Goal: Task Accomplishment & Management: Manage account settings

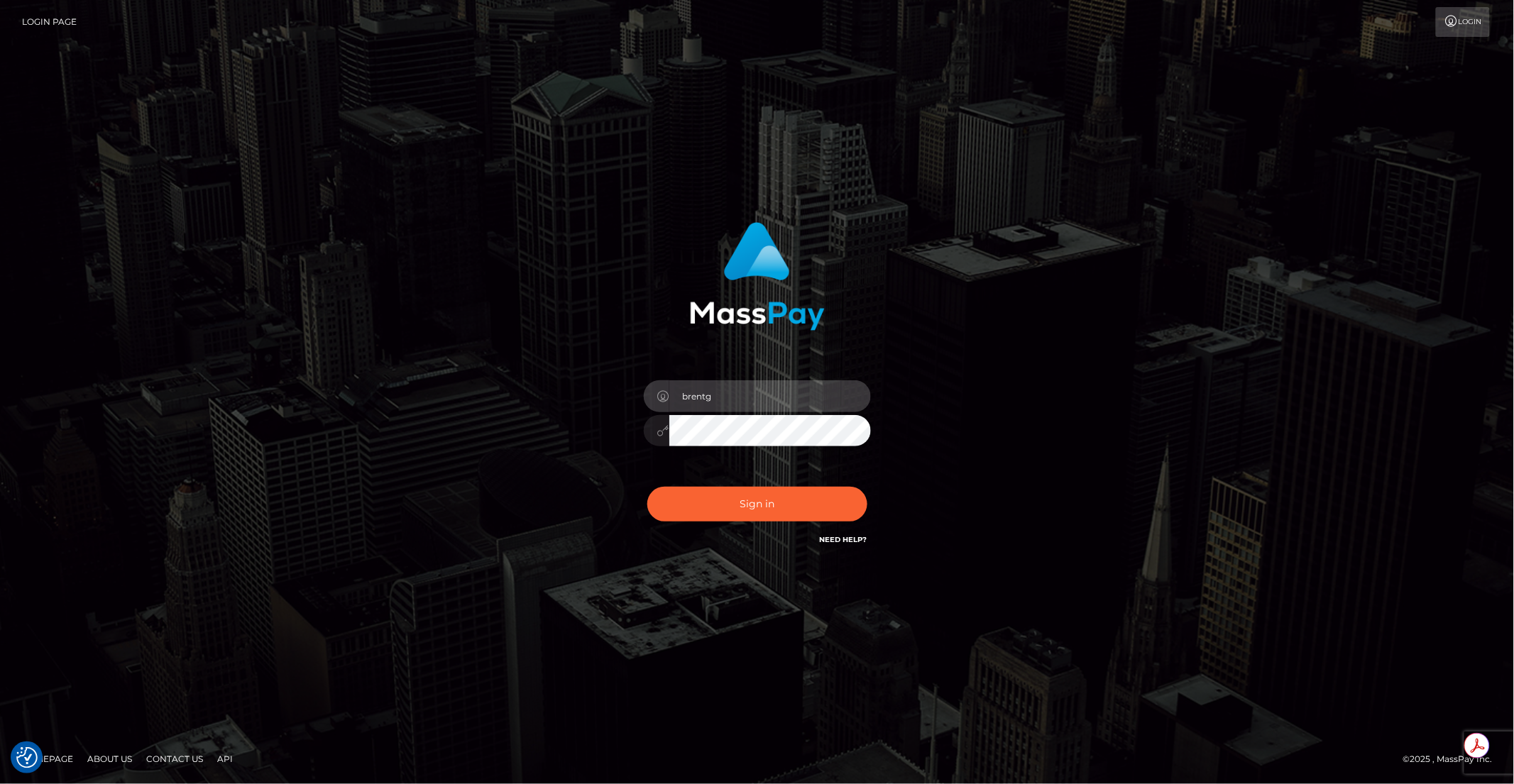
click at [871, 380] on div at bounding box center [871, 380] width 0 height 0
click at [758, 508] on button "Sign in" at bounding box center [757, 504] width 220 height 35
type input "brentg"
click at [729, 516] on button "Sign in" at bounding box center [757, 504] width 220 height 35
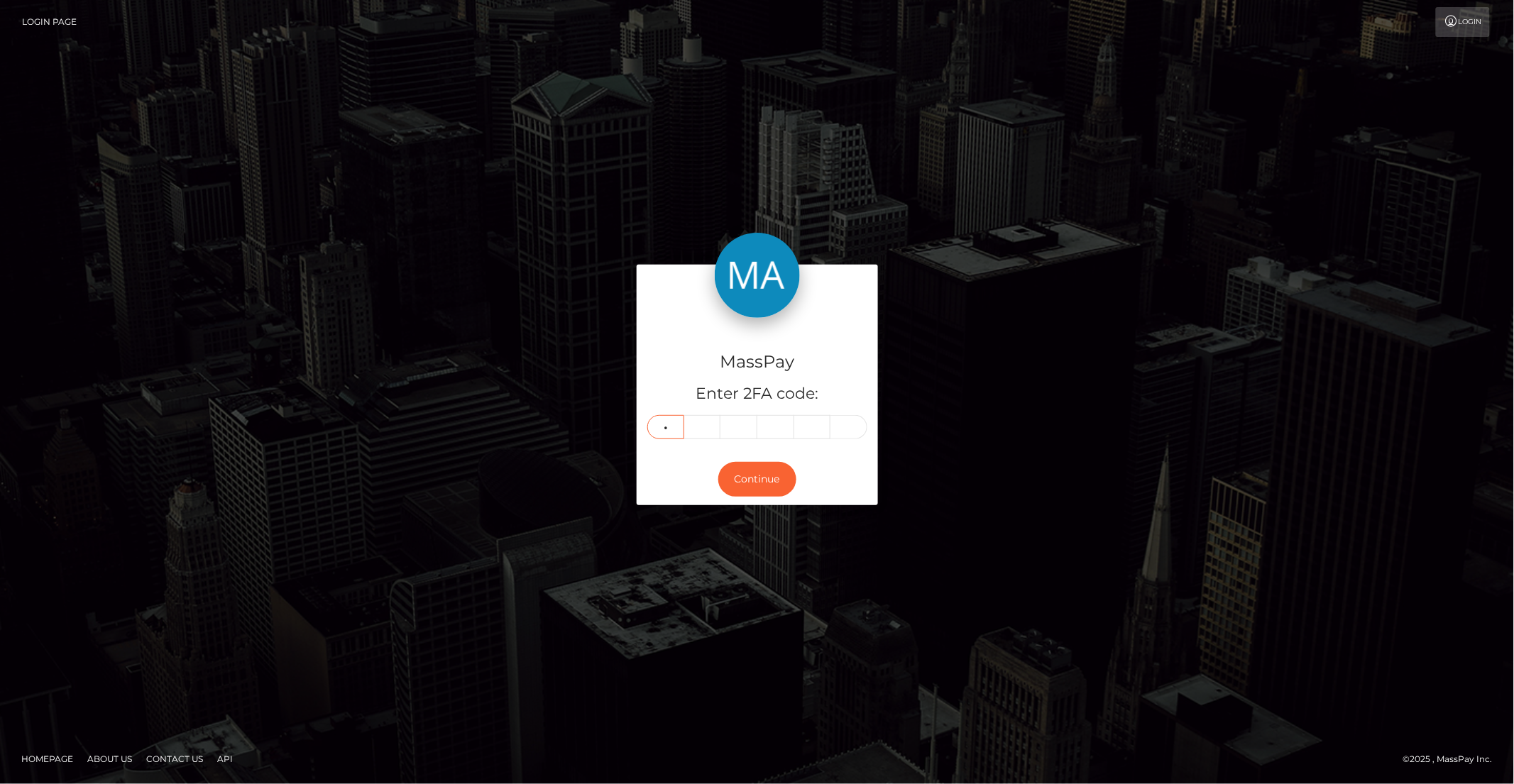
type input "7"
type input "5"
type input "3"
type input "5"
type input "2"
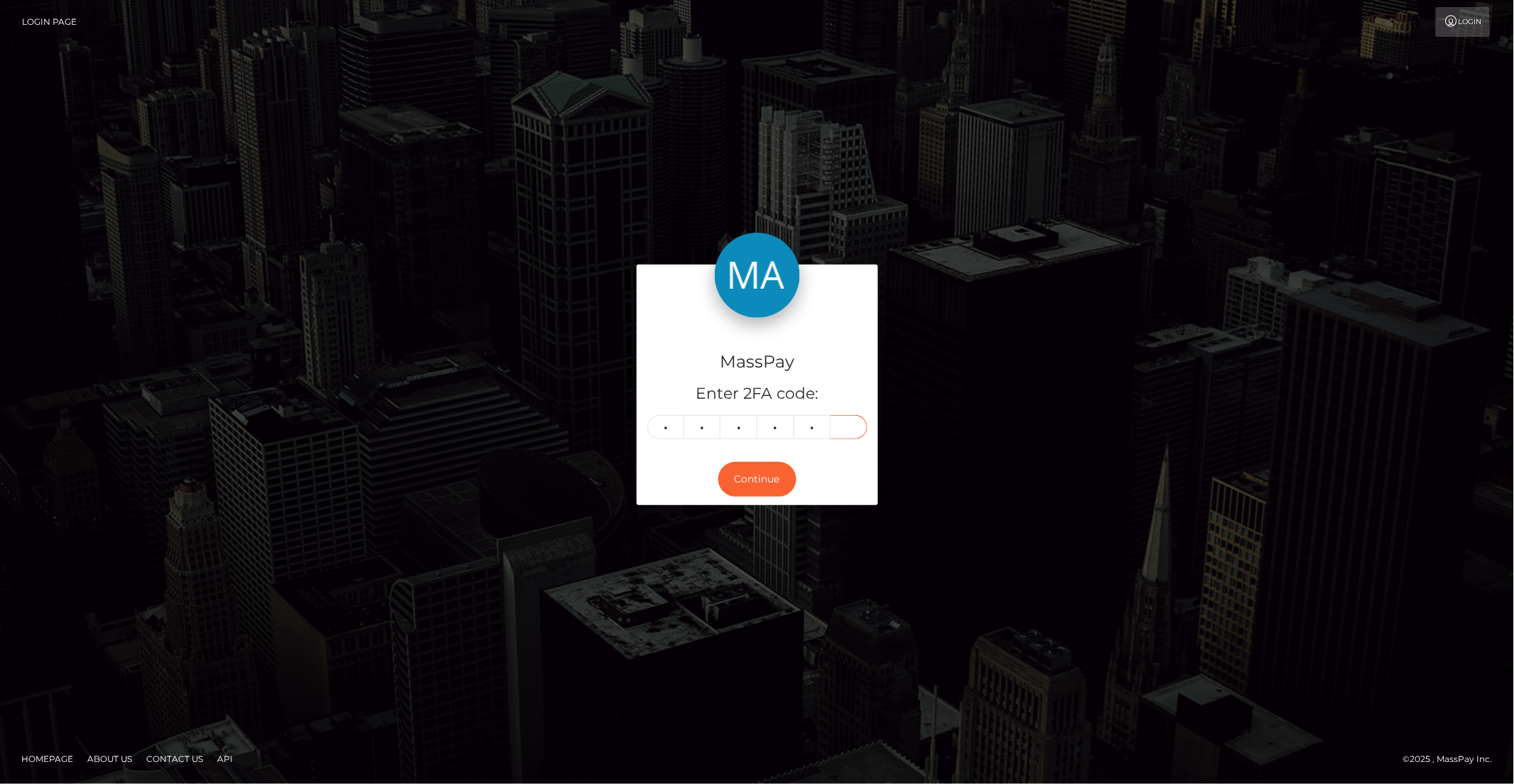
type input "9"
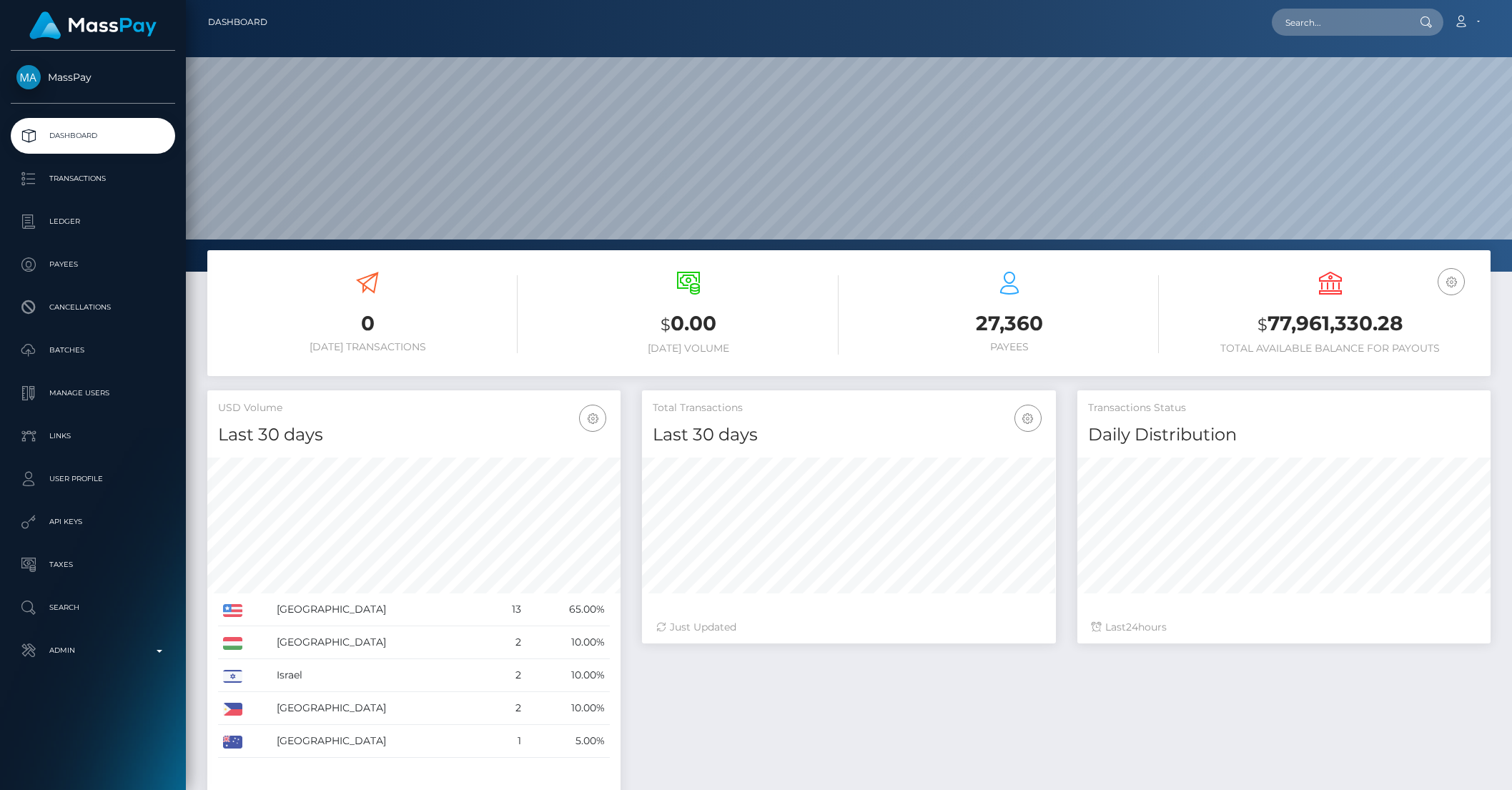
scroll to position [252, 413]
click at [1319, 23] on input "text" at bounding box center [1339, 23] width 134 height 28
paste input "TidSRhB732cnTQu7fYqyG7a9T9j1"
type input "TidSRhB732cnTQu7fYqyG7a9T9j1"
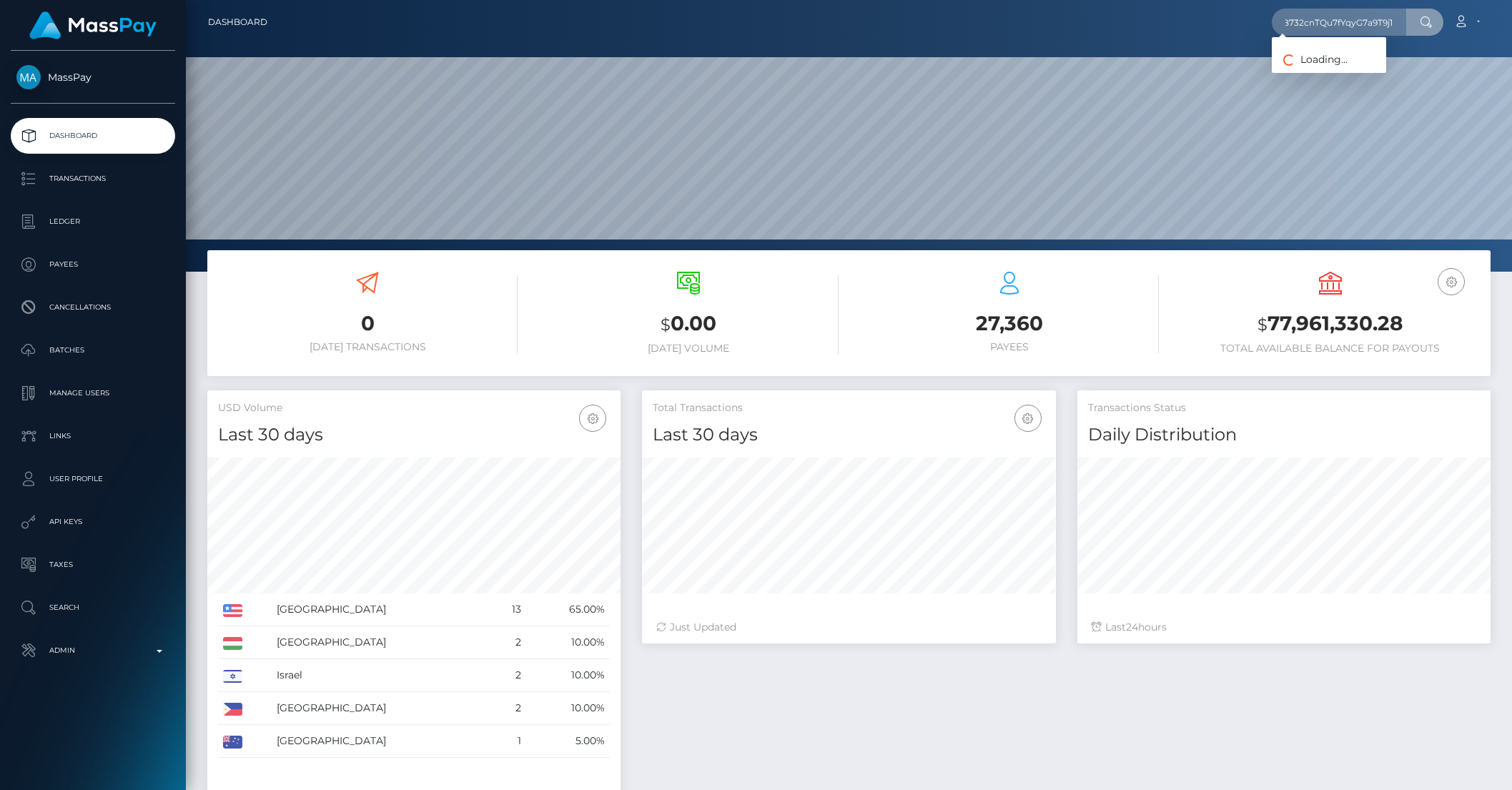
scroll to position [0, 0]
click at [1334, 75] on link "ISABEL ARSLAN" at bounding box center [1329, 74] width 114 height 27
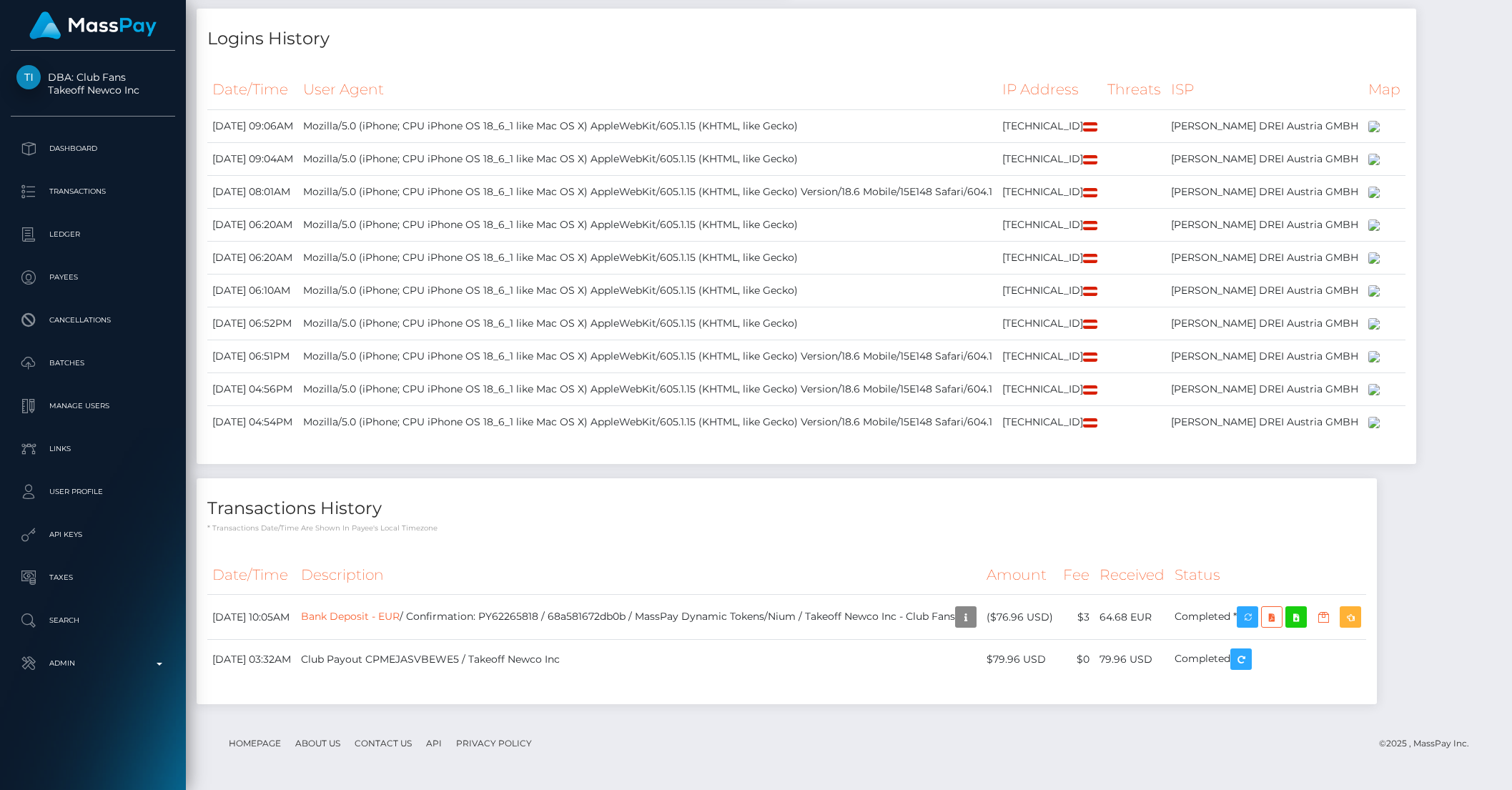
scroll to position [5214, 0]
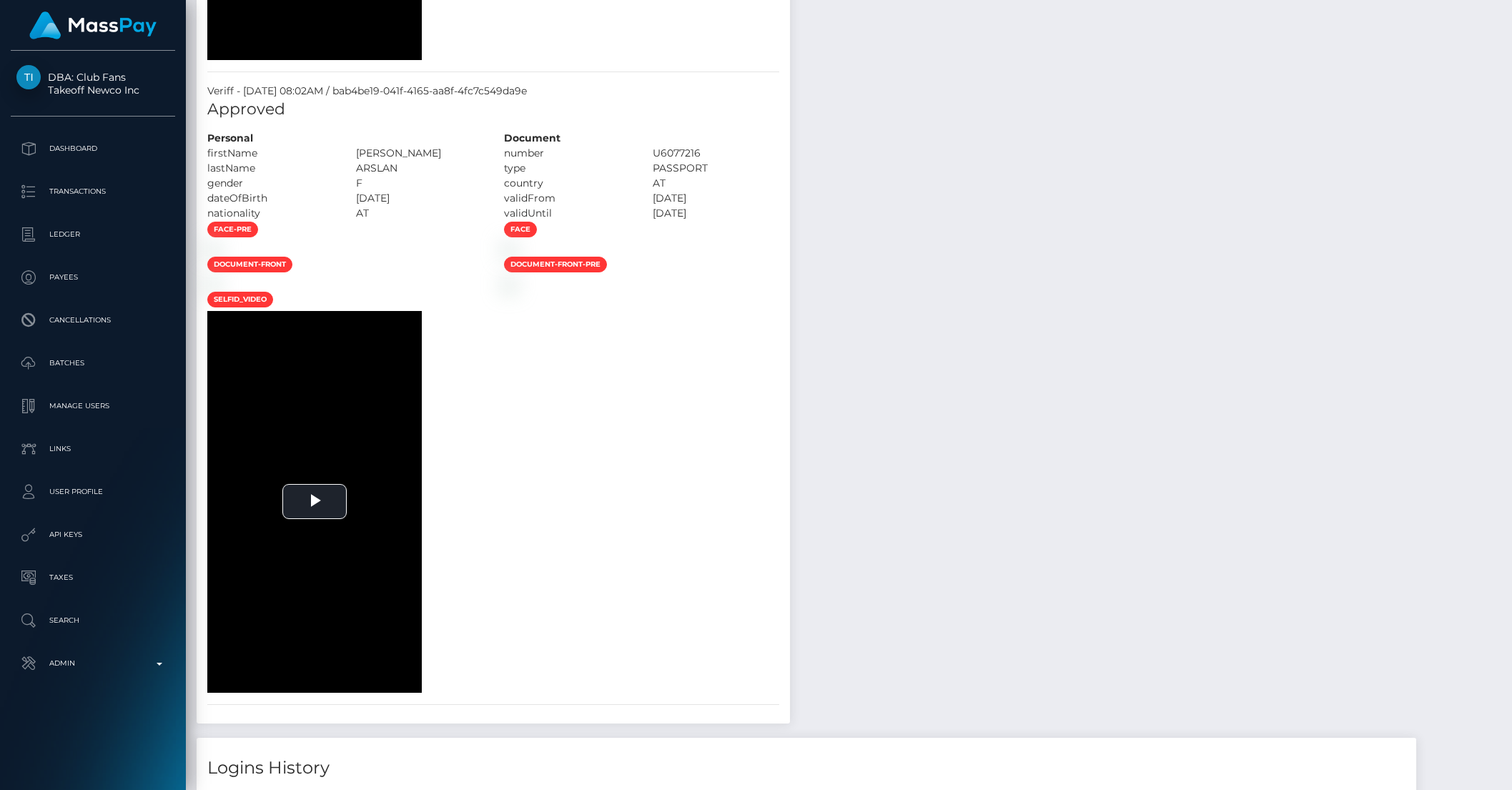
scroll to position [3214, 0]
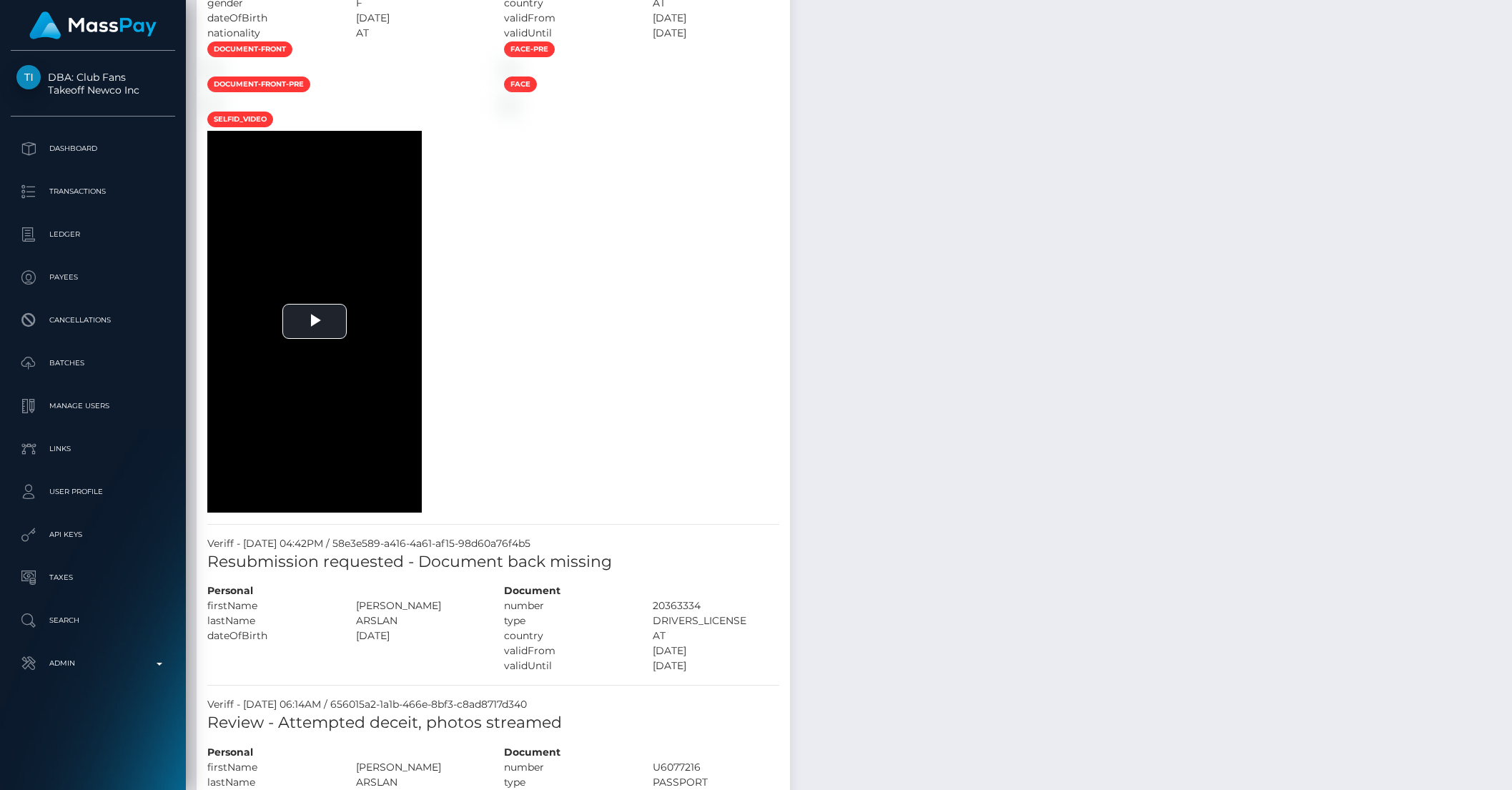
scroll to position [1560, 0]
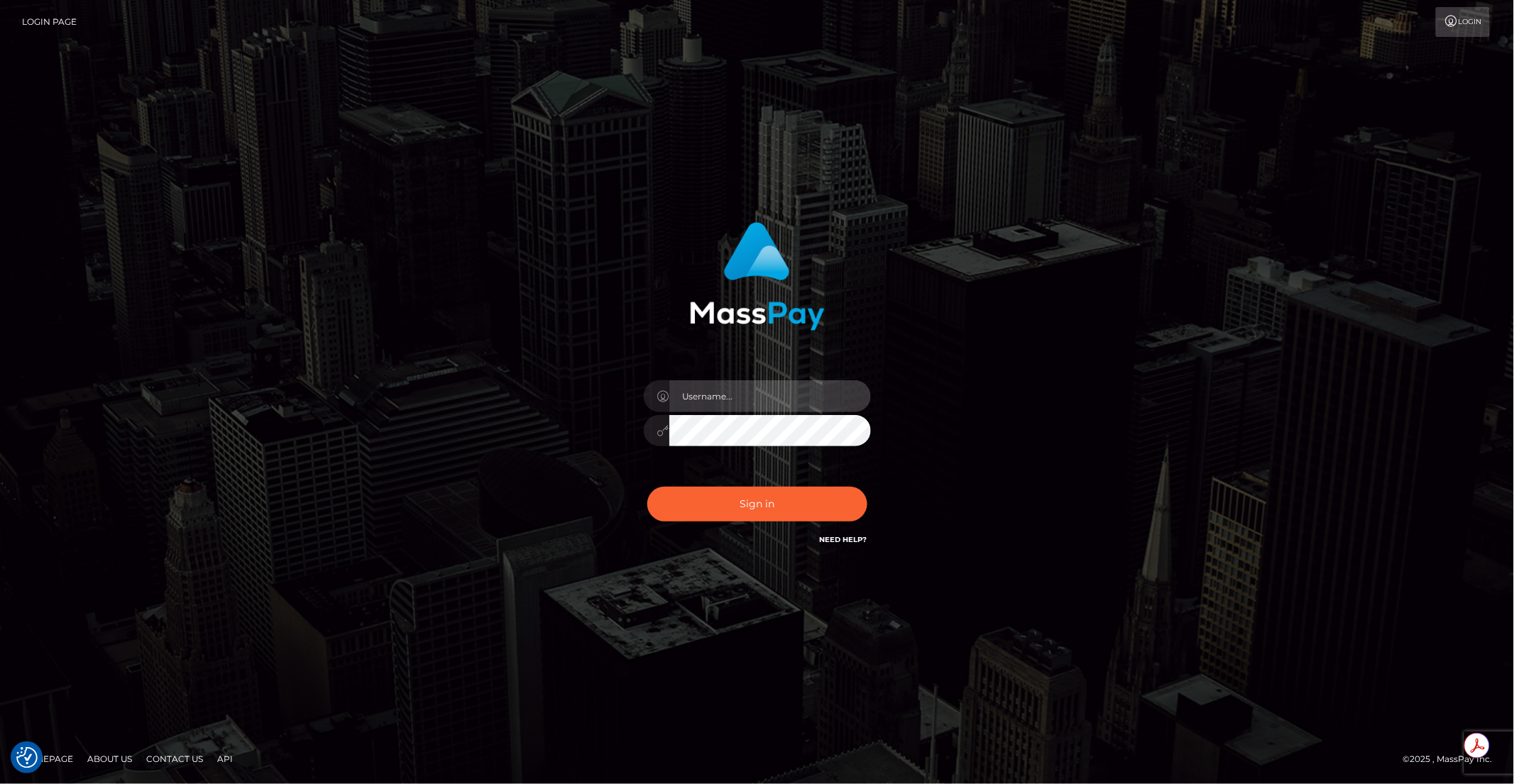
type input "brentg"
click at [685, 480] on div "Sign in Need Help?" at bounding box center [757, 509] width 248 height 64
click at [703, 501] on button "Sign in" at bounding box center [757, 504] width 220 height 35
type input "brentg"
click at [760, 500] on button "Sign in" at bounding box center [757, 504] width 220 height 35
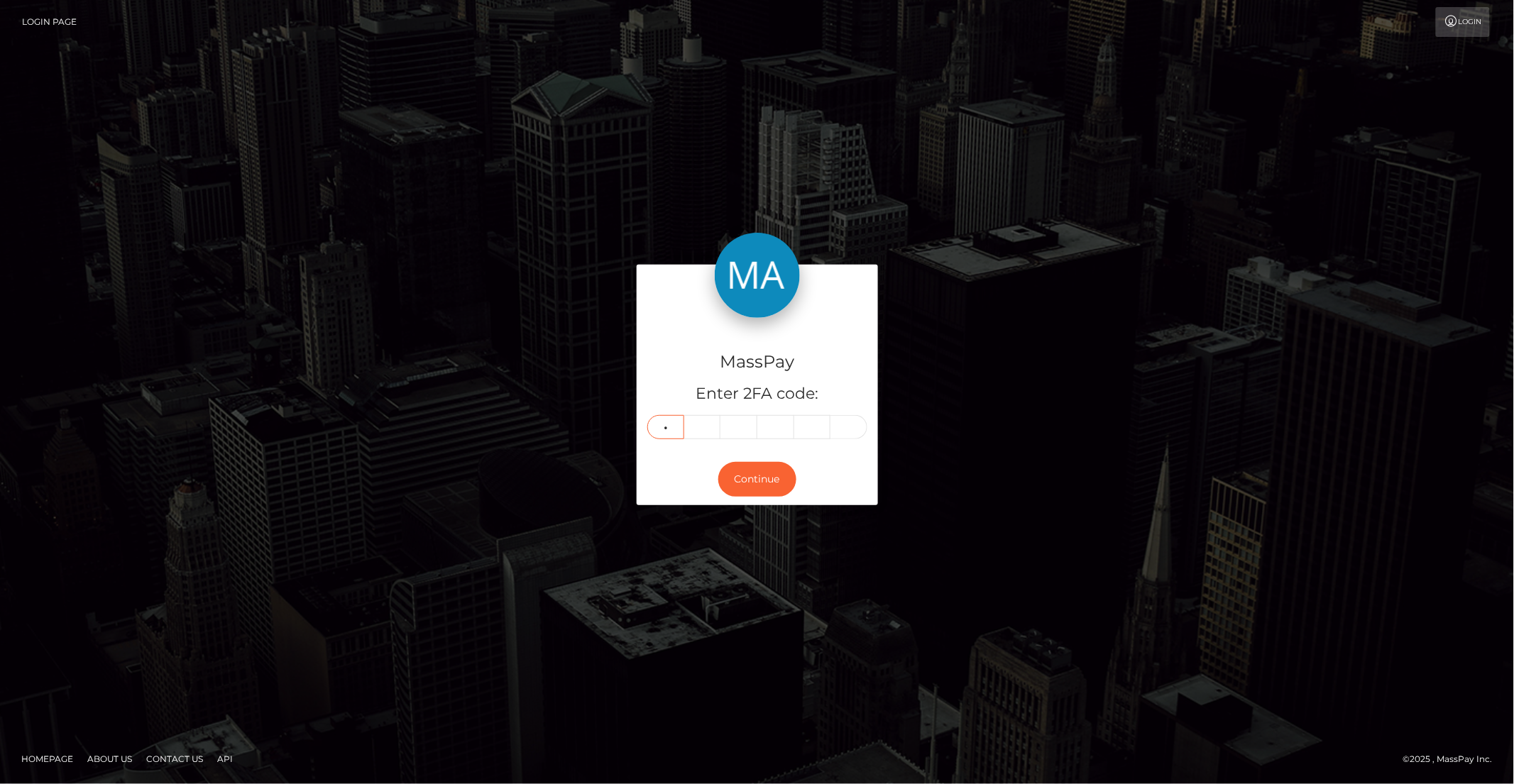
type input "0"
type input "9"
type input "7"
type input "4"
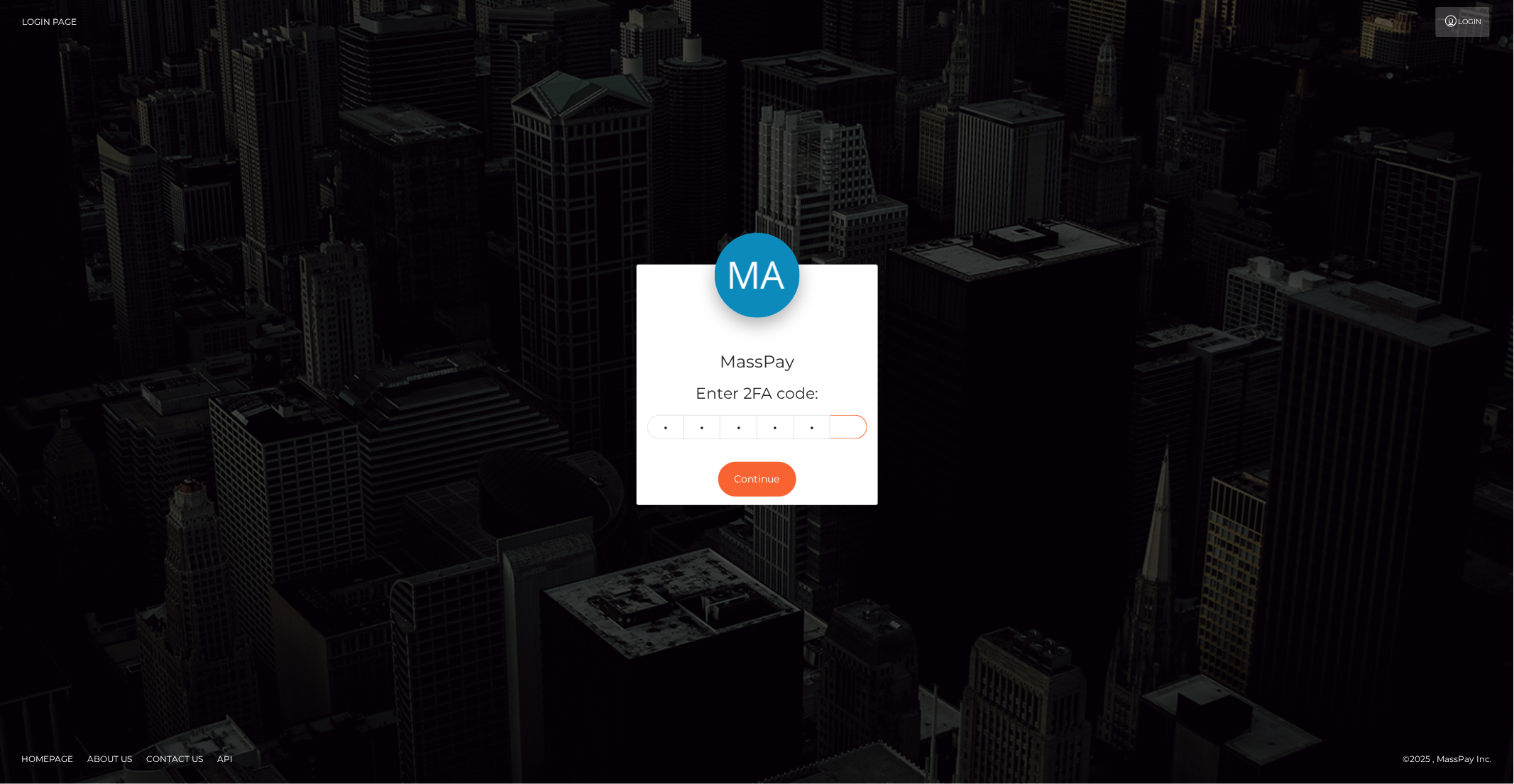
type input "1"
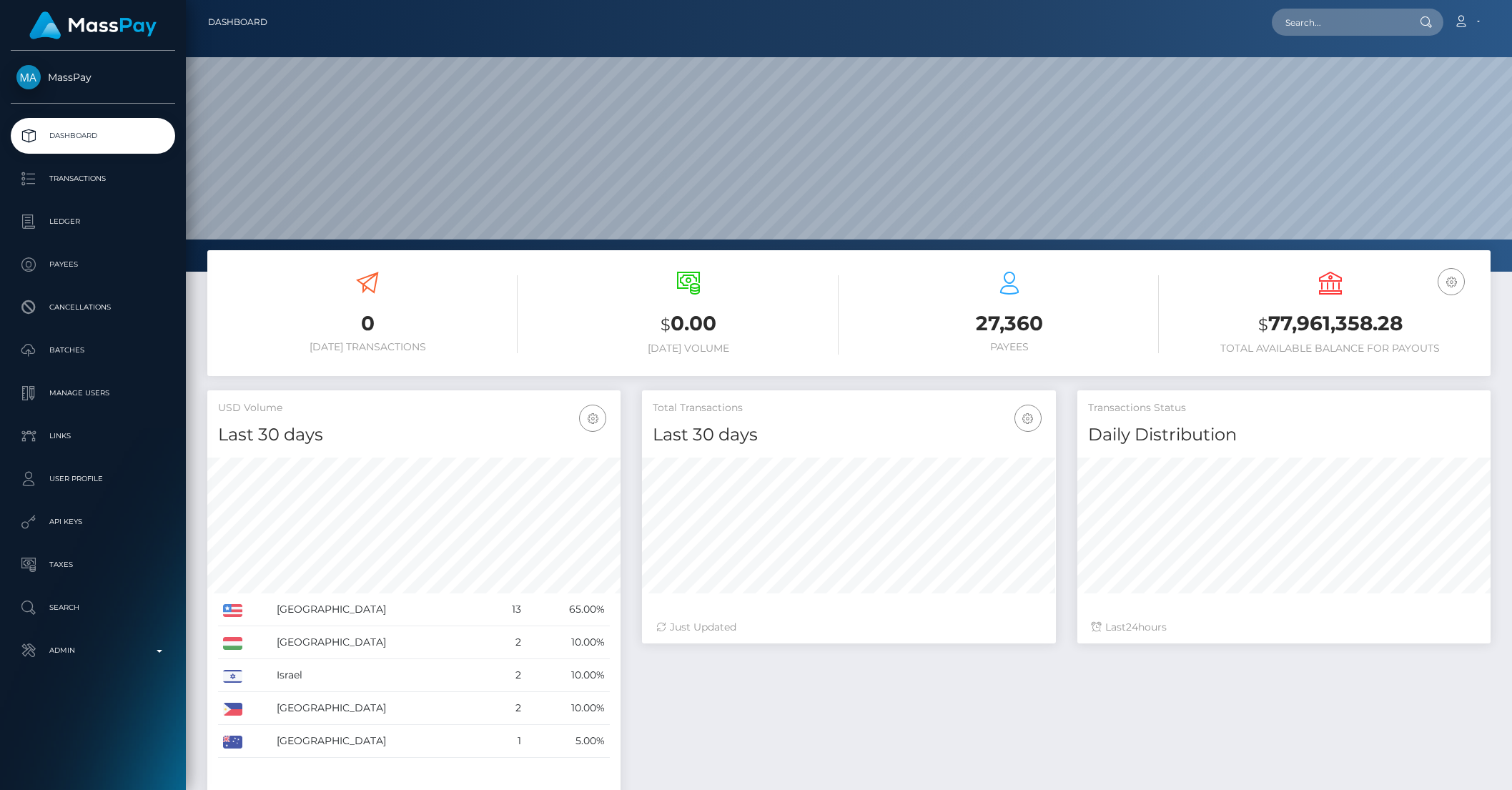
scroll to position [252, 413]
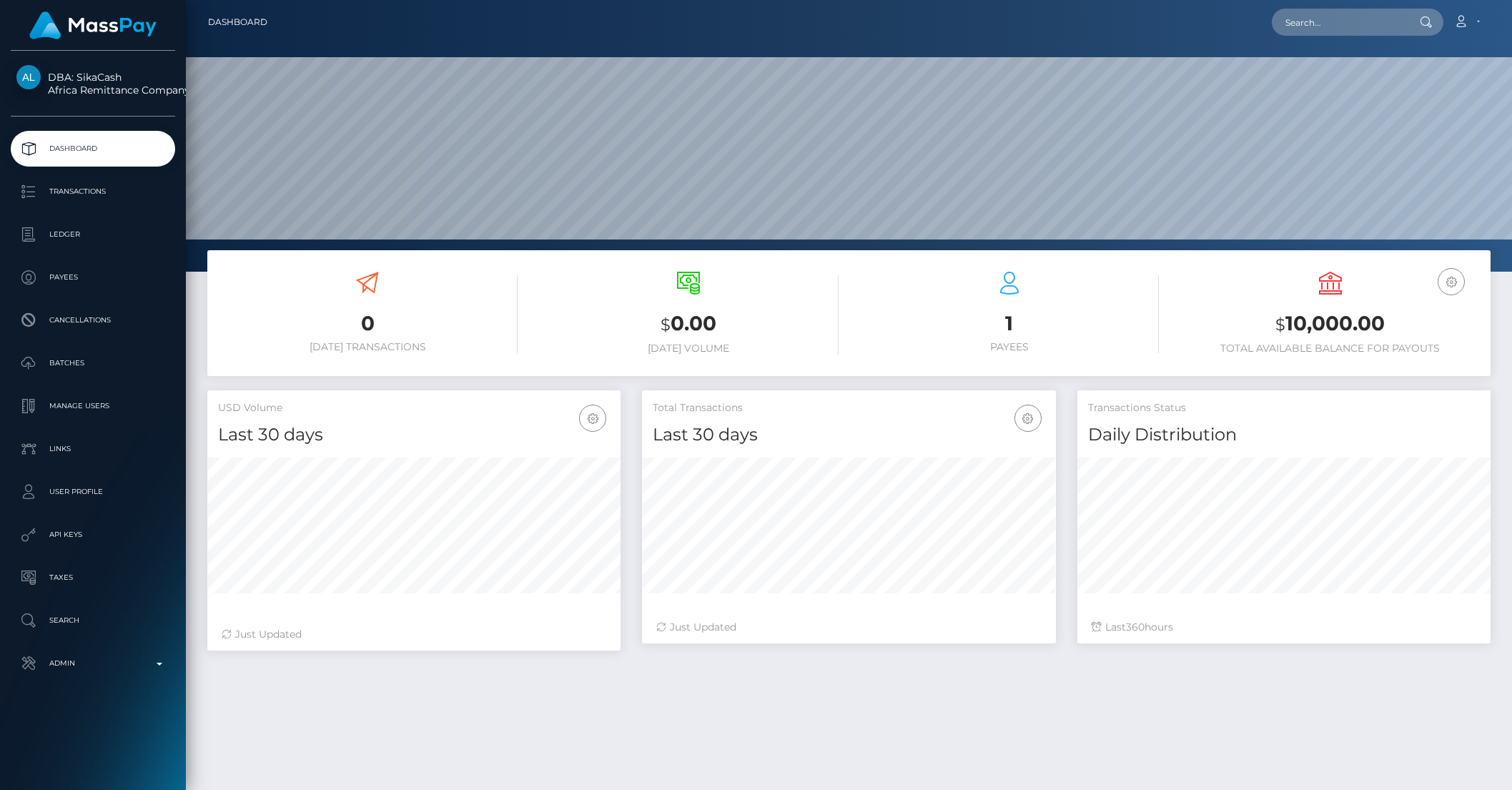
scroll to position [252, 413]
click at [96, 271] on p "Payees" at bounding box center [93, 278] width 153 height 22
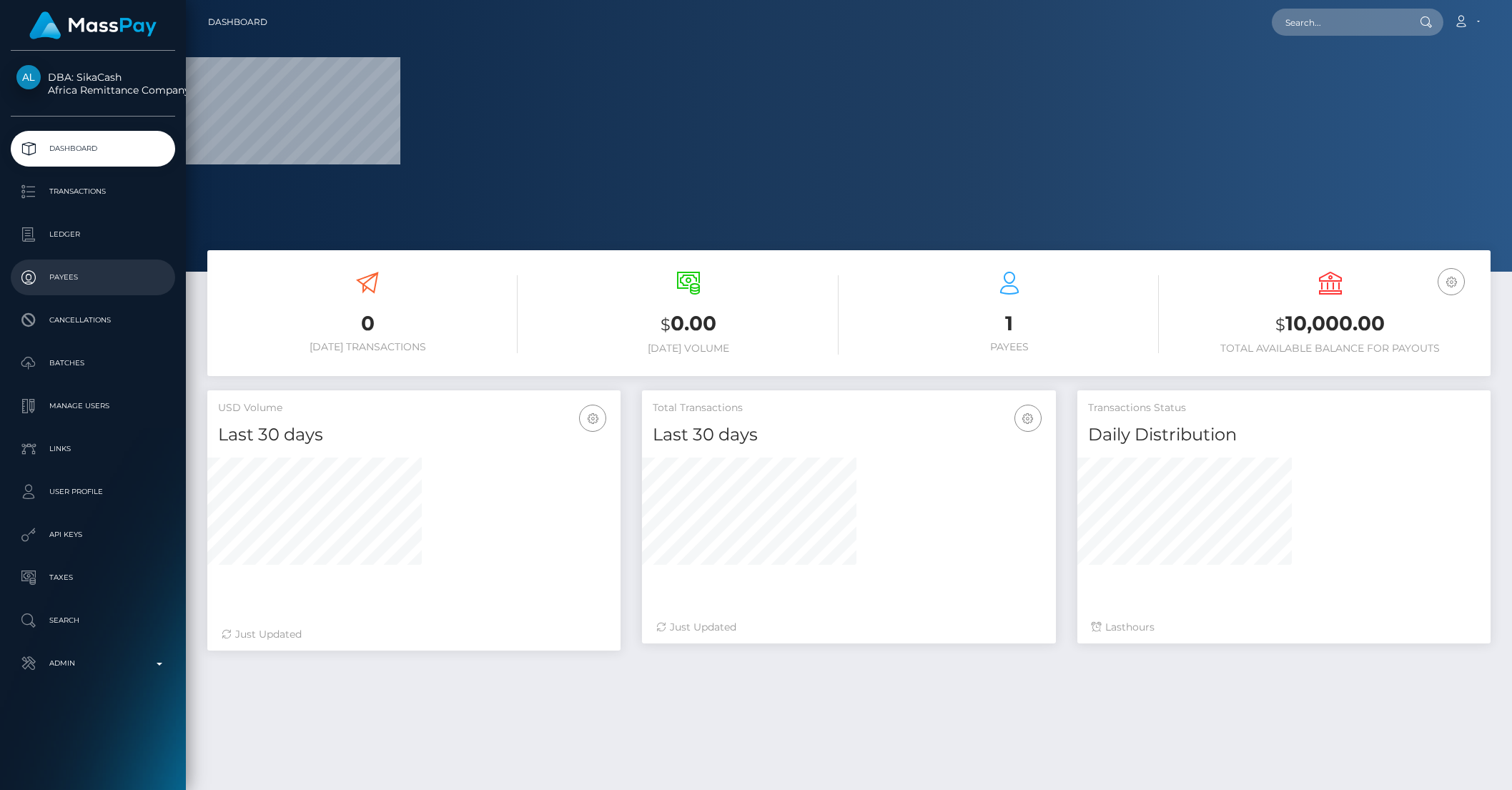
click at [72, 279] on p "Payees" at bounding box center [93, 278] width 153 height 22
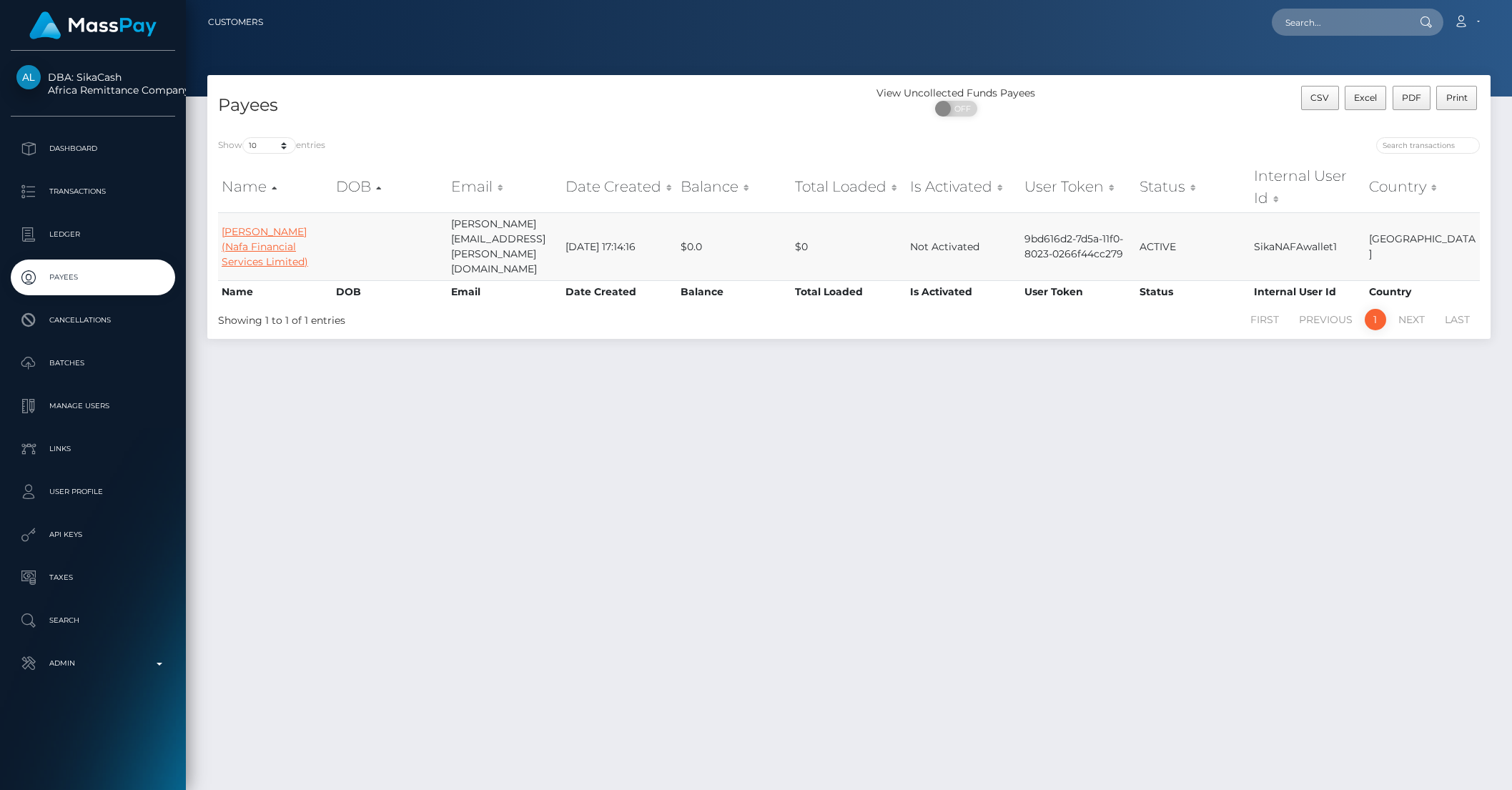
click at [285, 249] on link "Halimatou Jallow (Nafa Financial Services Limited)" at bounding box center [265, 247] width 87 height 43
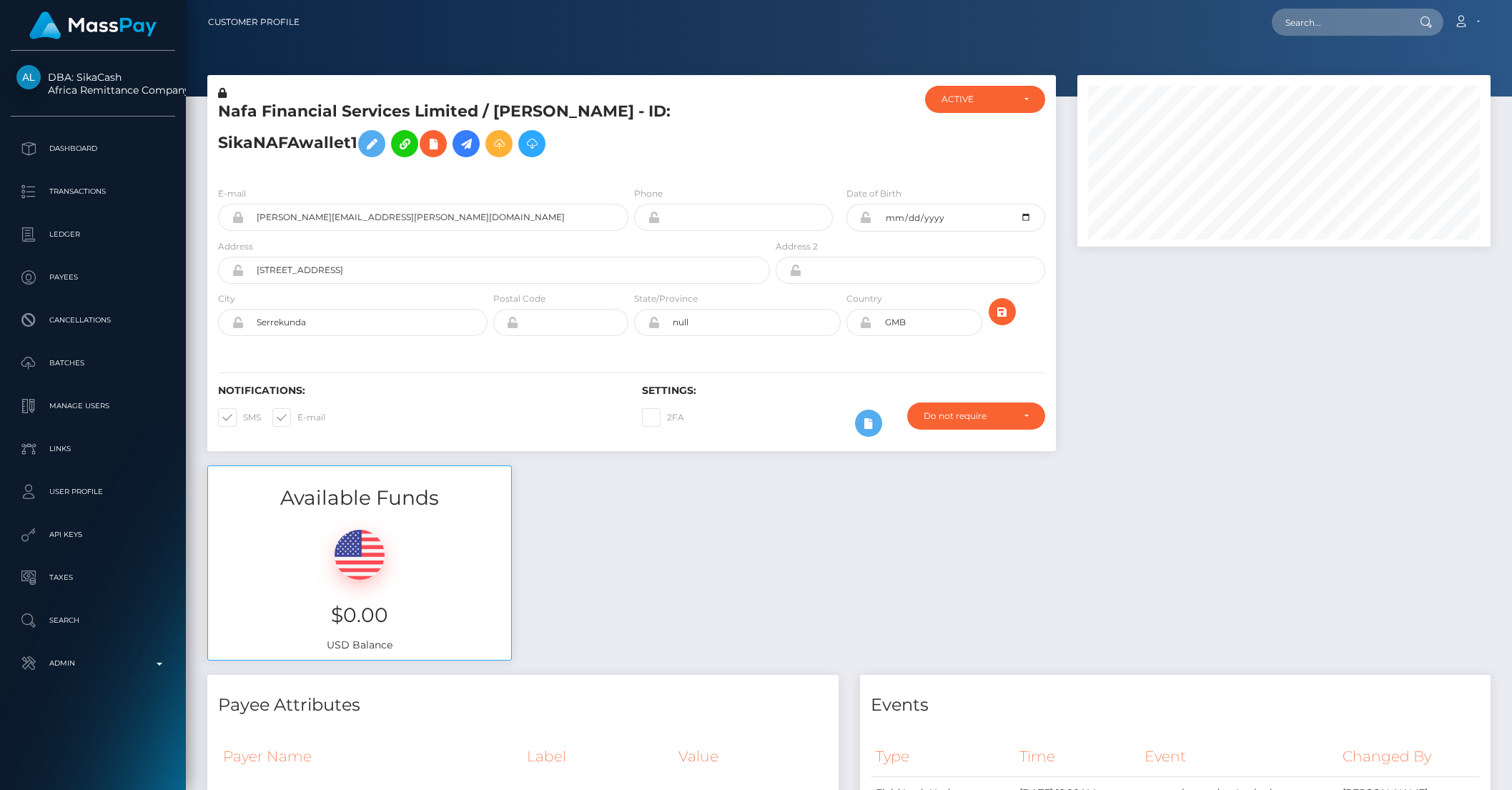
scroll to position [171, 413]
click at [458, 133] on link at bounding box center [466, 144] width 28 height 28
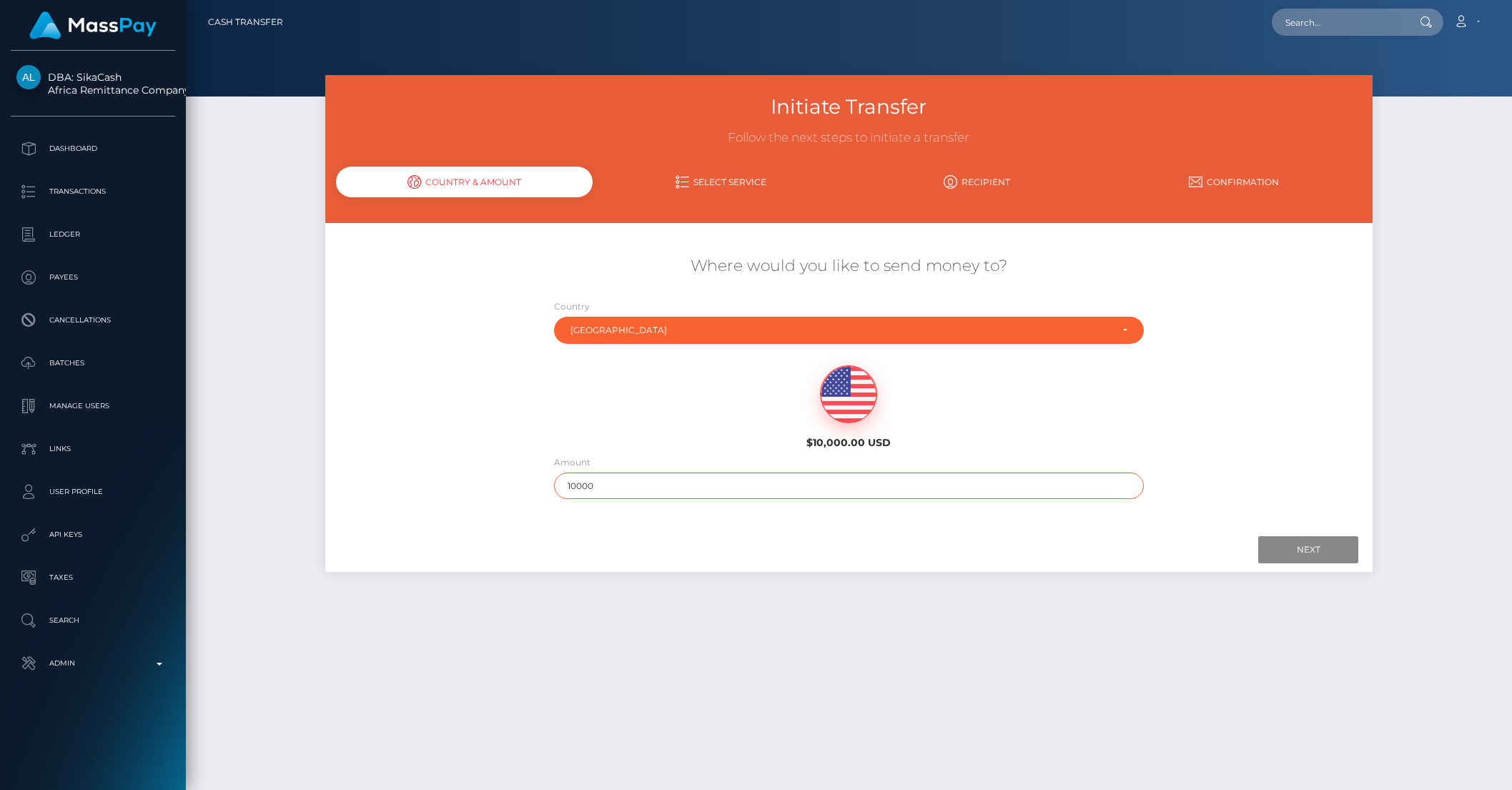
drag, startPoint x: 584, startPoint y: 486, endPoint x: 642, endPoint y: 485, distance: 58.0
click at [642, 485] on input "10000" at bounding box center [848, 486] width 590 height 27
type input "100"
click at [1299, 549] on input "Next" at bounding box center [1308, 550] width 100 height 28
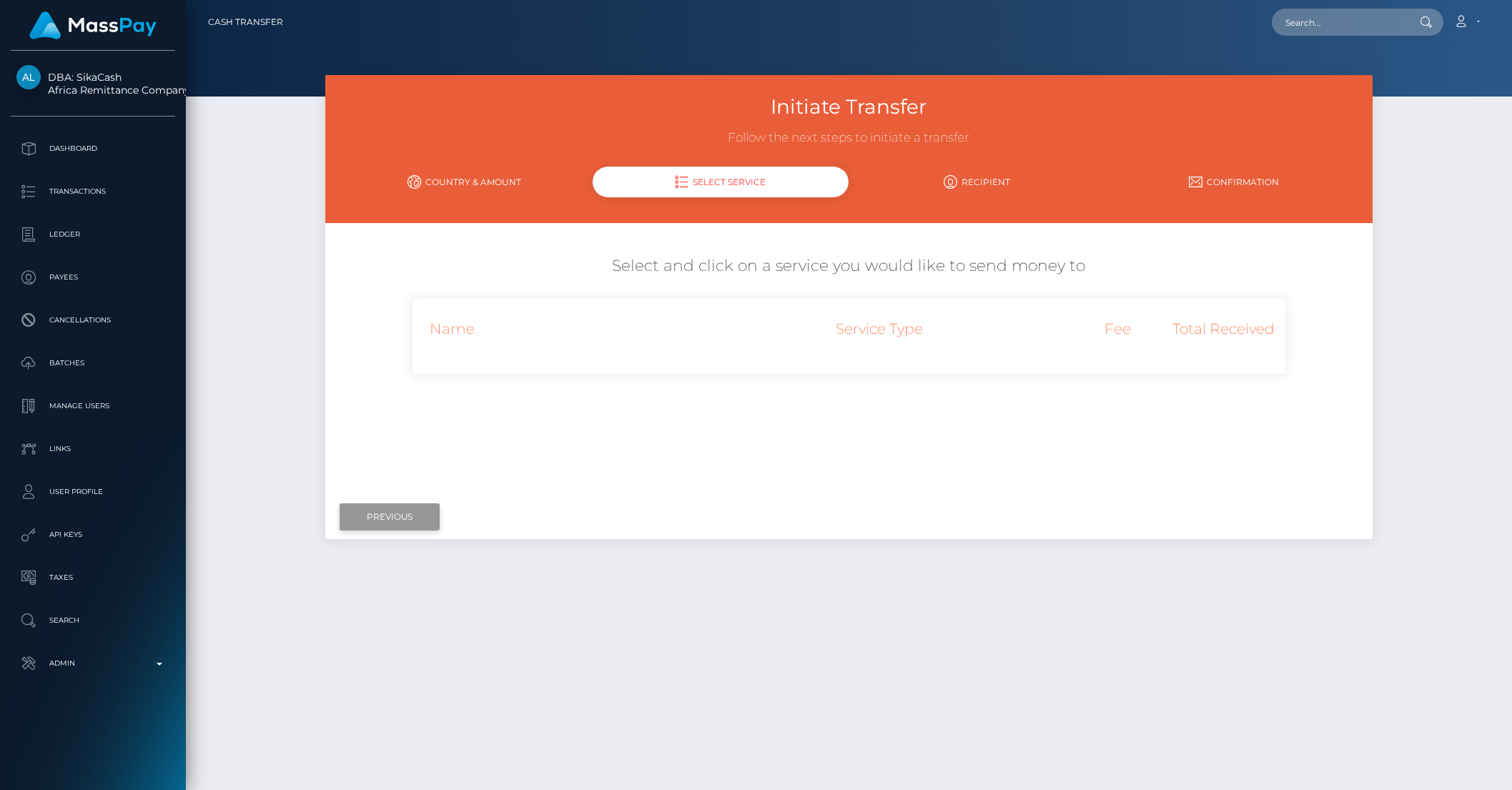
click at [403, 520] on input "Previous" at bounding box center [390, 517] width 100 height 28
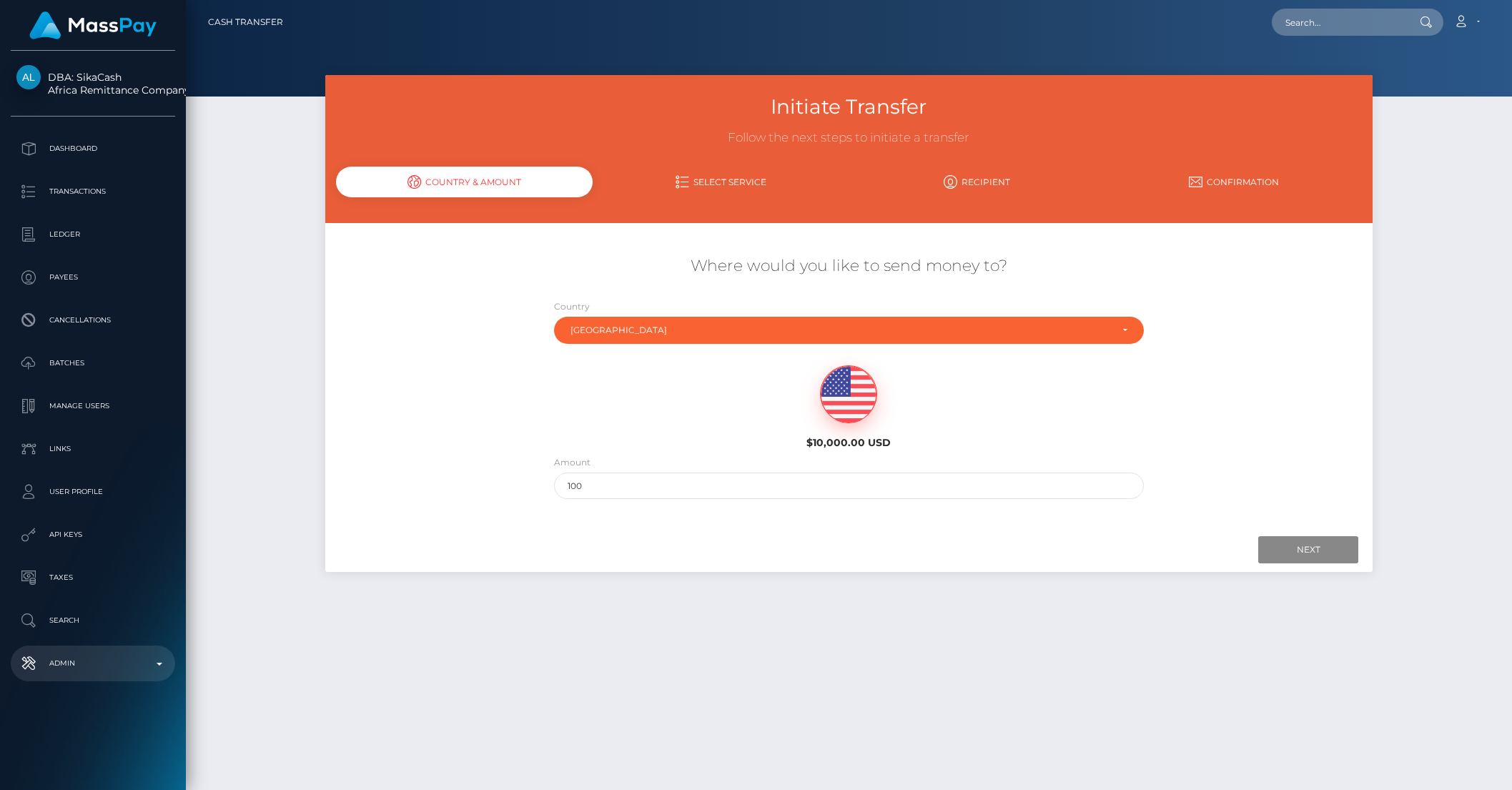
click at [119, 678] on link "Admin" at bounding box center [93, 663] width 164 height 35
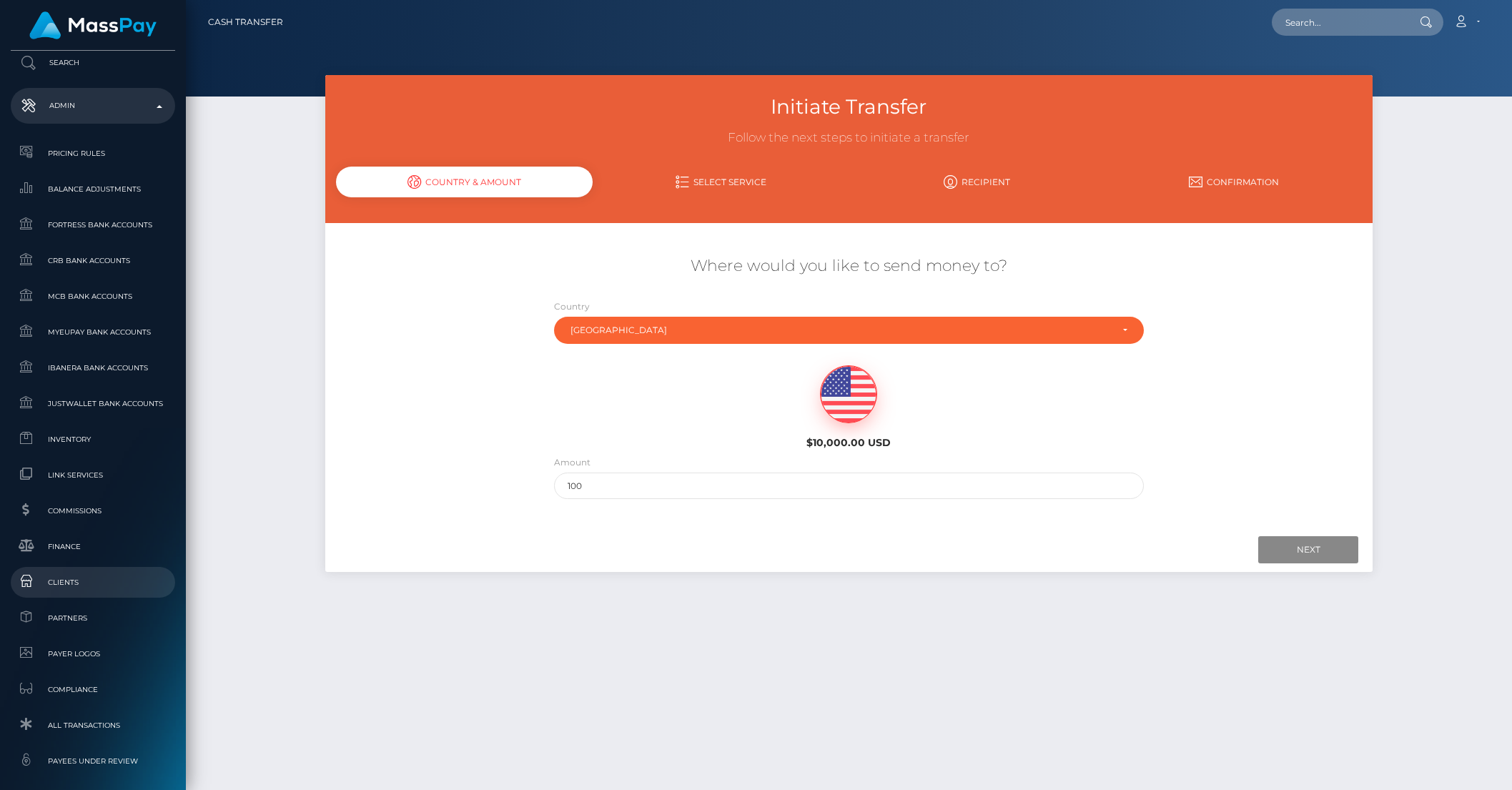
copy link "Clients"
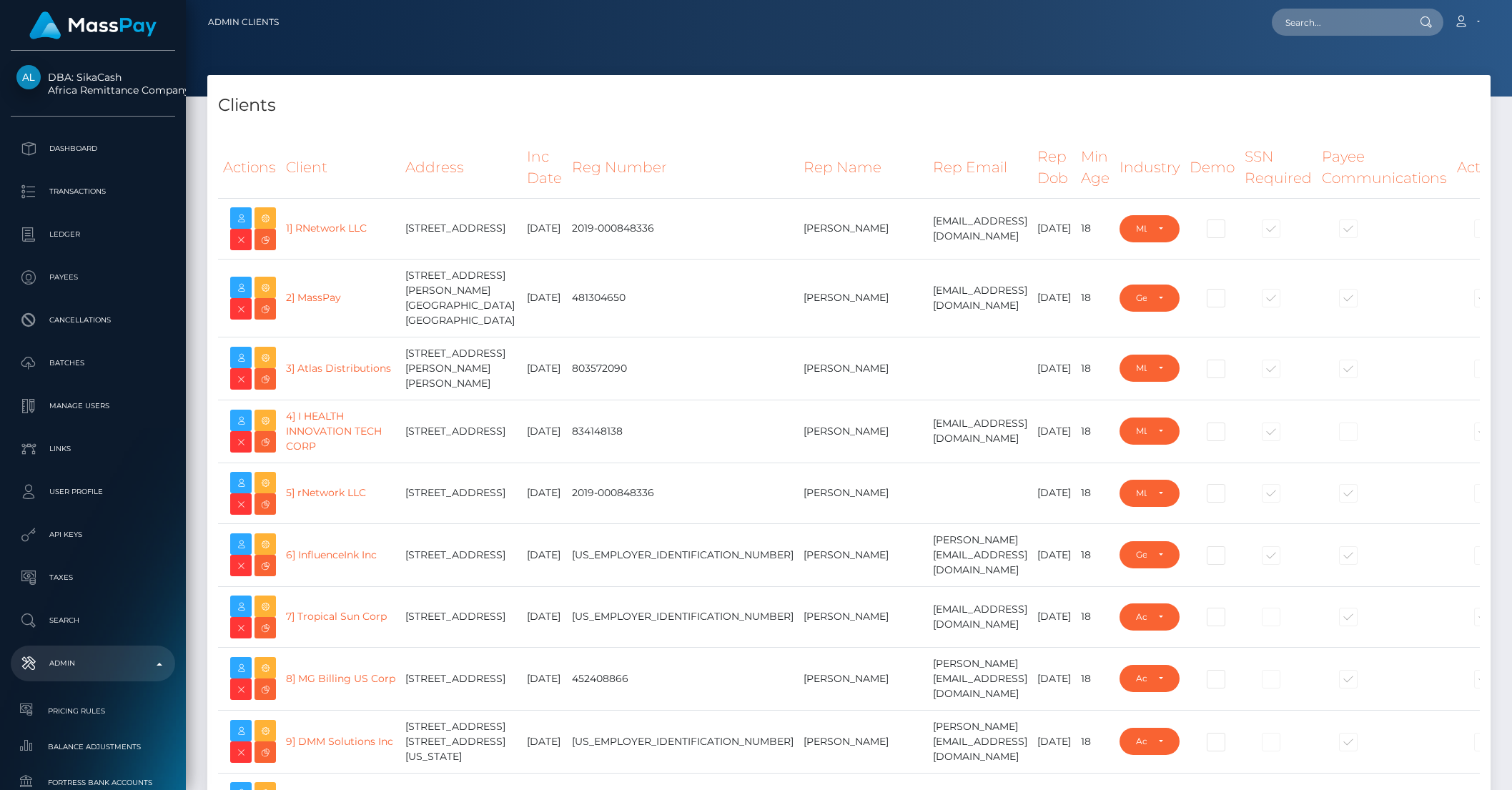
select select "223"
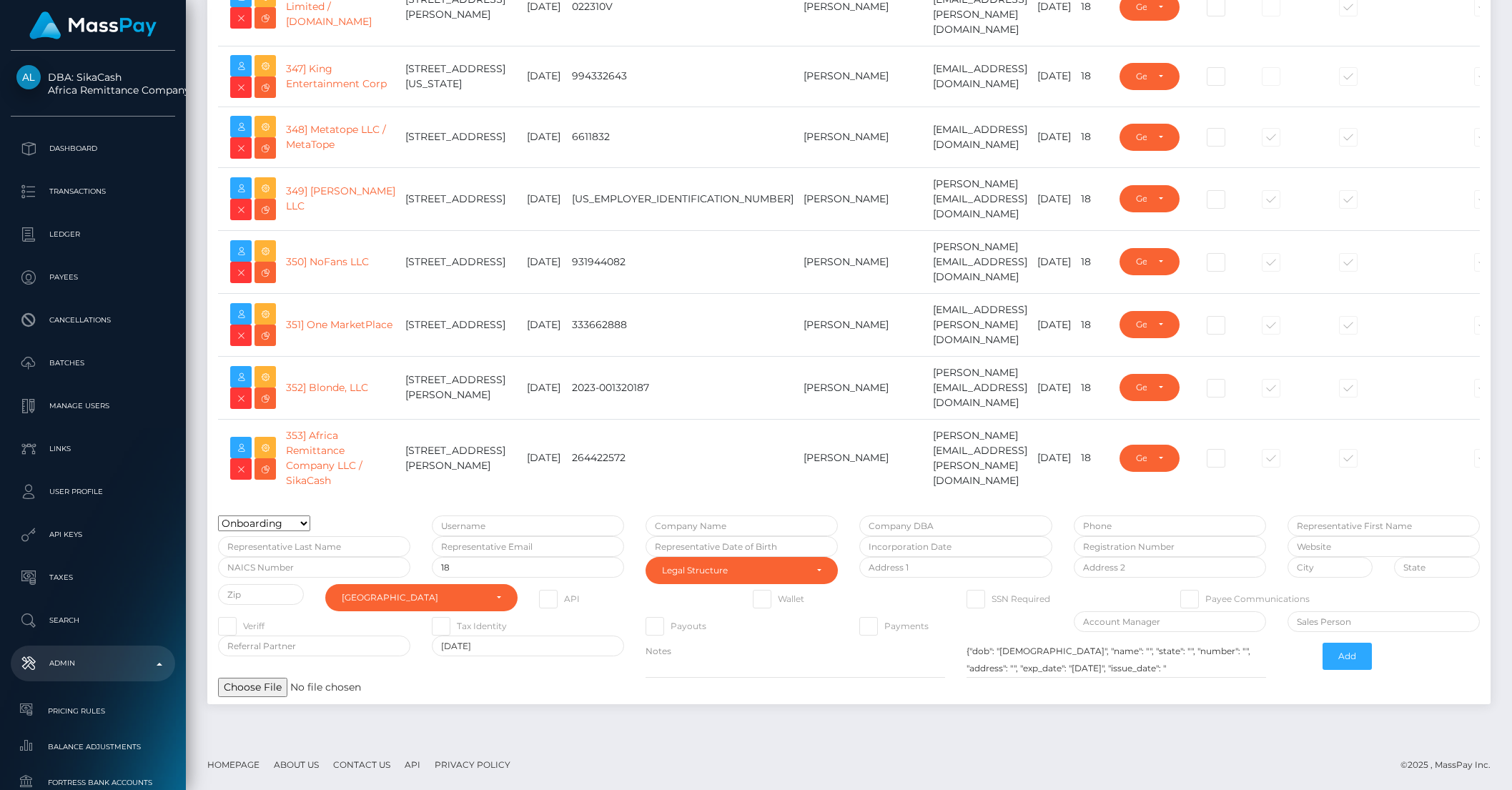
scroll to position [24143, 0]
click at [270, 439] on icon at bounding box center [265, 448] width 17 height 18
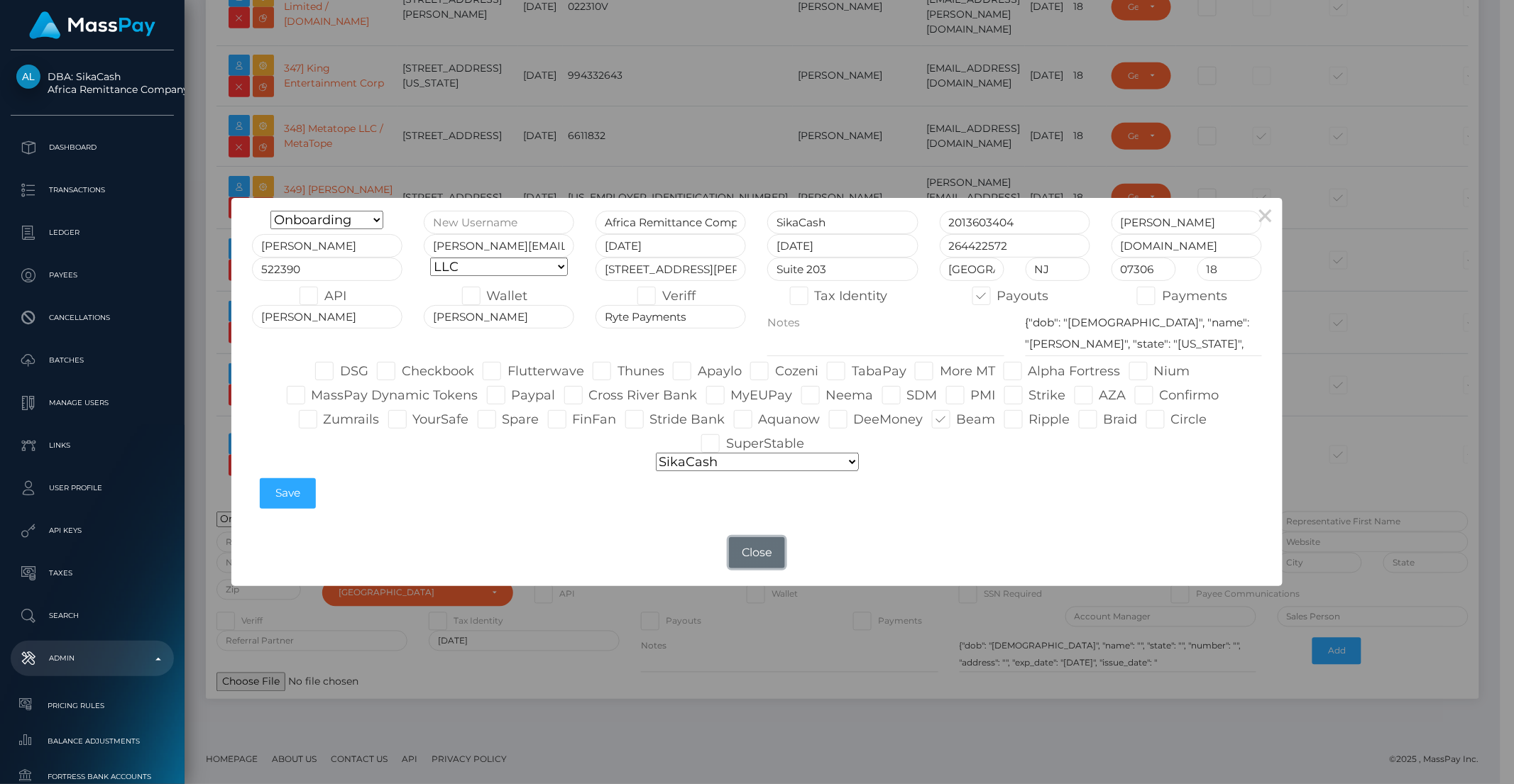
click at [767, 560] on button "Close" at bounding box center [756, 552] width 56 height 31
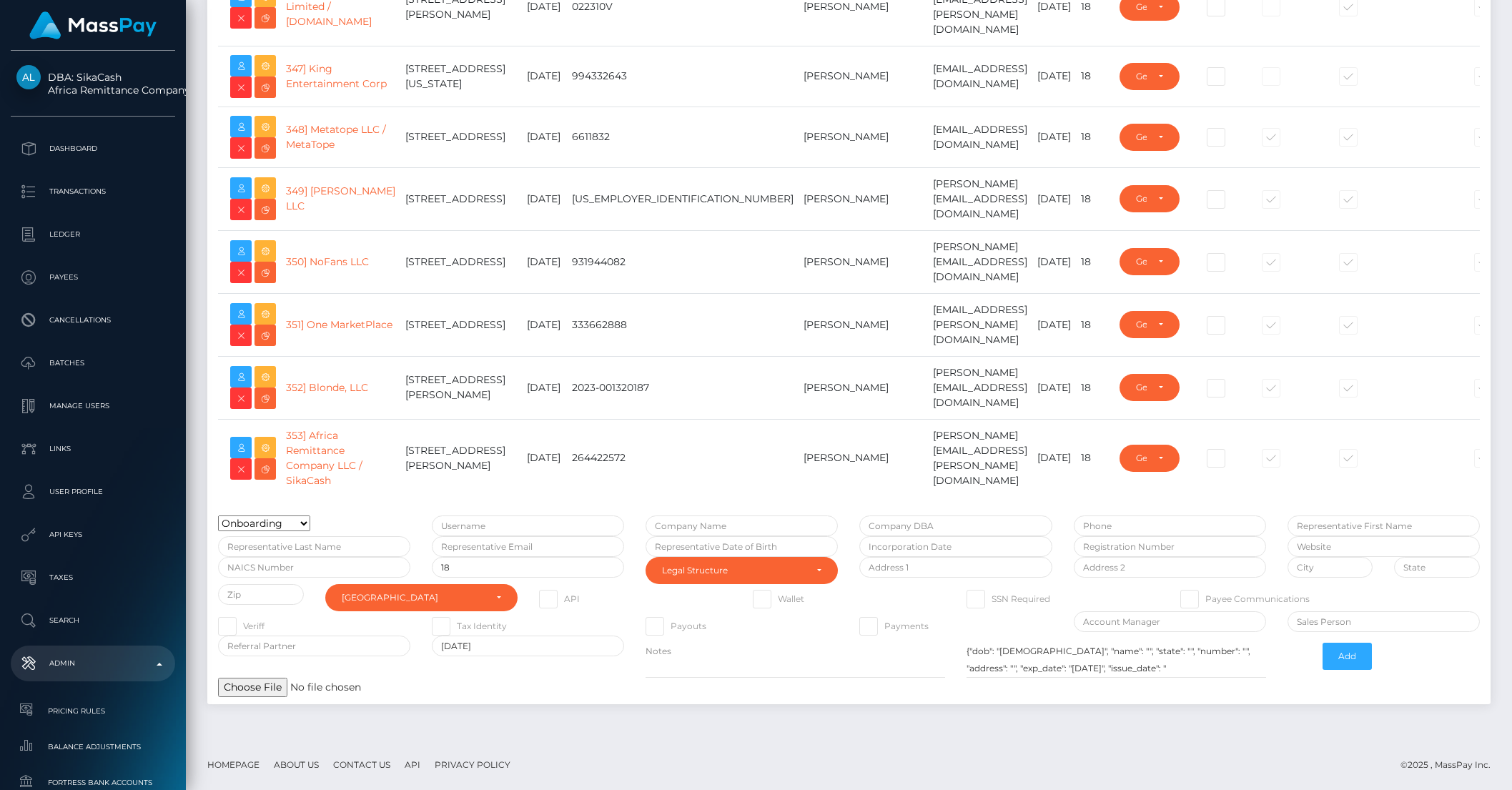
type input "brentg"
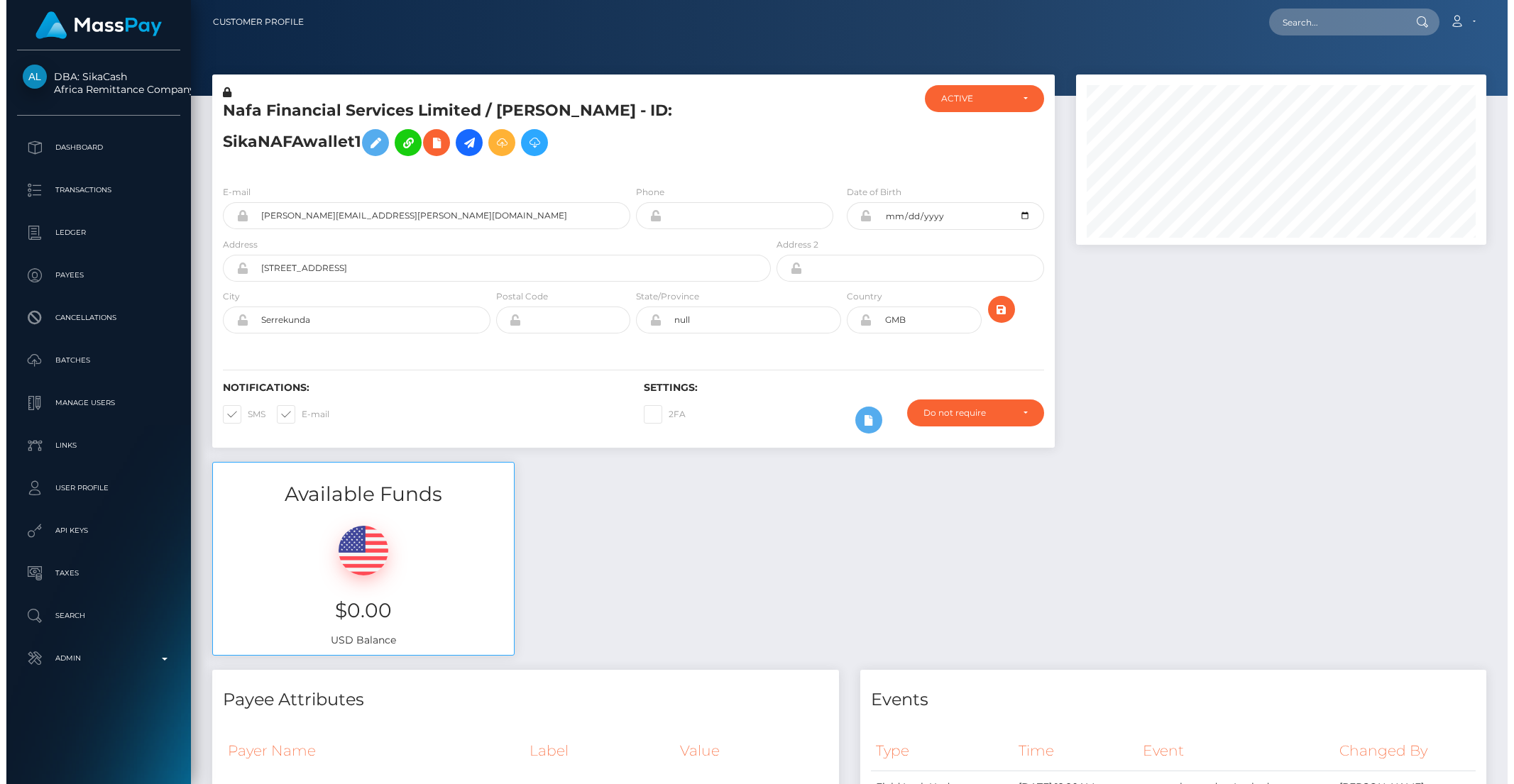
scroll to position [170, 410]
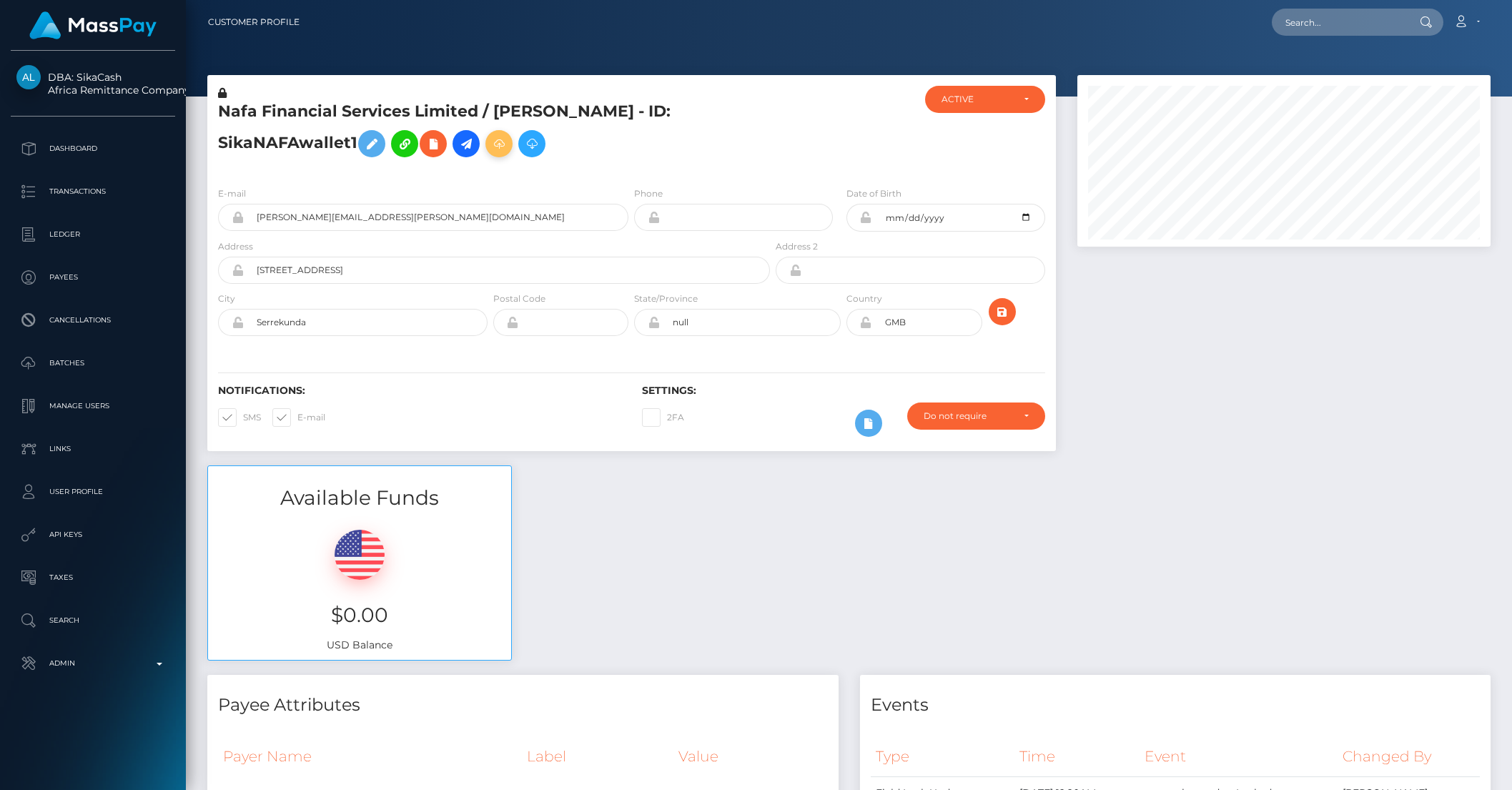
click at [501, 148] on icon at bounding box center [498, 144] width 17 height 18
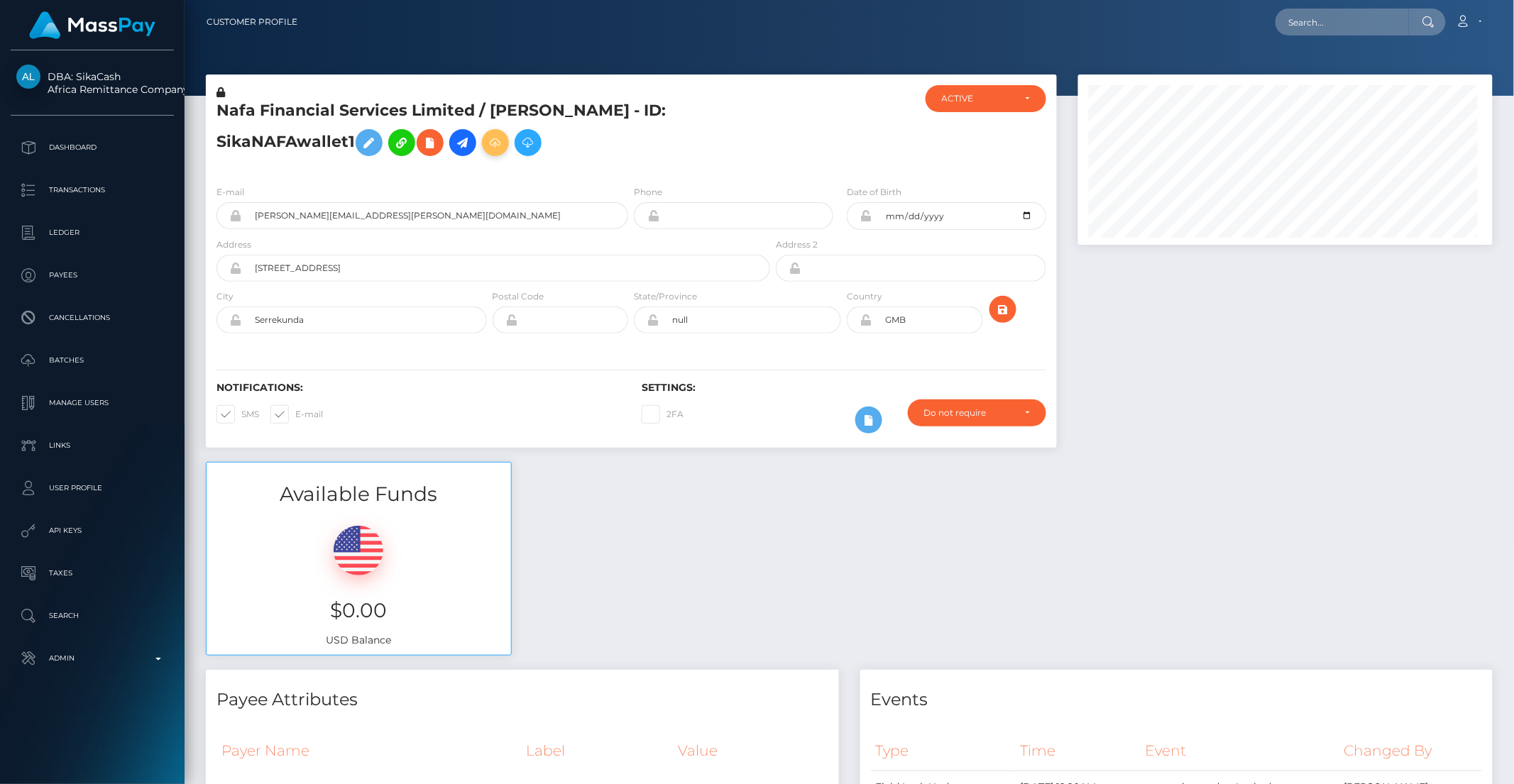
scroll to position [709333, 709441]
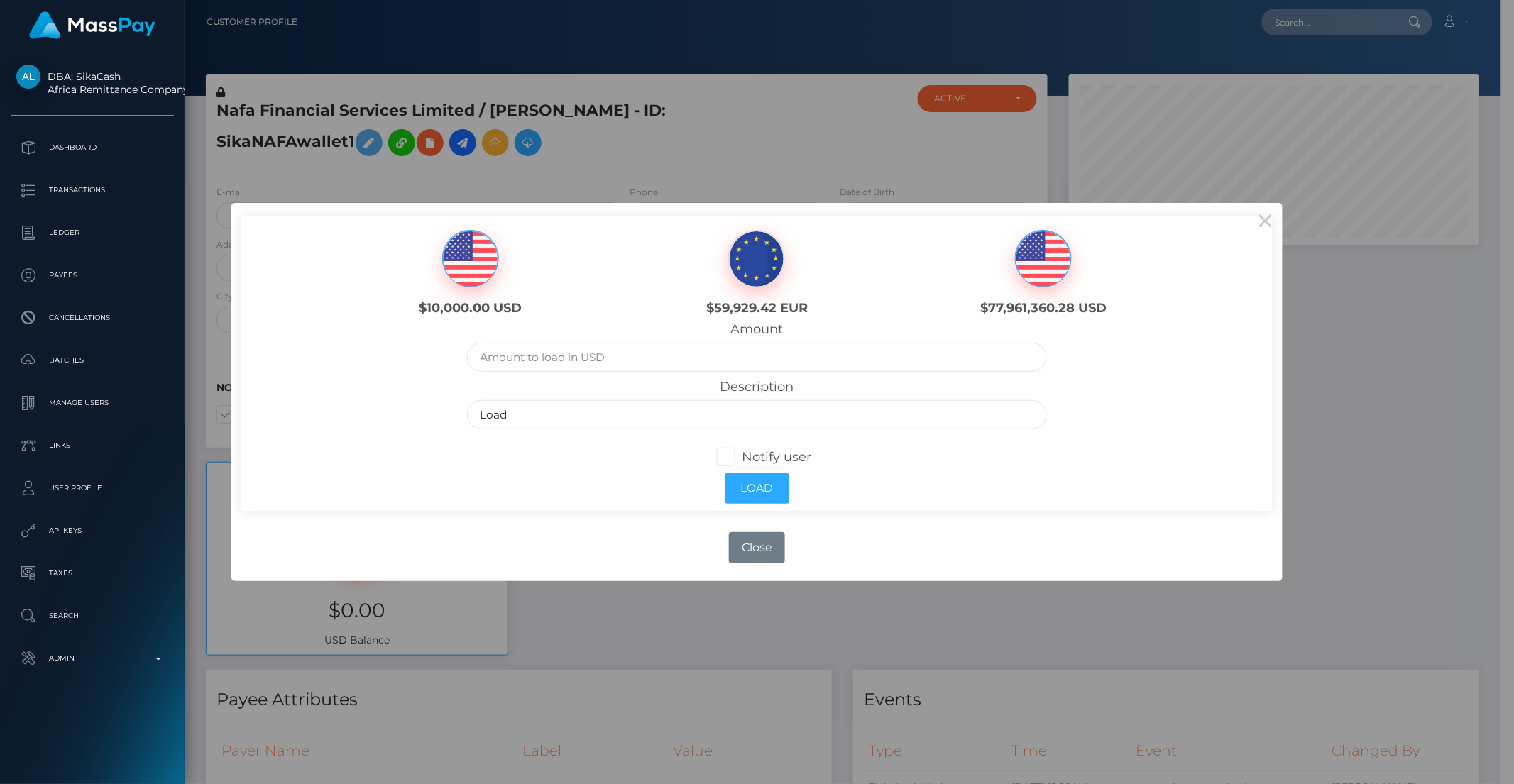
click at [472, 268] on img at bounding box center [470, 259] width 56 height 57
click at [551, 345] on input "text" at bounding box center [758, 358] width 581 height 29
type input "100"
click at [593, 408] on input "Load" at bounding box center [758, 414] width 581 height 29
click at [591, 409] on input "Load" at bounding box center [758, 414] width 581 height 29
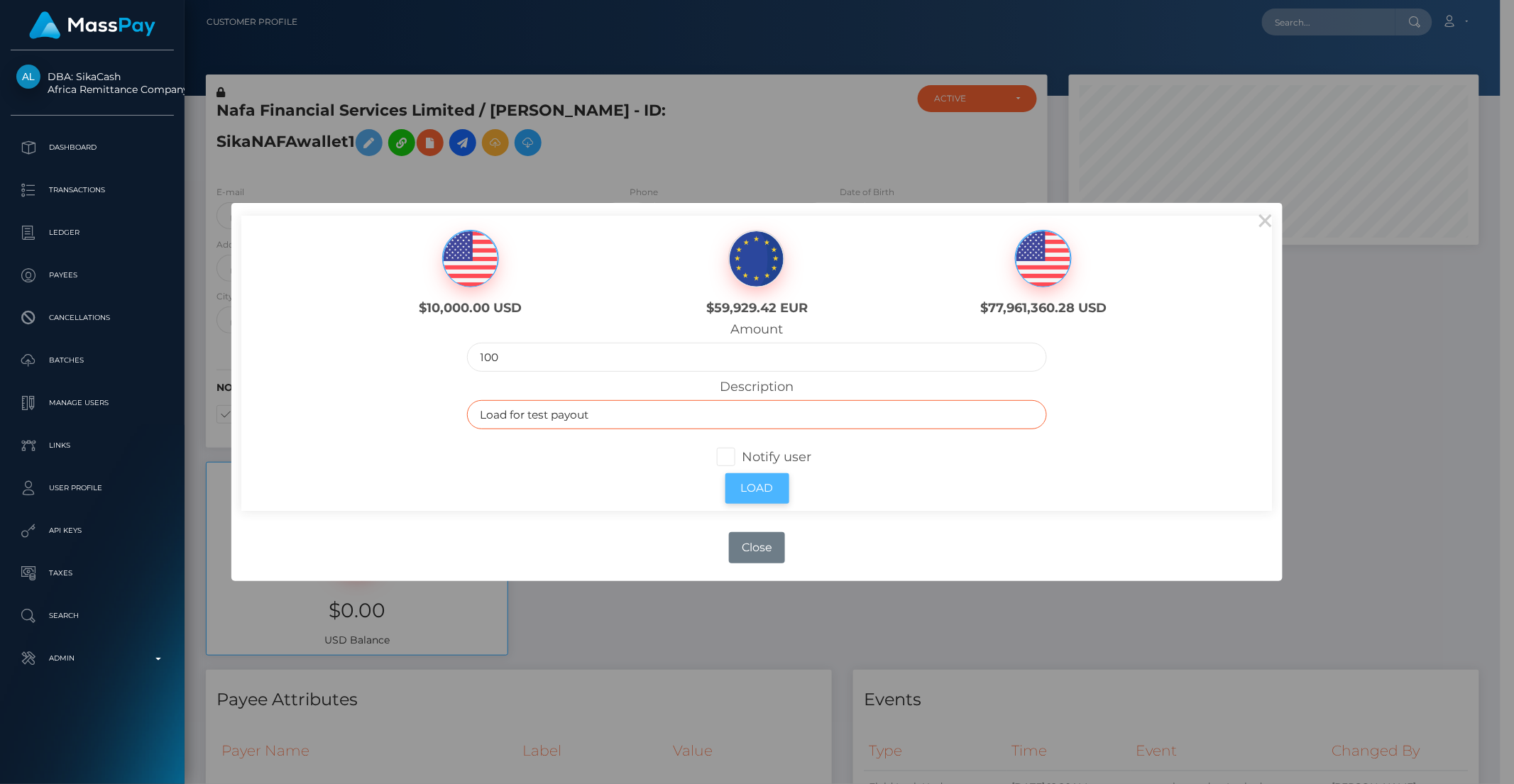
type input "Load for test payout"
click at [770, 492] on button "Load" at bounding box center [757, 488] width 64 height 30
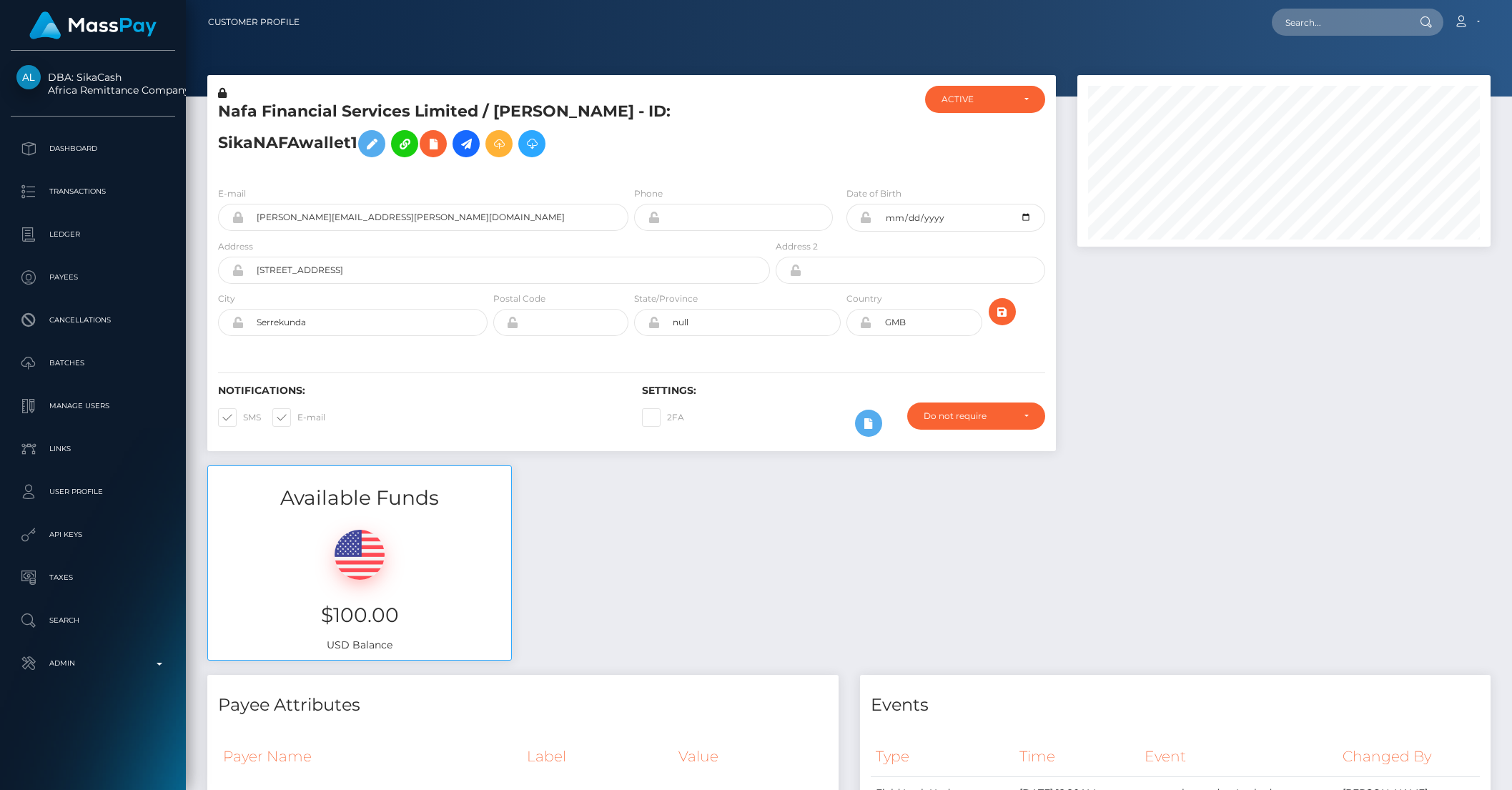
scroll to position [171, 413]
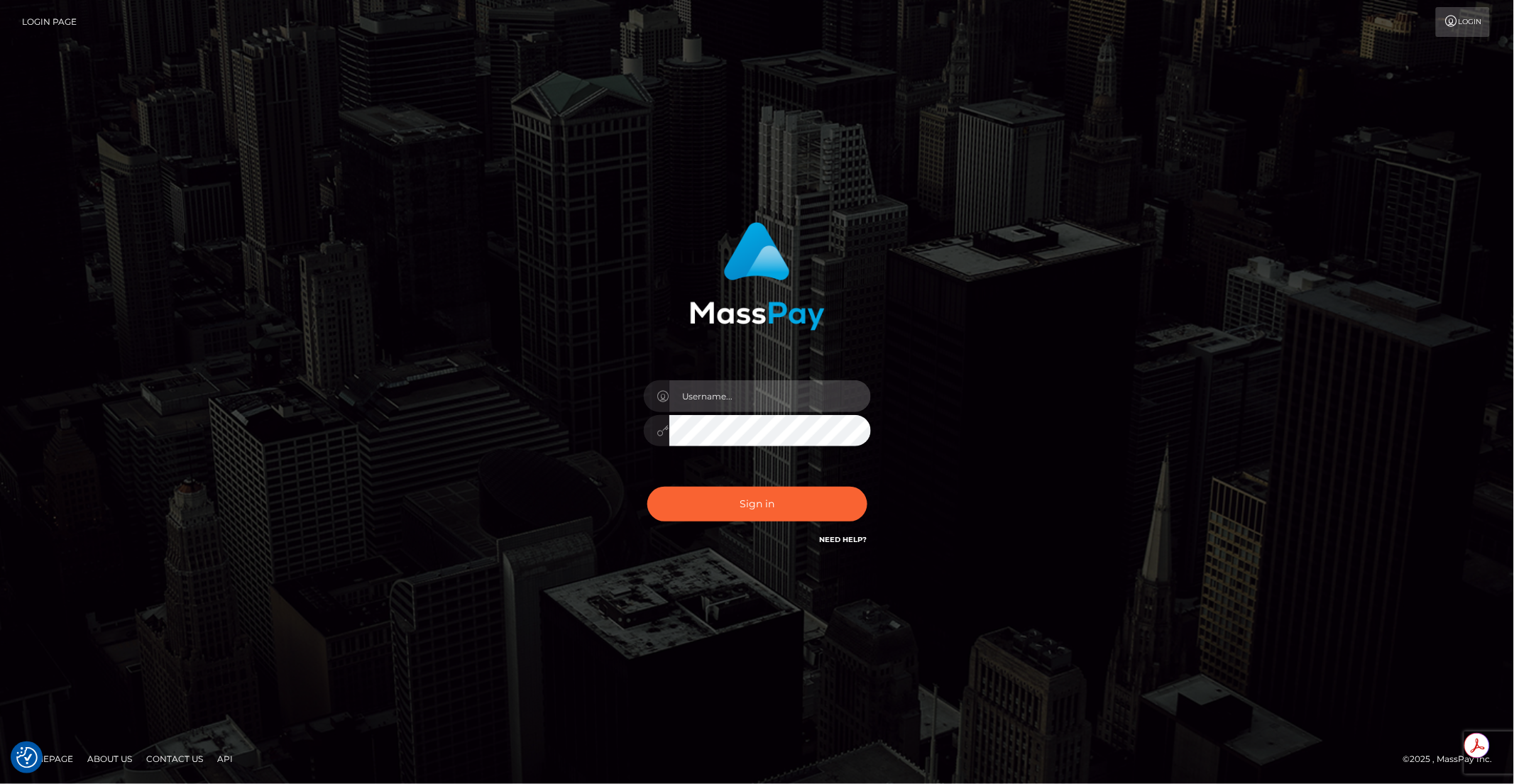
type input "brentg"
click at [747, 493] on button "Sign in" at bounding box center [757, 504] width 220 height 35
type input "brentg"
click at [749, 502] on button "Sign in" at bounding box center [757, 504] width 220 height 35
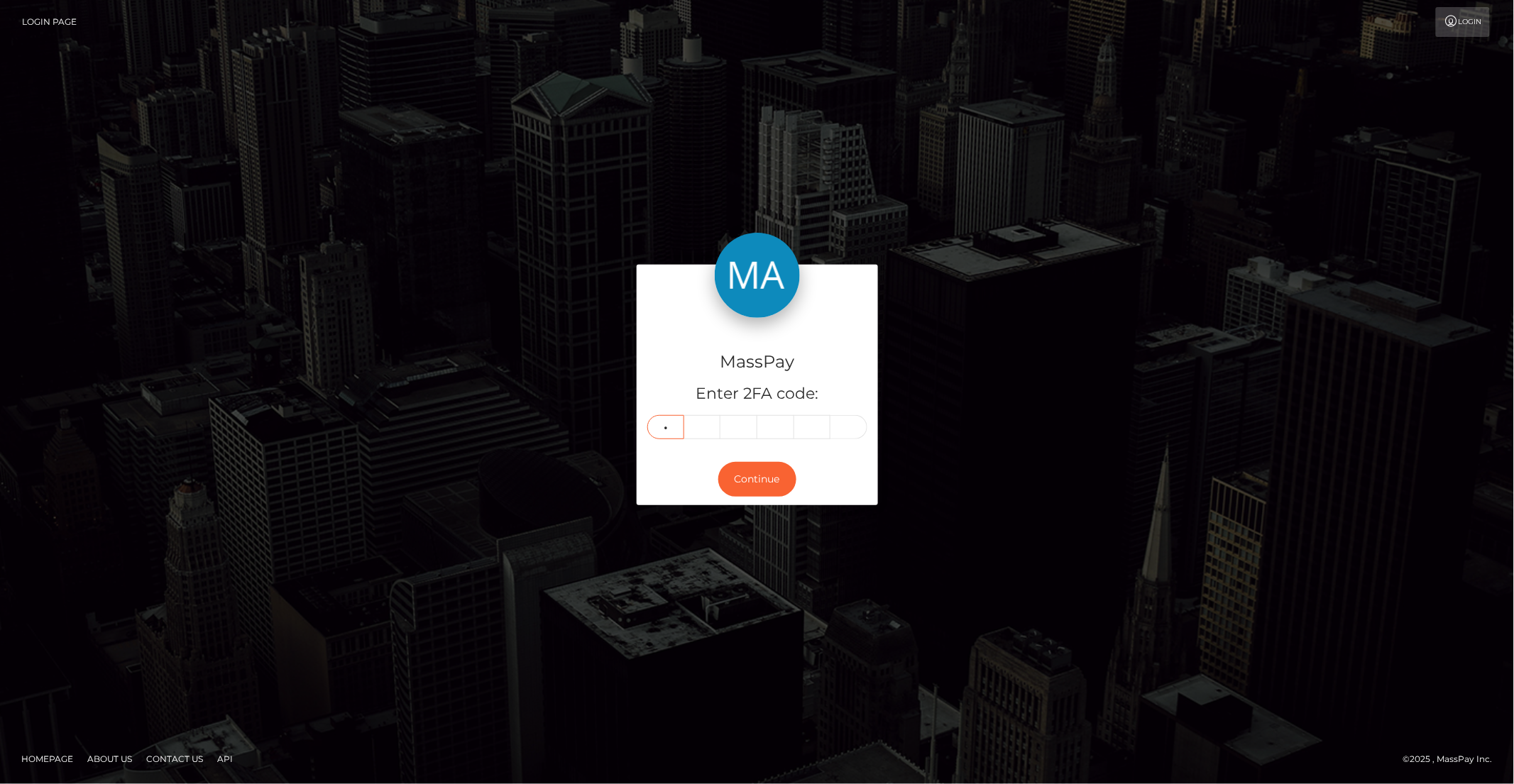
type input "2"
type input "5"
type input "0"
type input "4"
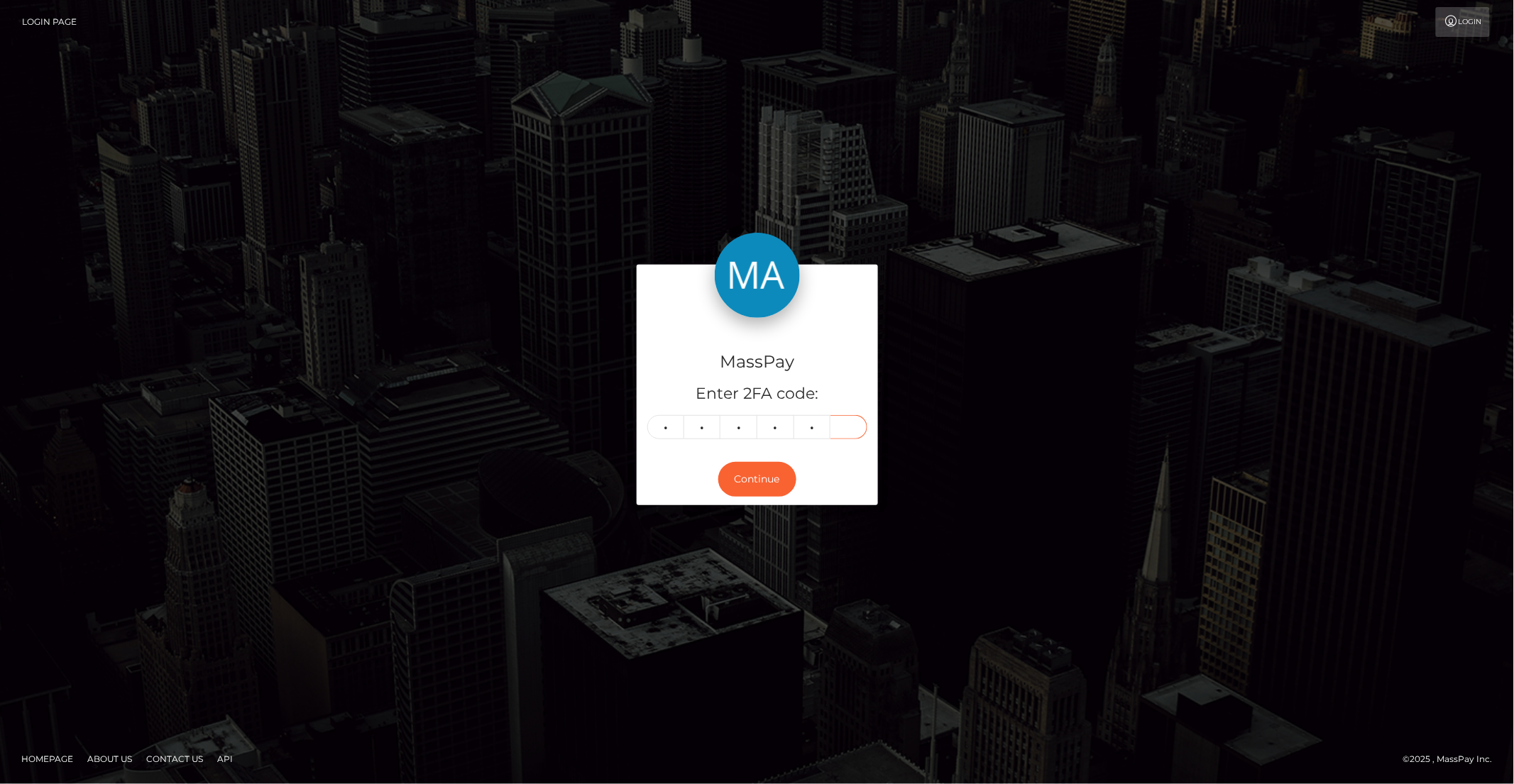
type input "5"
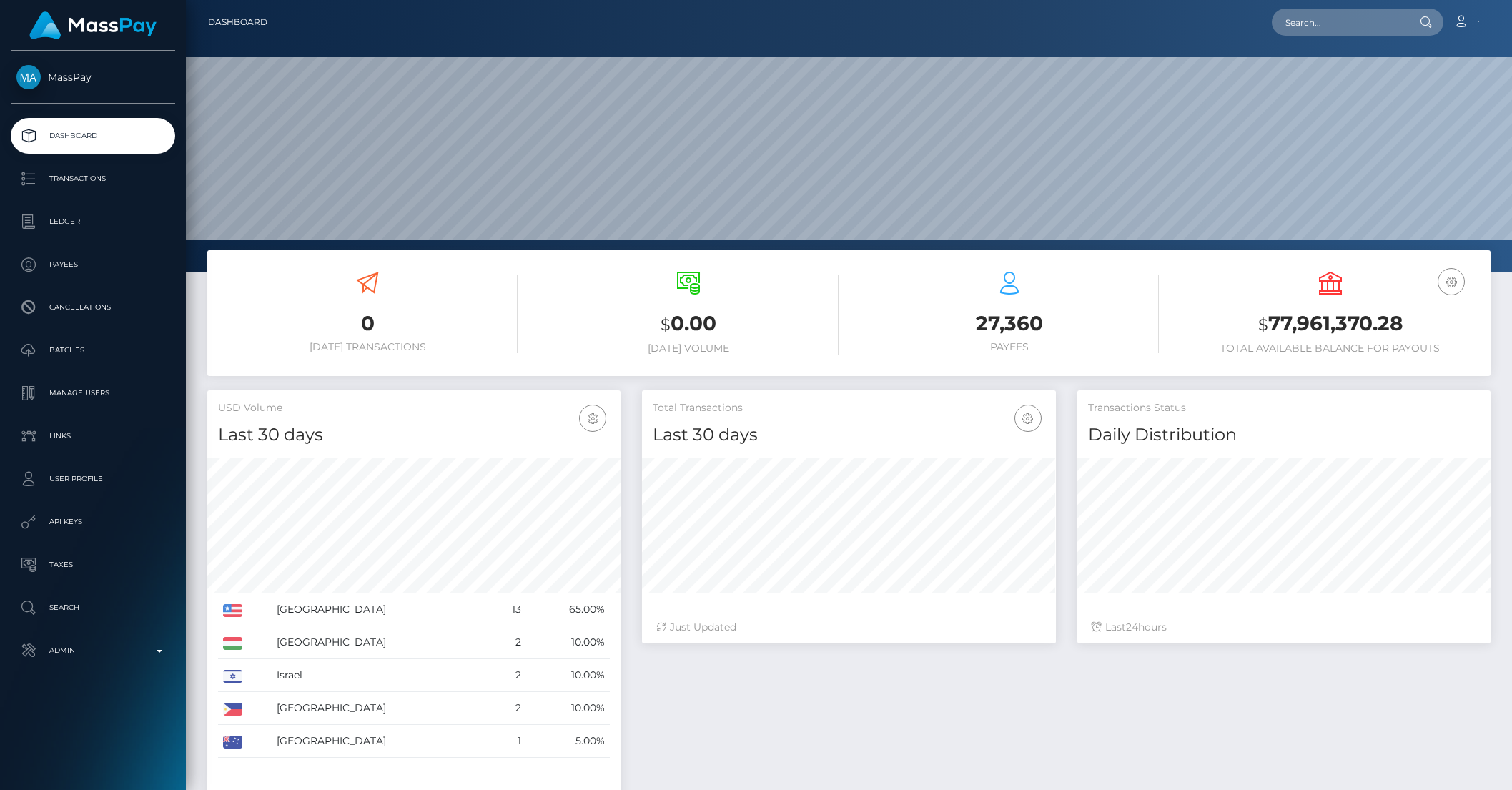
scroll to position [252, 413]
click at [1311, 22] on input "text" at bounding box center [1339, 23] width 134 height 28
paste input "814328403988598784_2"
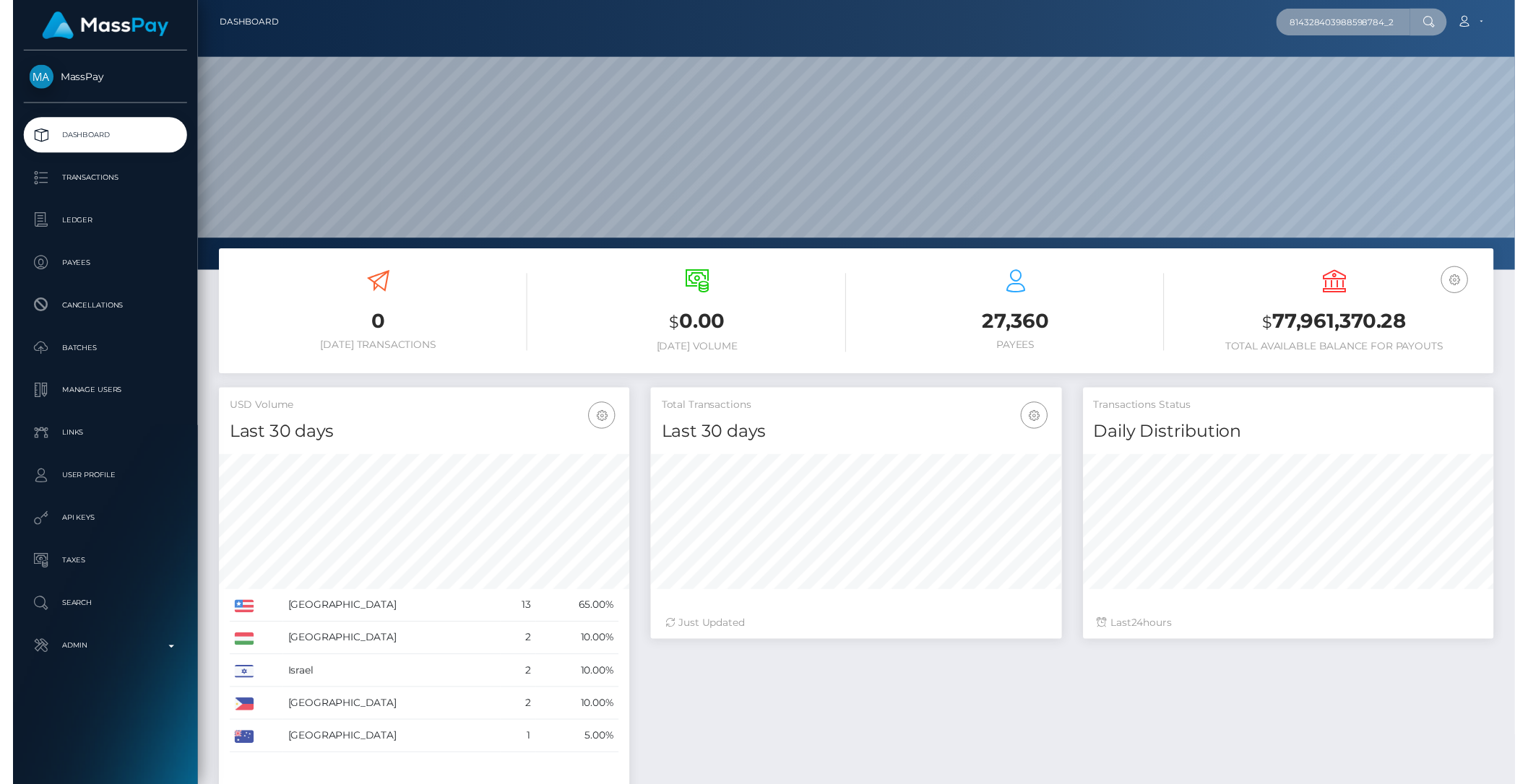
scroll to position [0, 5]
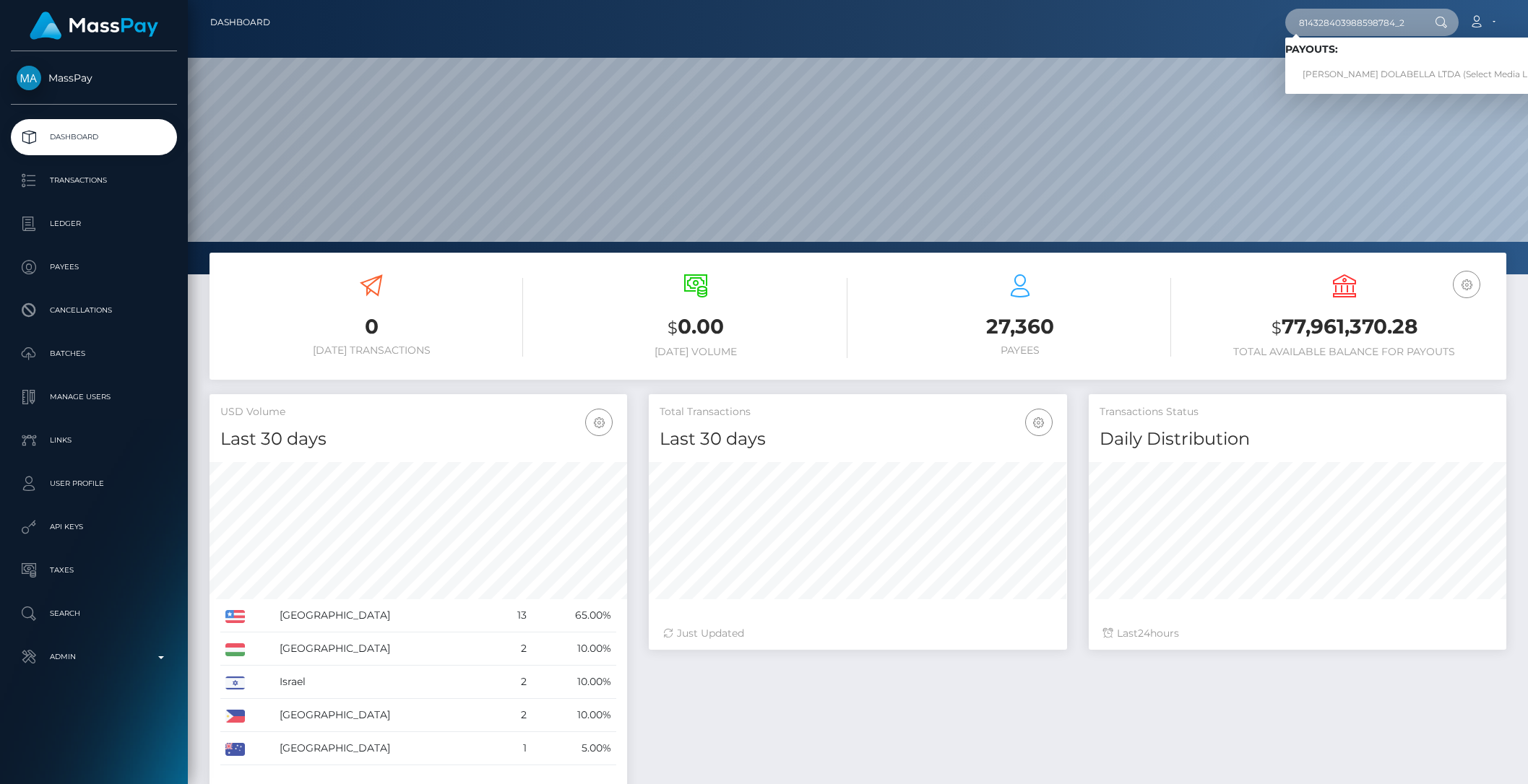
type input "814328403988598784_2"
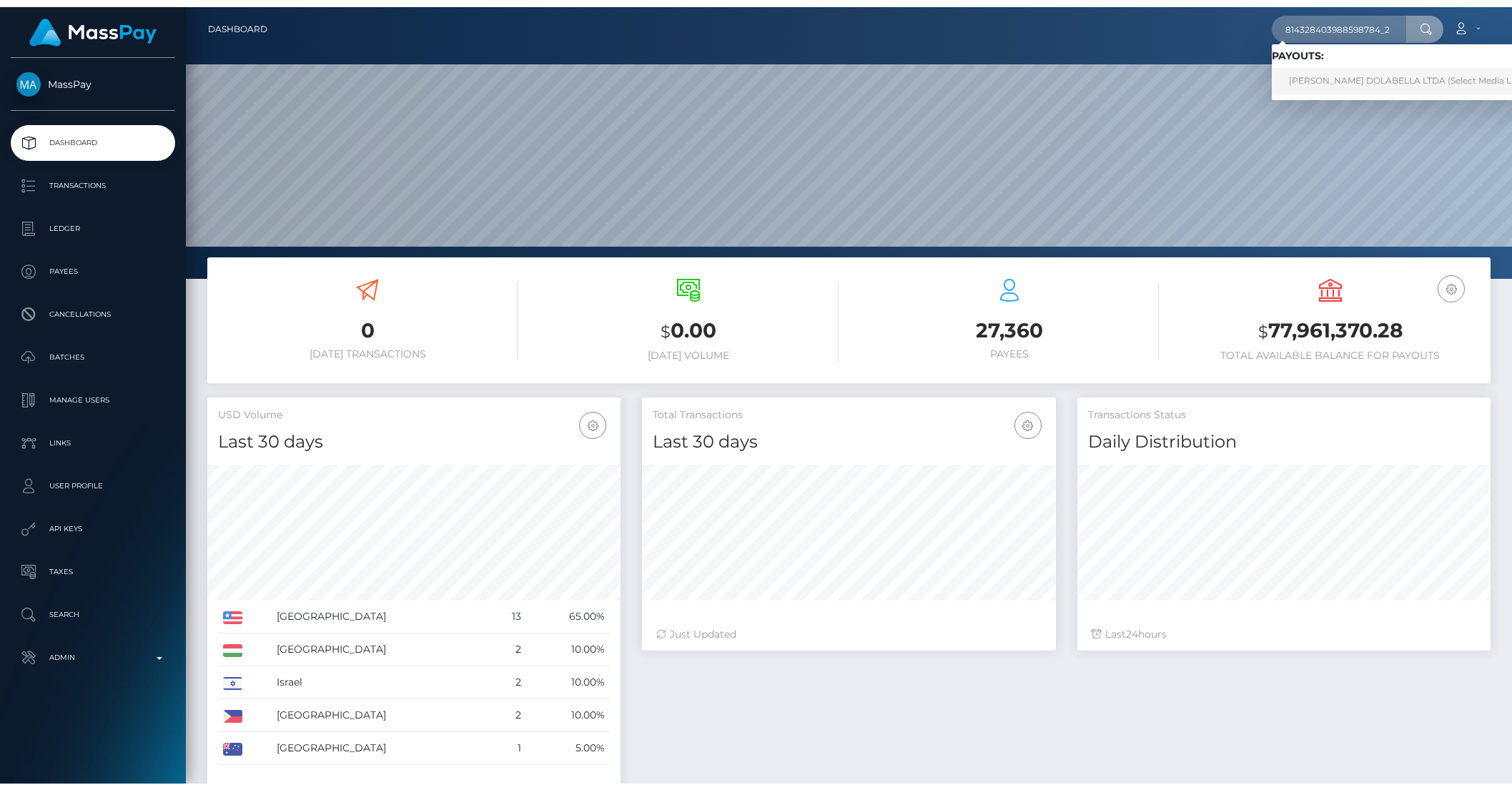
scroll to position [0, 0]
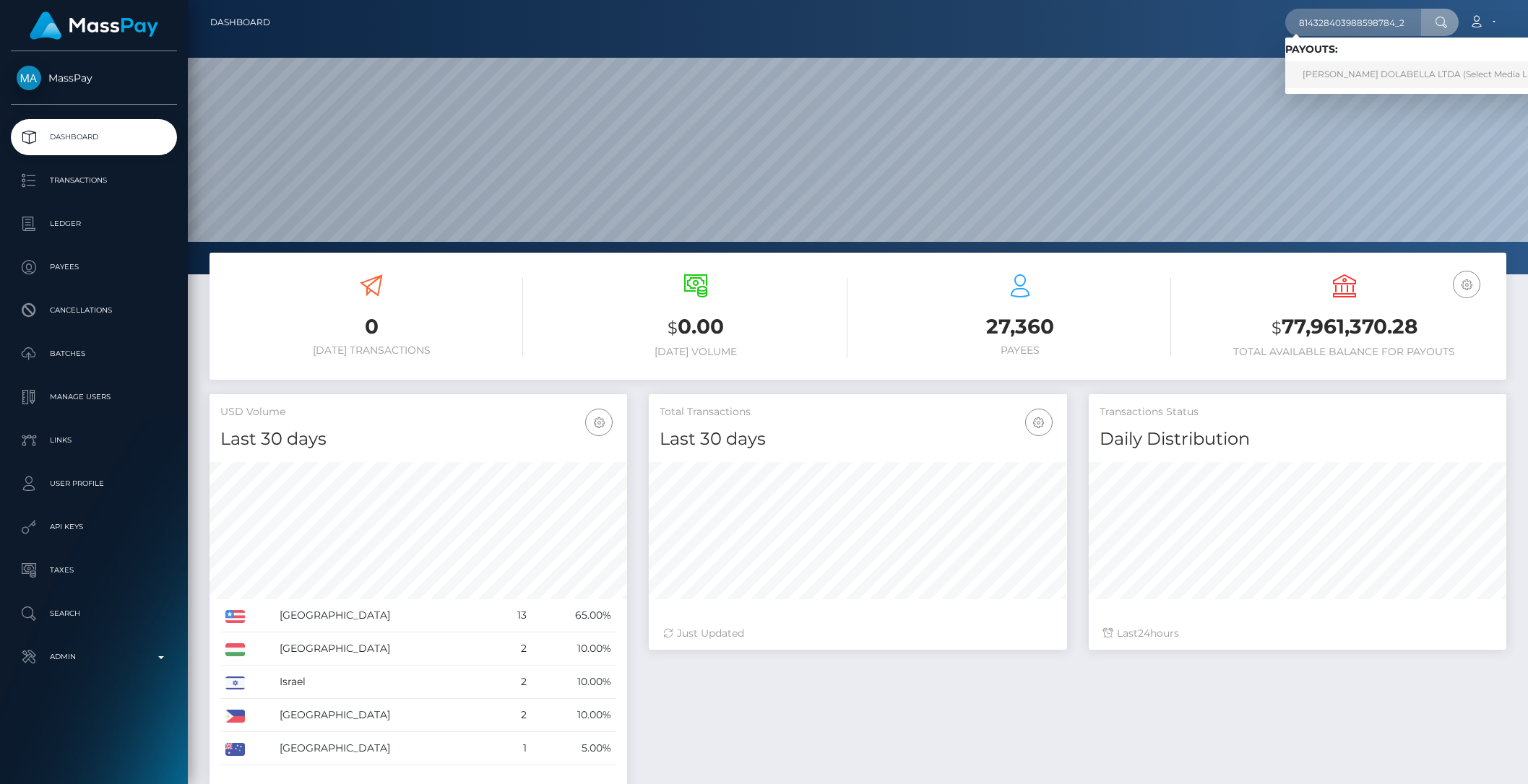
click at [1377, 71] on link "VICTORIA DIAS DOLABELLA LTDA (Select Media LLC - )" at bounding box center [1425, 75] width 282 height 27
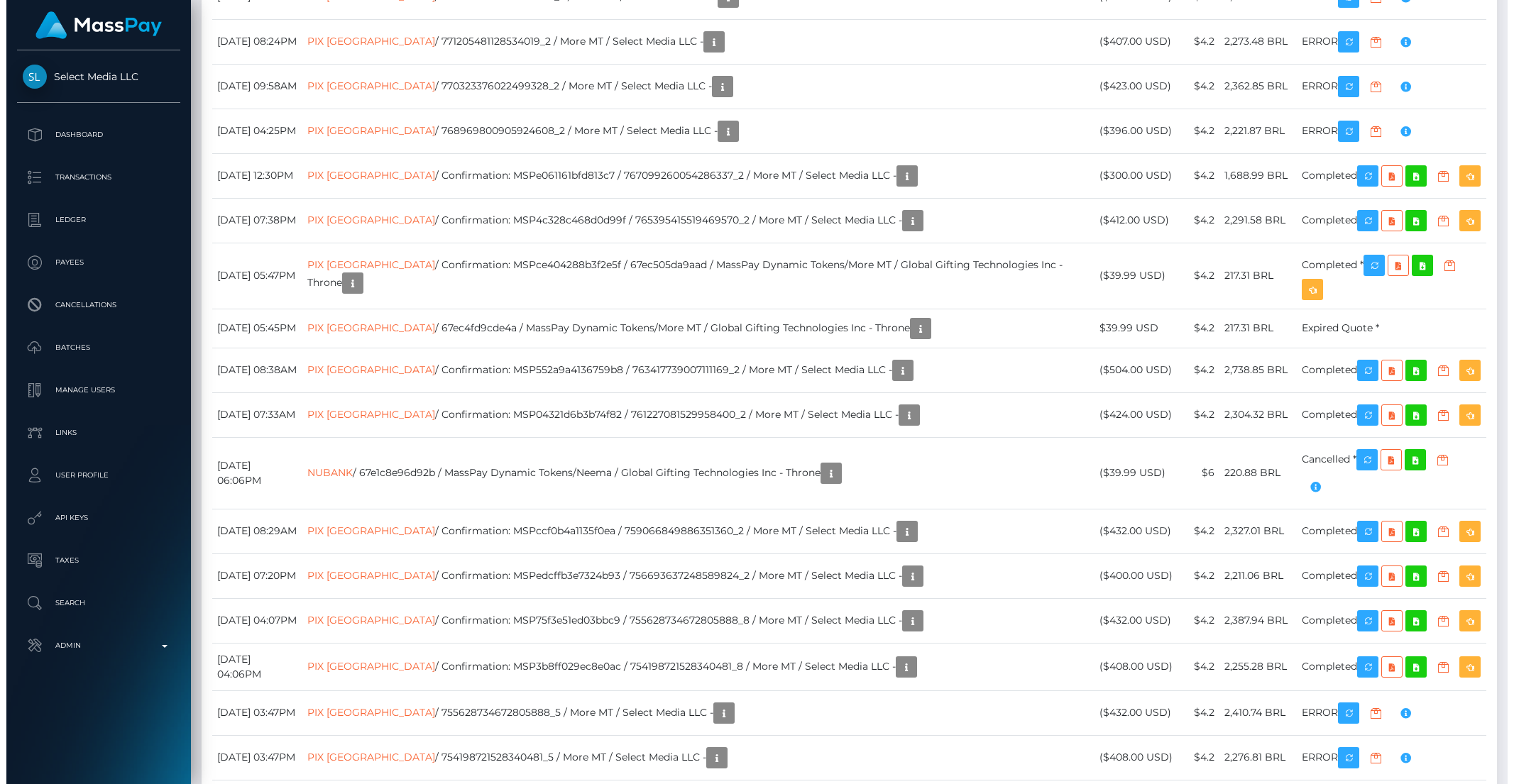
scroll to position [7547, 0]
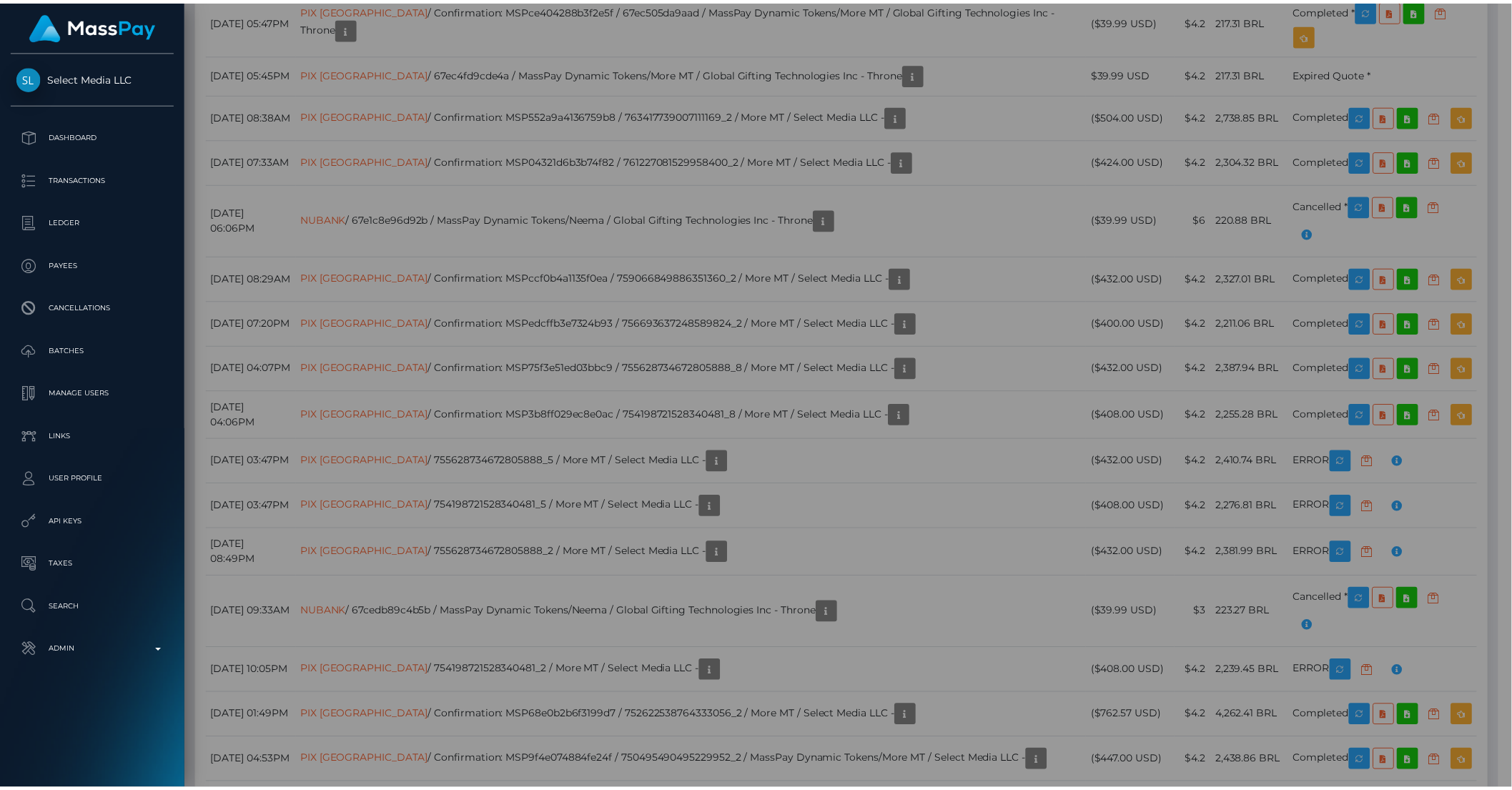
scroll to position [714762, 714504]
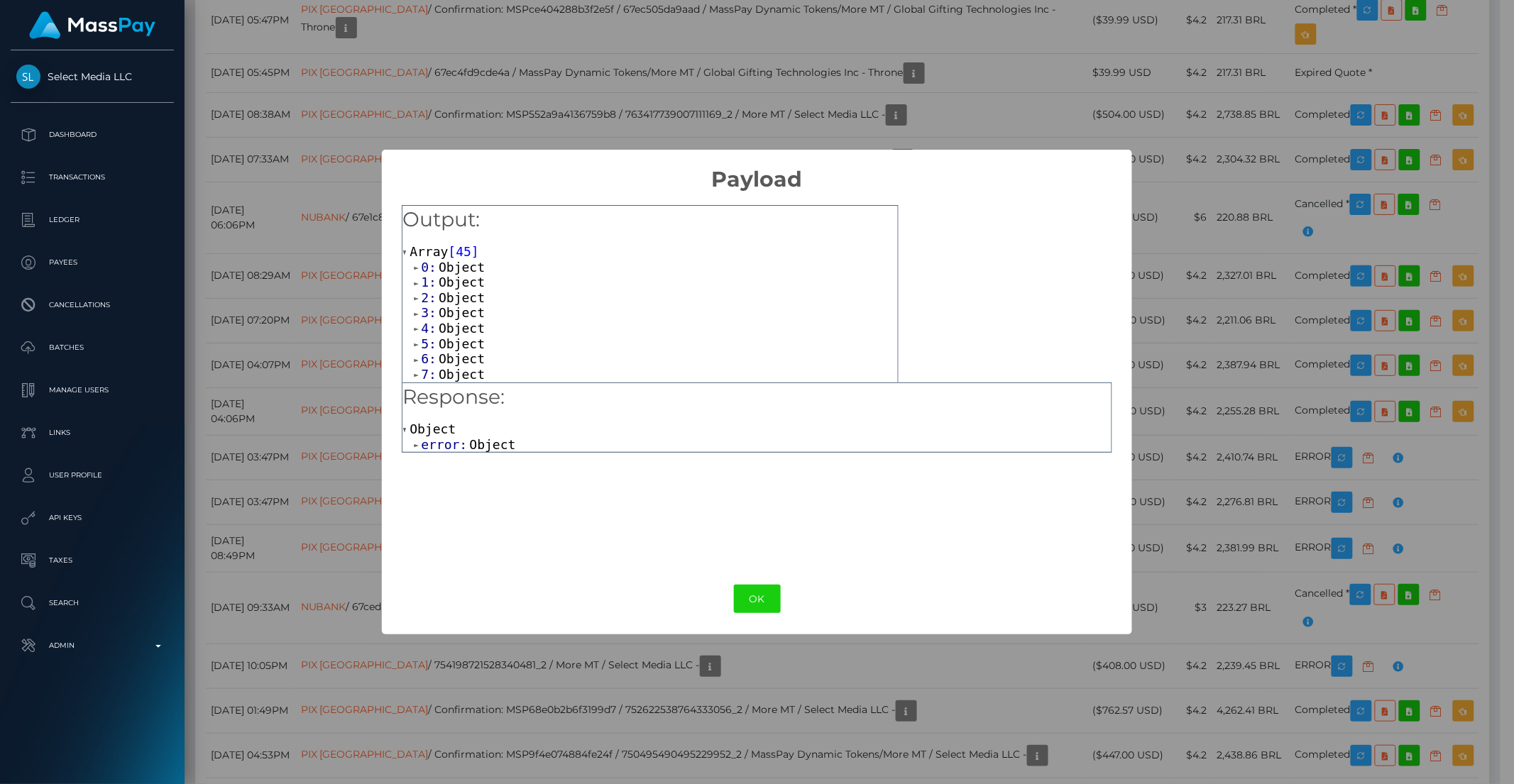
click at [441, 444] on span "error:" at bounding box center [444, 444] width 48 height 15
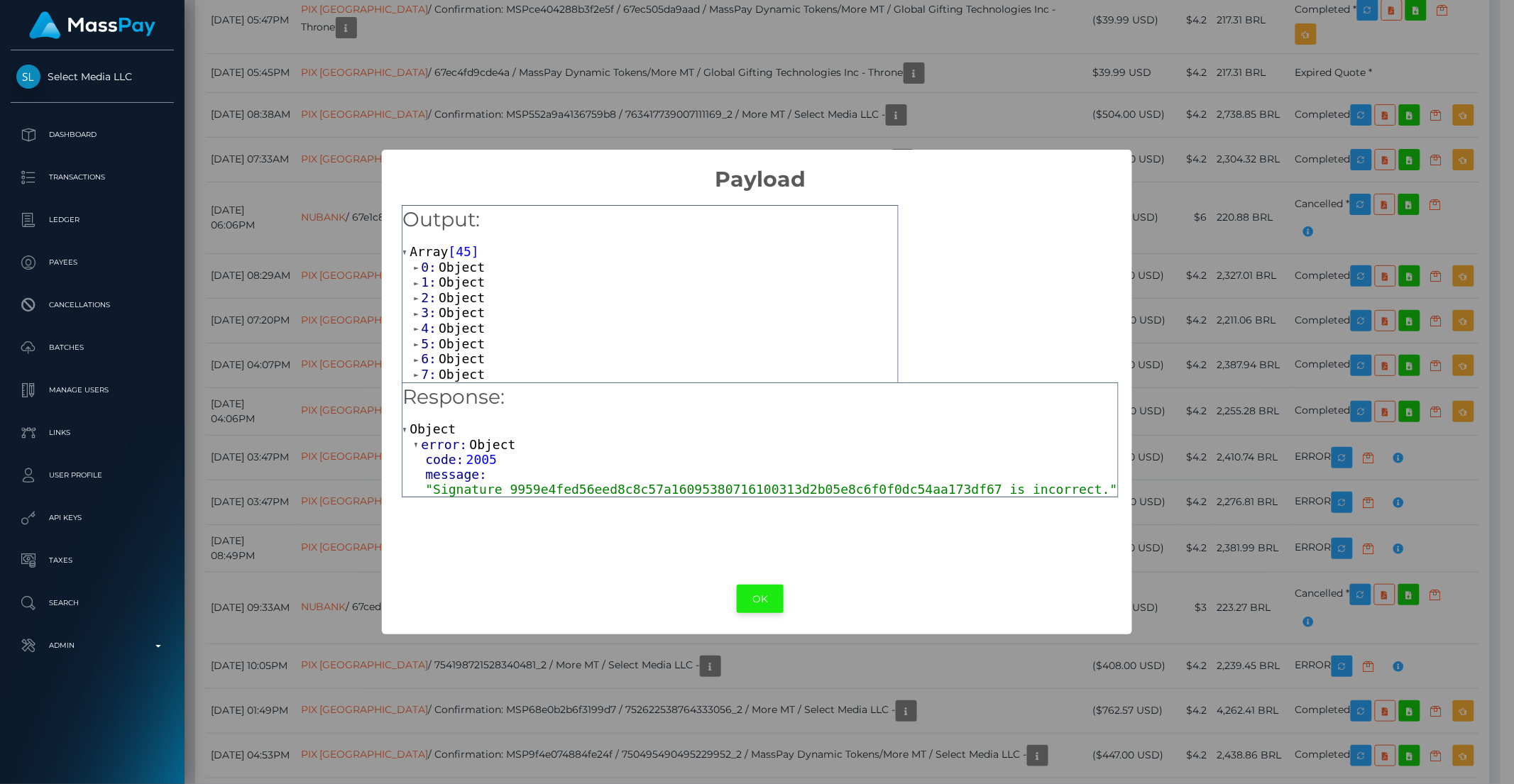
click at [763, 605] on button "OK" at bounding box center [760, 599] width 47 height 29
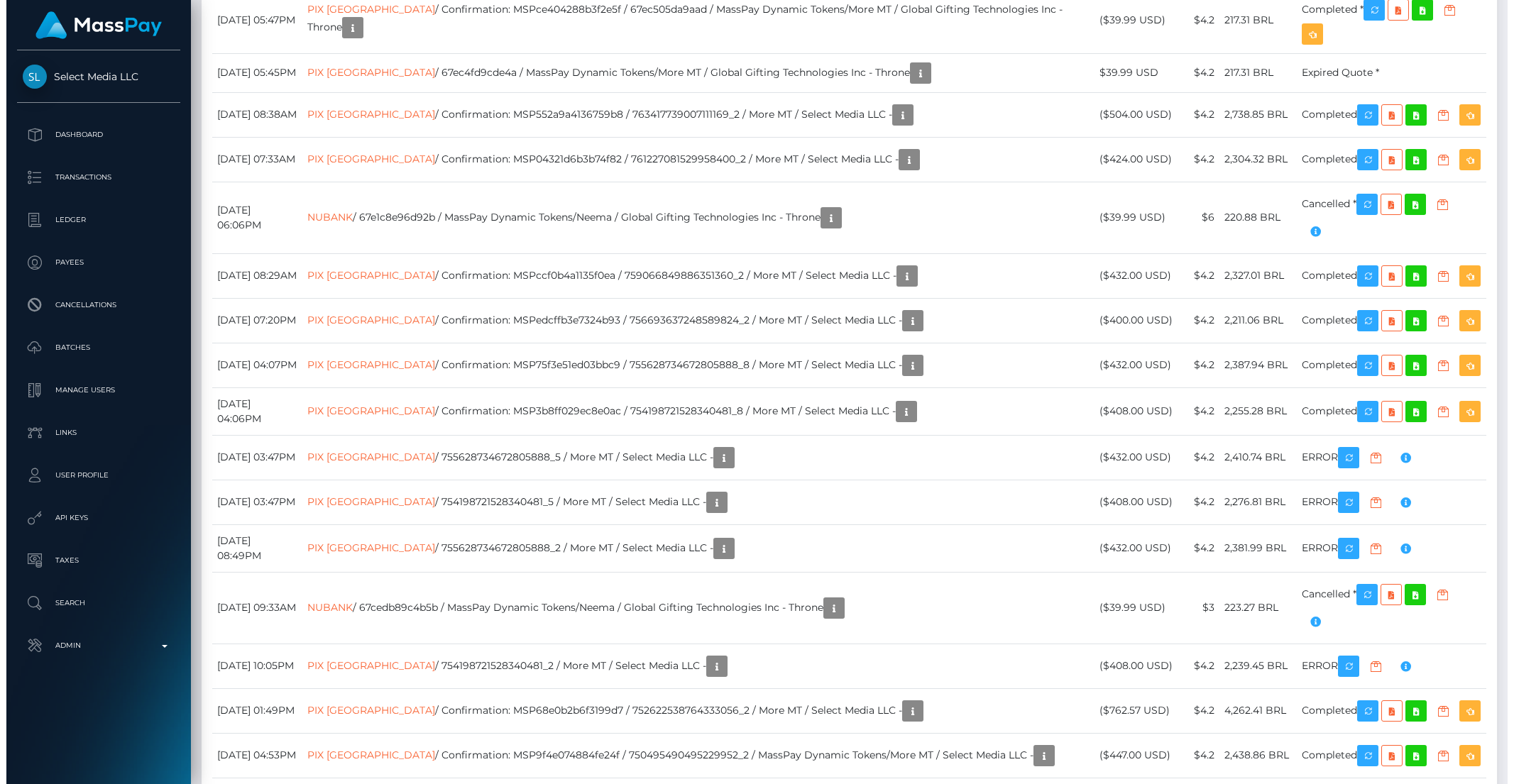
scroll to position [7178, 0]
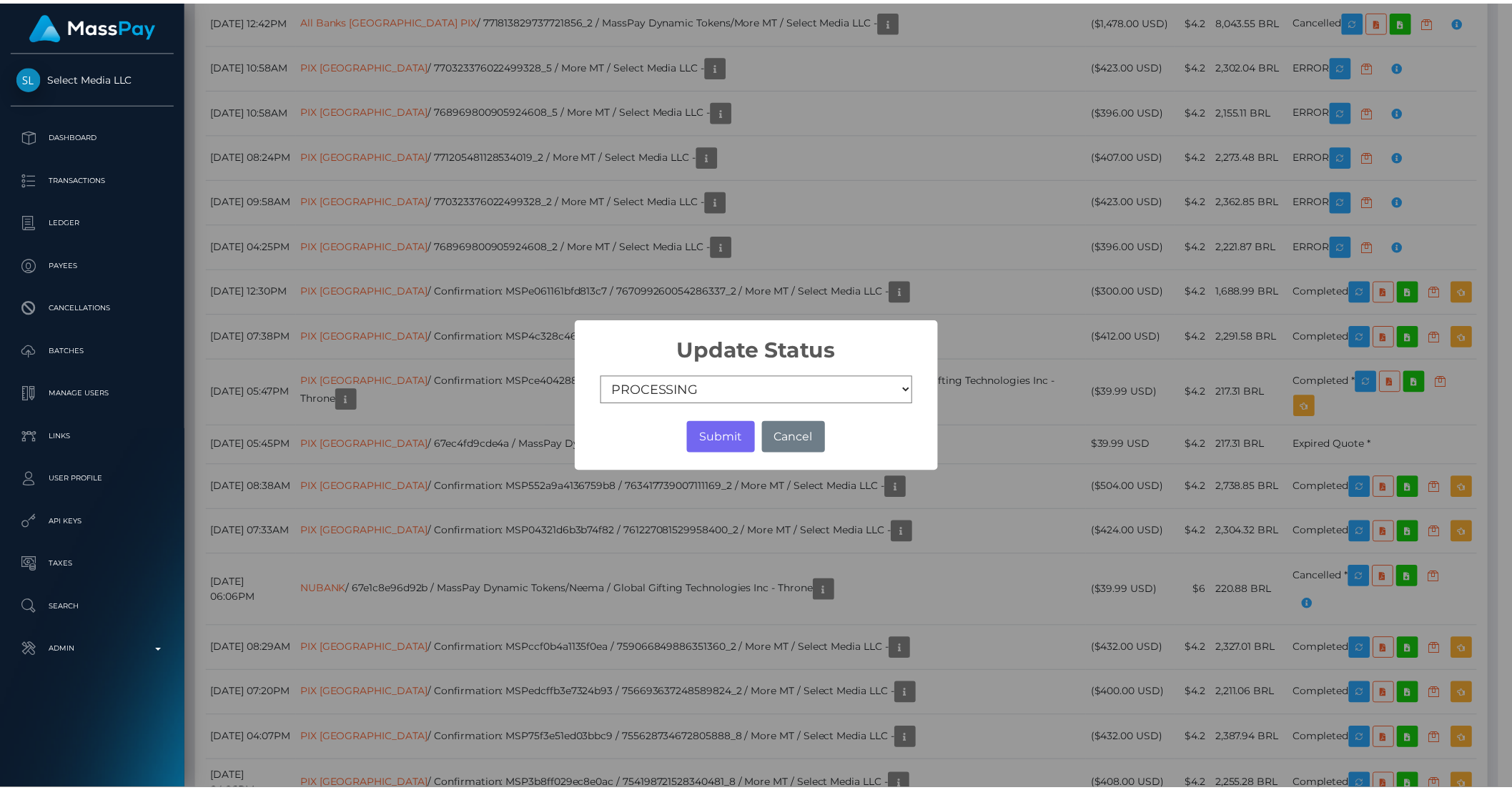
scroll to position [714762, 714504]
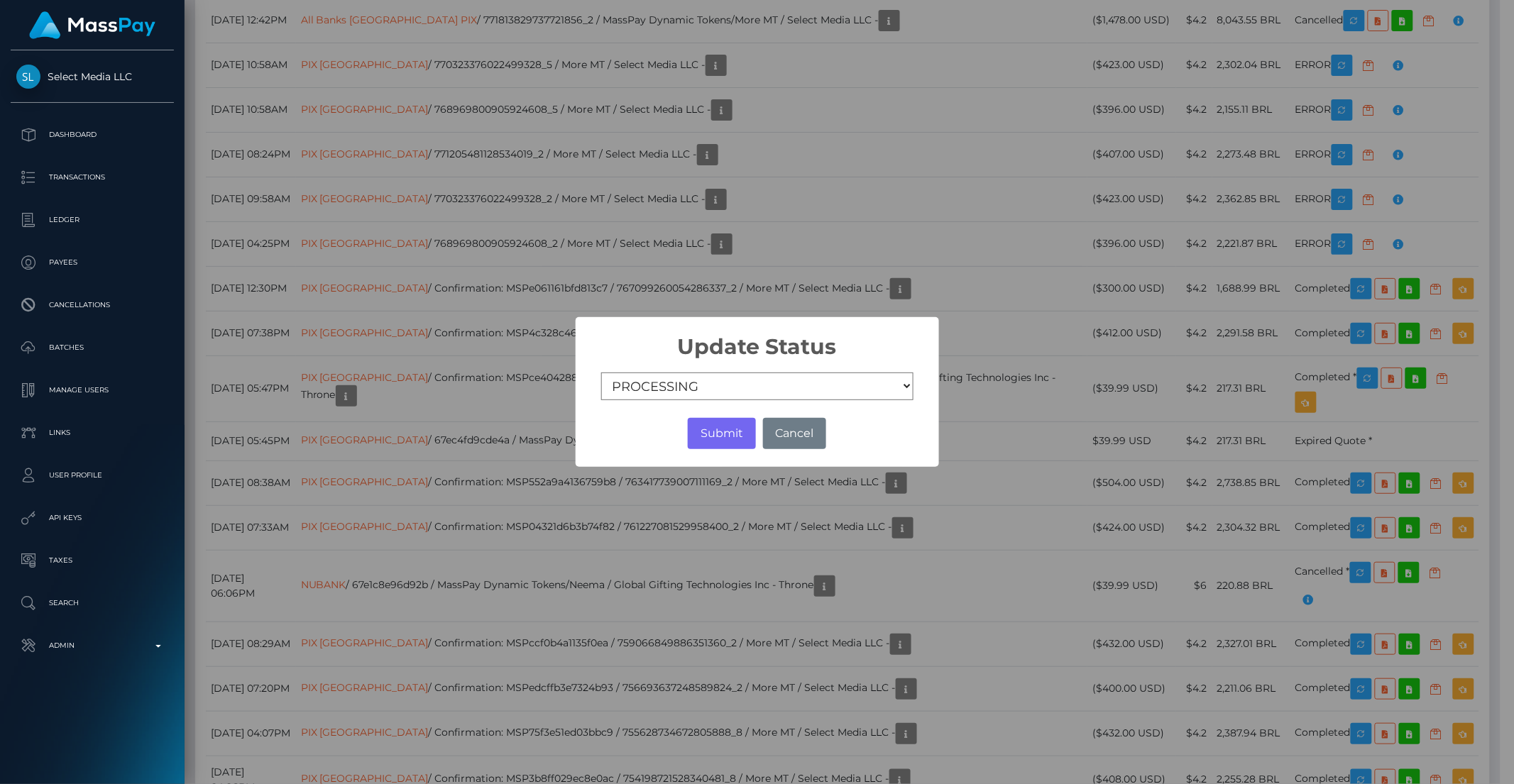
click at [733, 387] on select "COMPLETED CANCELLED READY_FOR_PICKUP PROCESSING" at bounding box center [757, 386] width 312 height 28
select select "CANCELLED"
click at [601, 372] on select "COMPLETED CANCELLED READY_FOR_PICKUP PROCESSING" at bounding box center [757, 386] width 312 height 28
click at [721, 432] on button "Submit" at bounding box center [721, 433] width 67 height 31
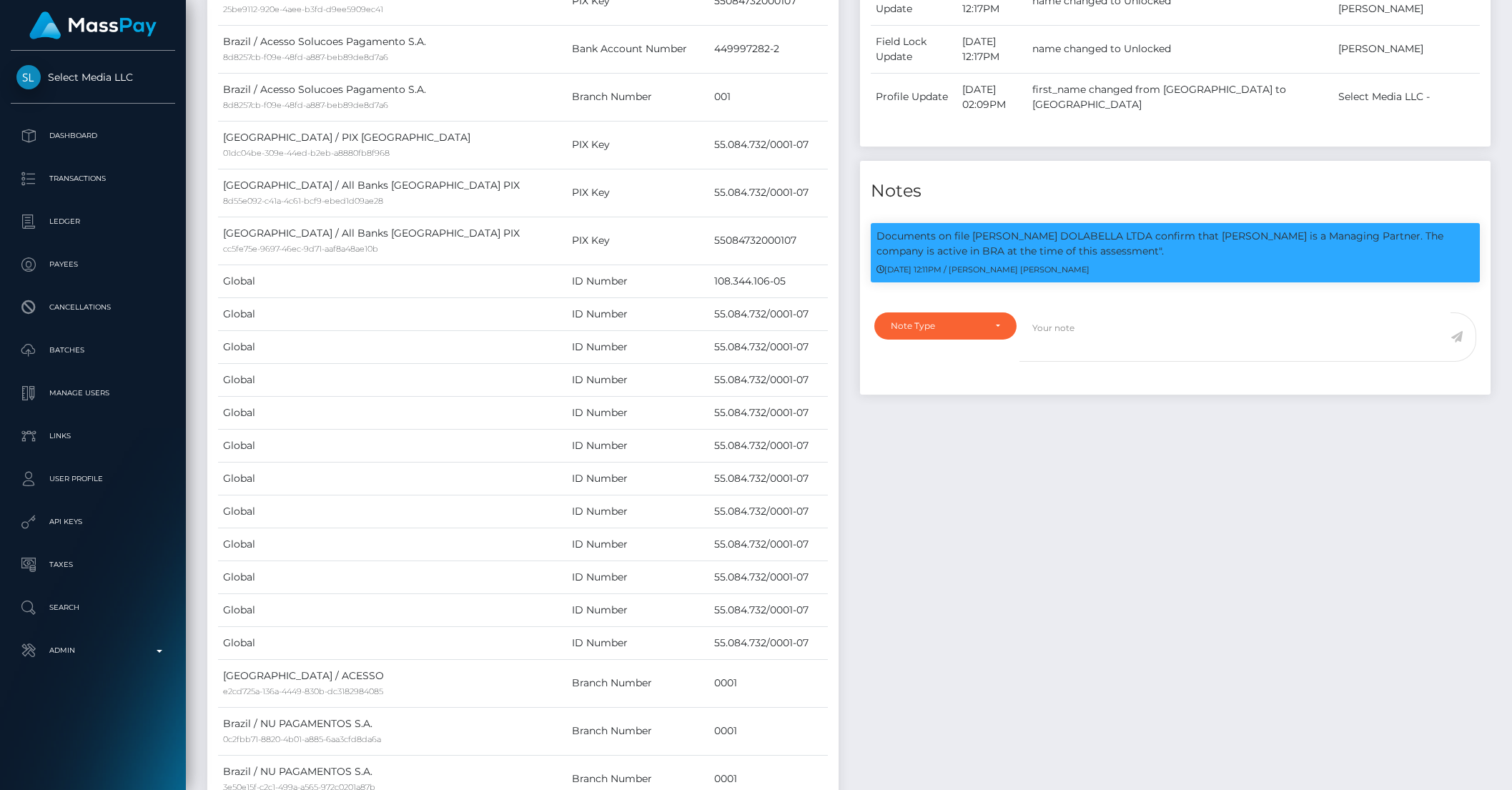
scroll to position [0, 0]
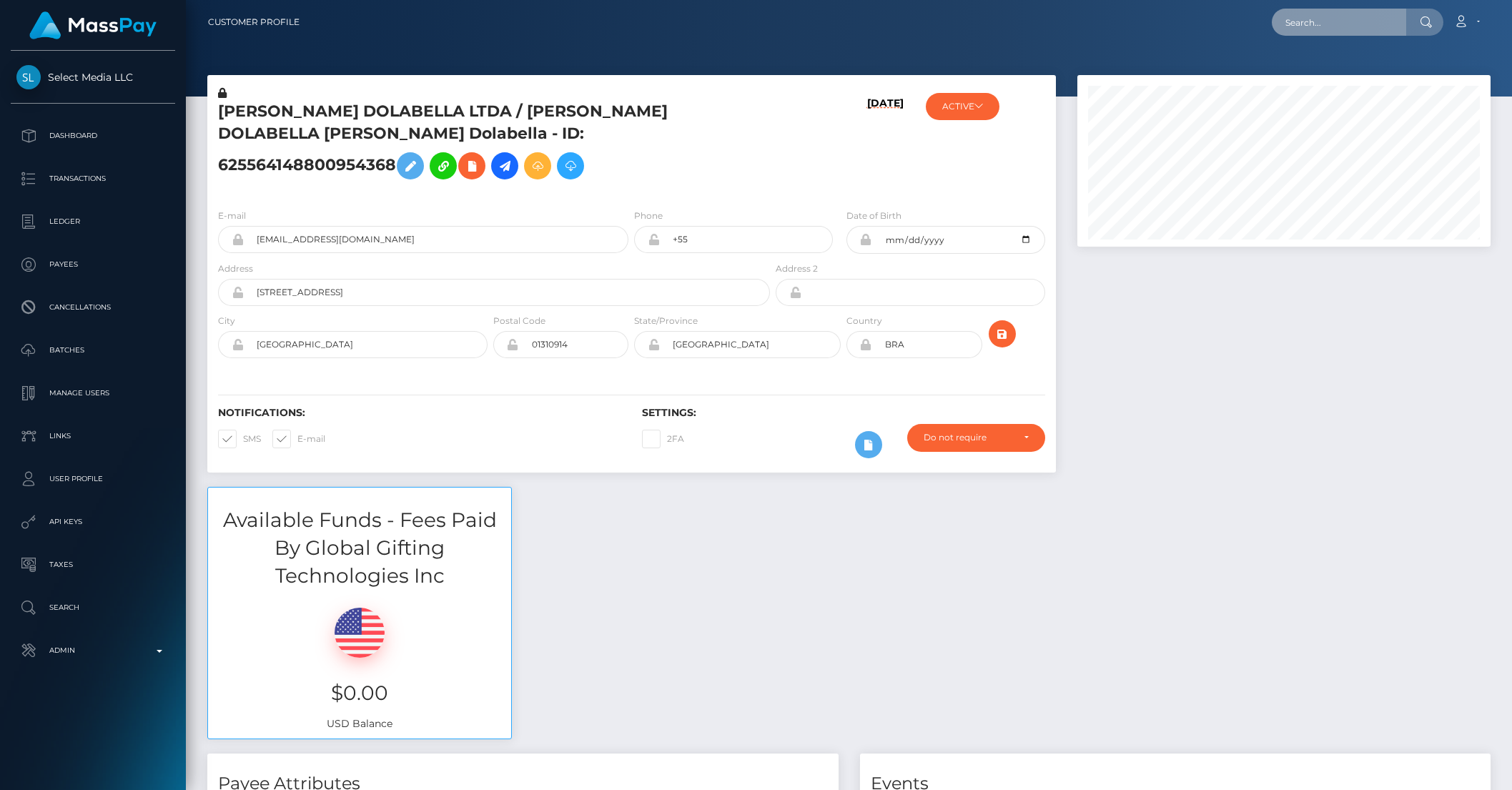
click at [1321, 27] on input "text" at bounding box center [1339, 23] width 134 height 28
paste input "nicolasmisceo@gmail.com"
type input "nicolasmisceo@gmail.com"
click at [1324, 70] on link "NICOLAS MISCEO" at bounding box center [1329, 74] width 114 height 27
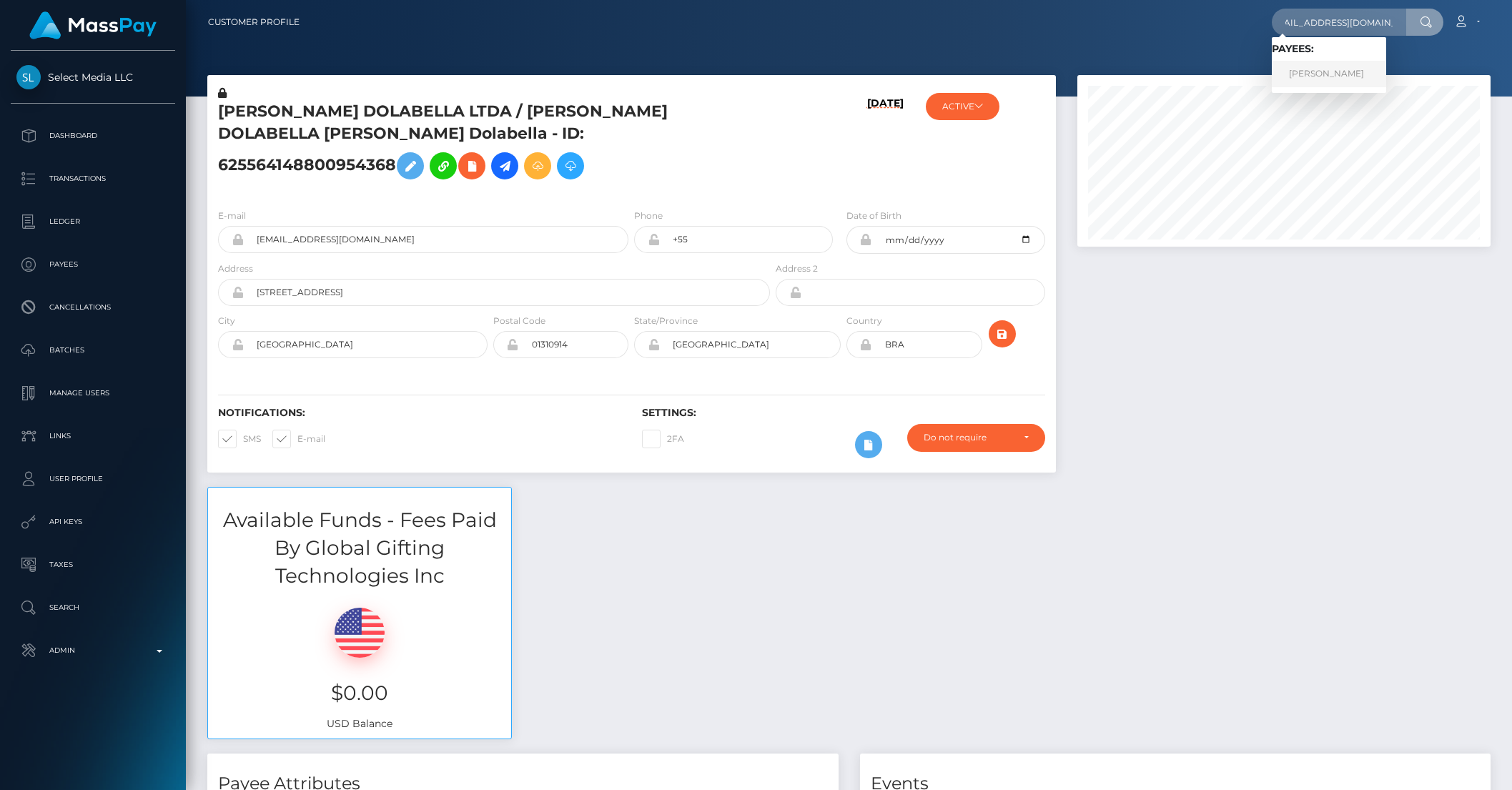
scroll to position [0, 0]
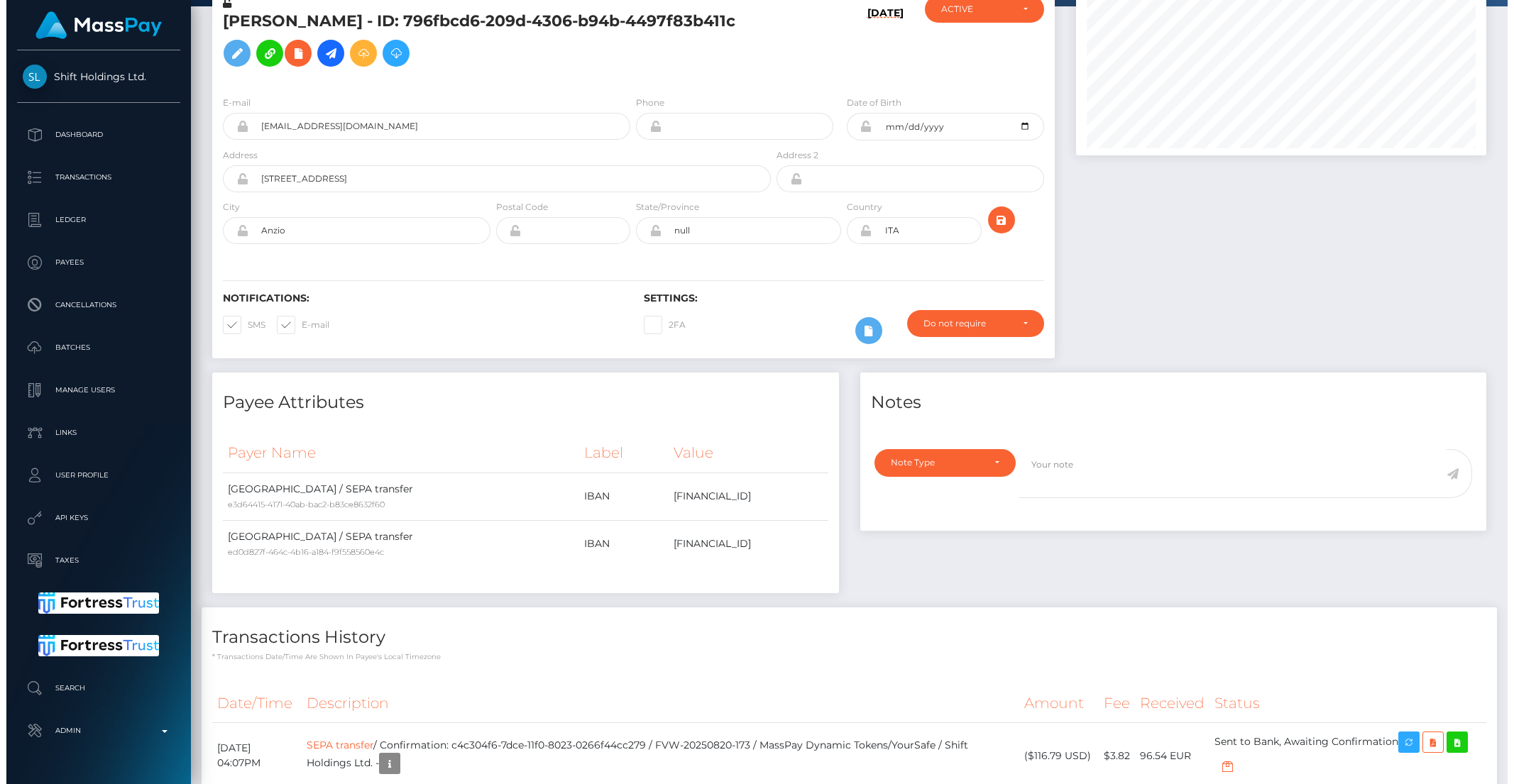
scroll to position [260, 0]
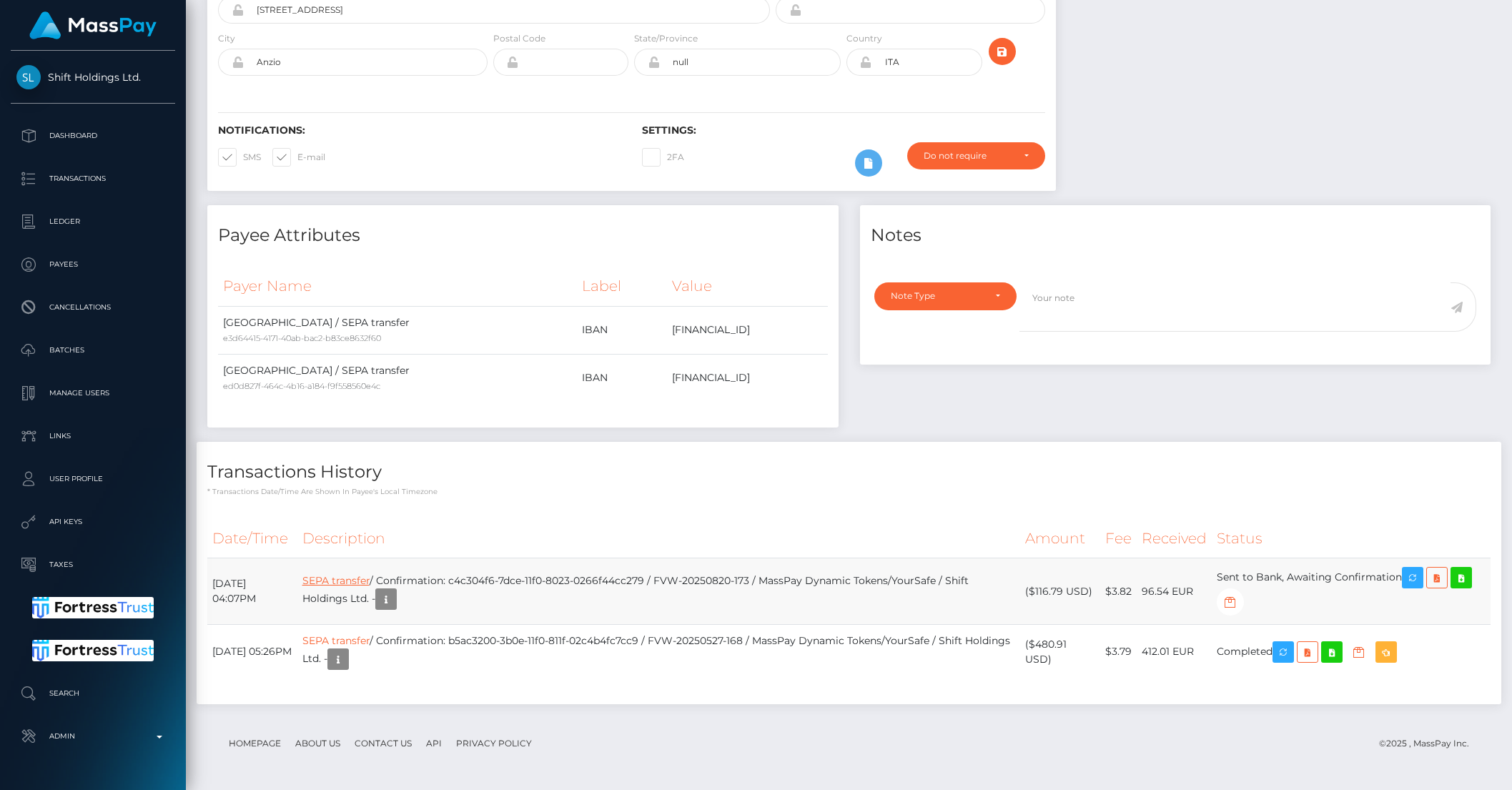
click at [369, 576] on link "SEPA transfer" at bounding box center [336, 580] width 67 height 13
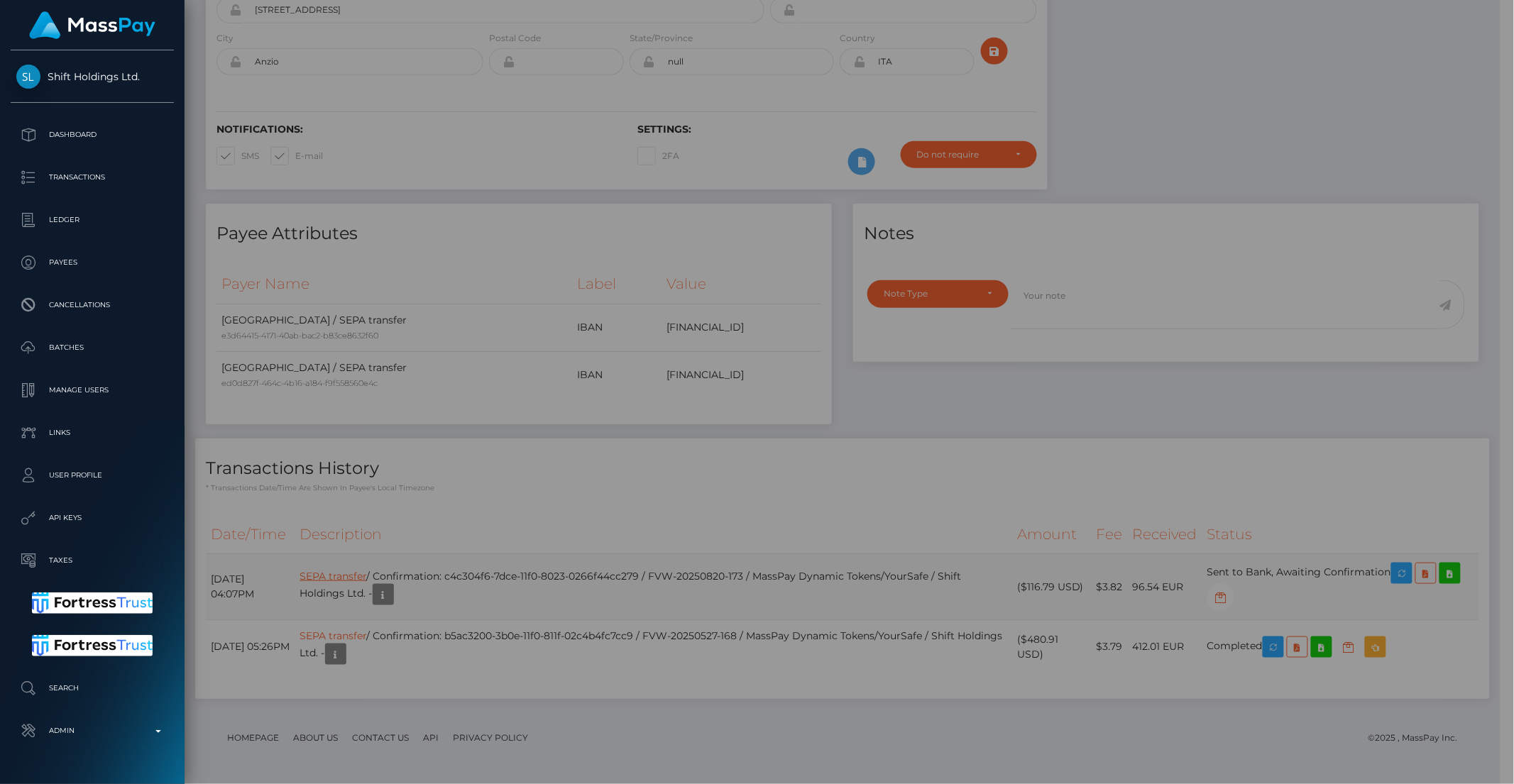
scroll to position [709333, 709441]
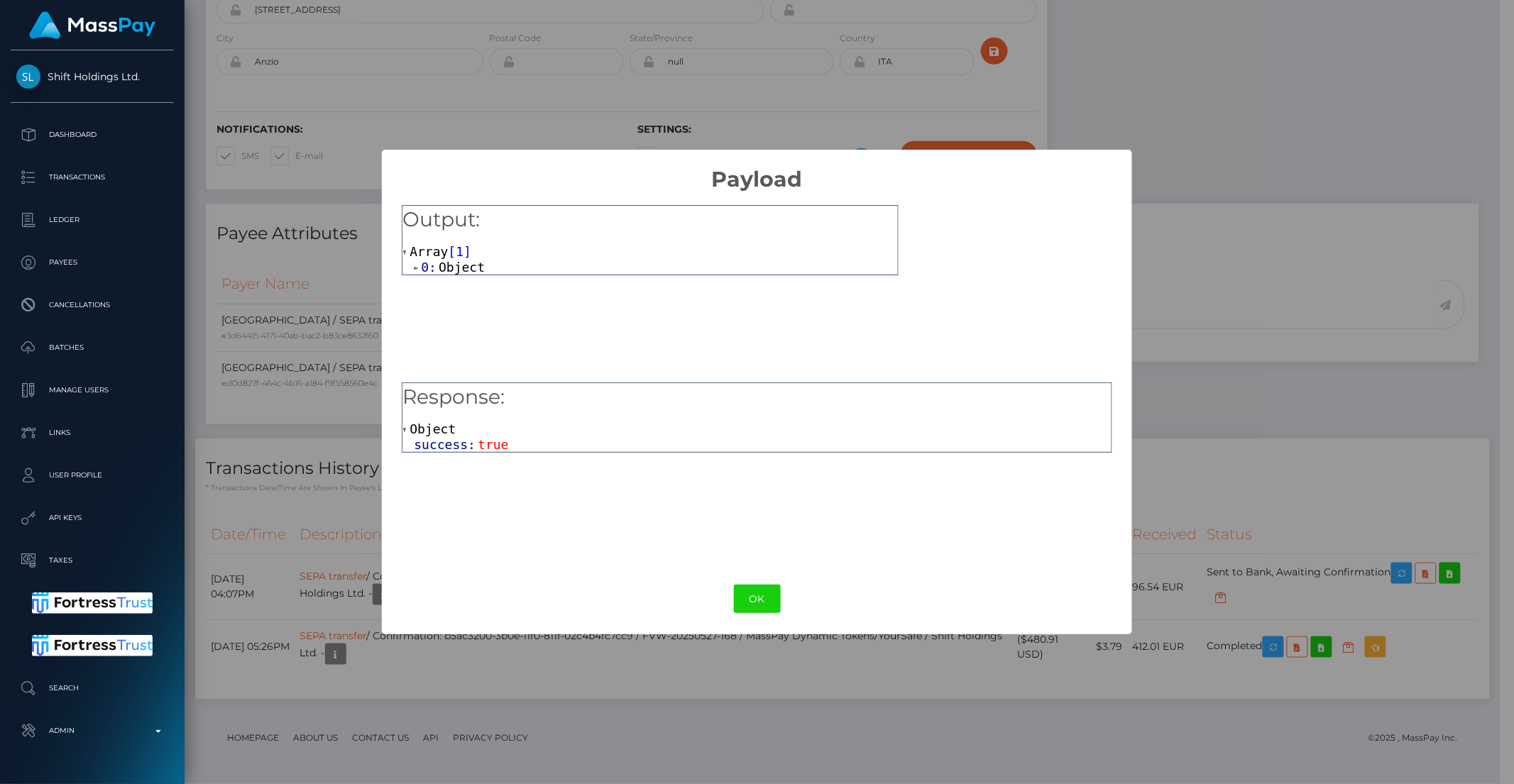
click at [444, 270] on span "Object" at bounding box center [462, 267] width 46 height 15
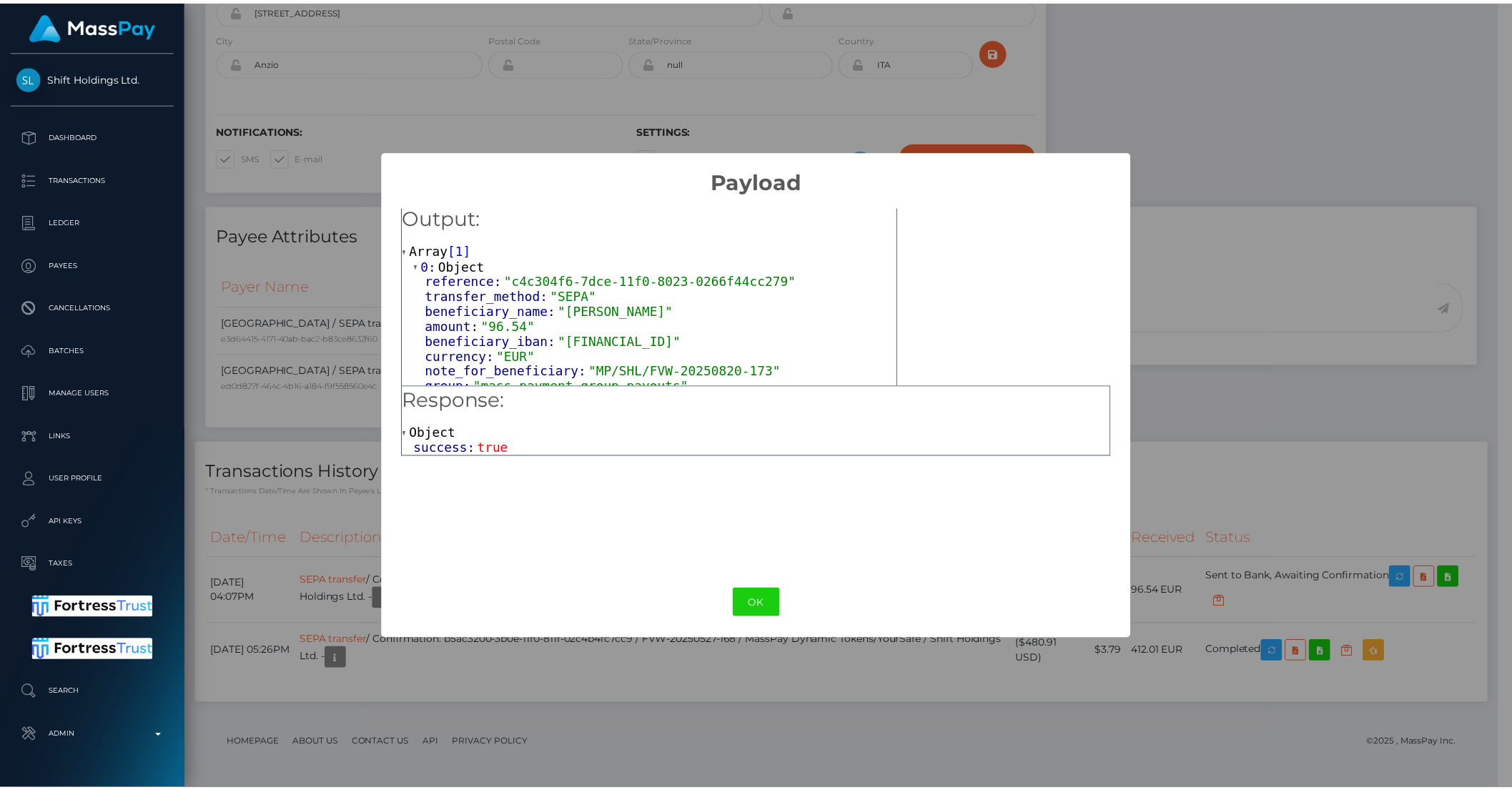
scroll to position [6, 0]
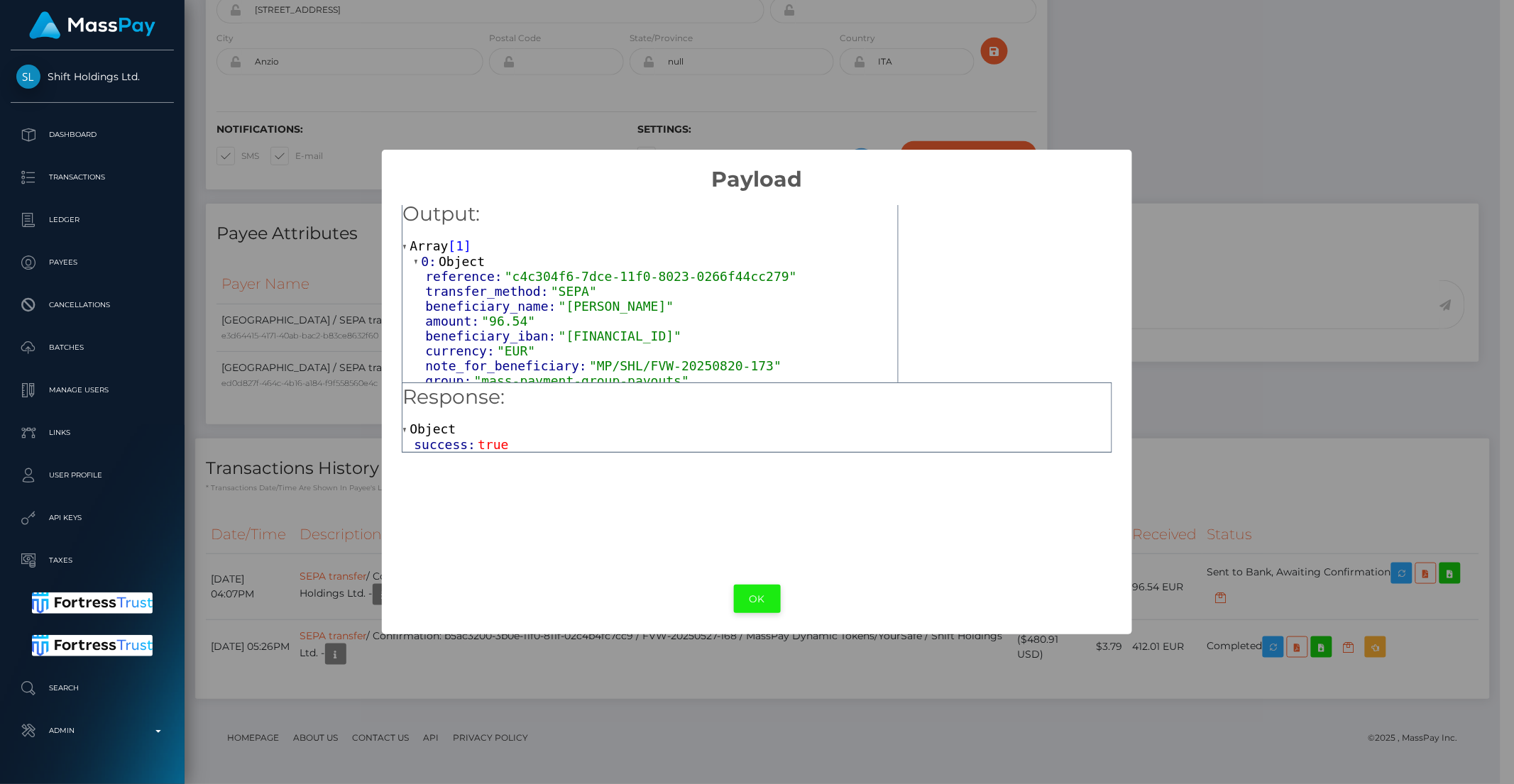
click at [757, 609] on button "OK" at bounding box center [757, 599] width 47 height 29
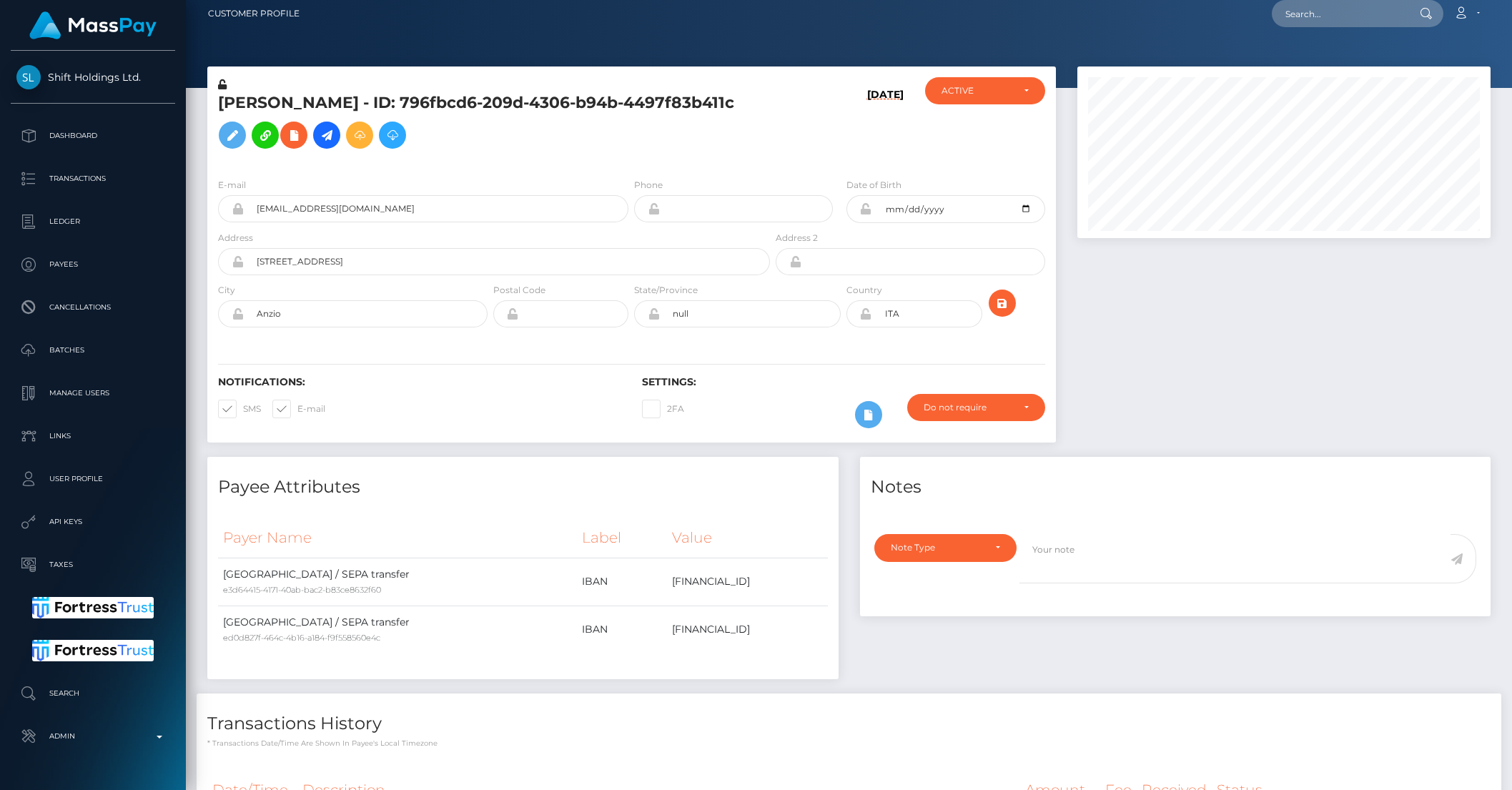
scroll to position [0, 0]
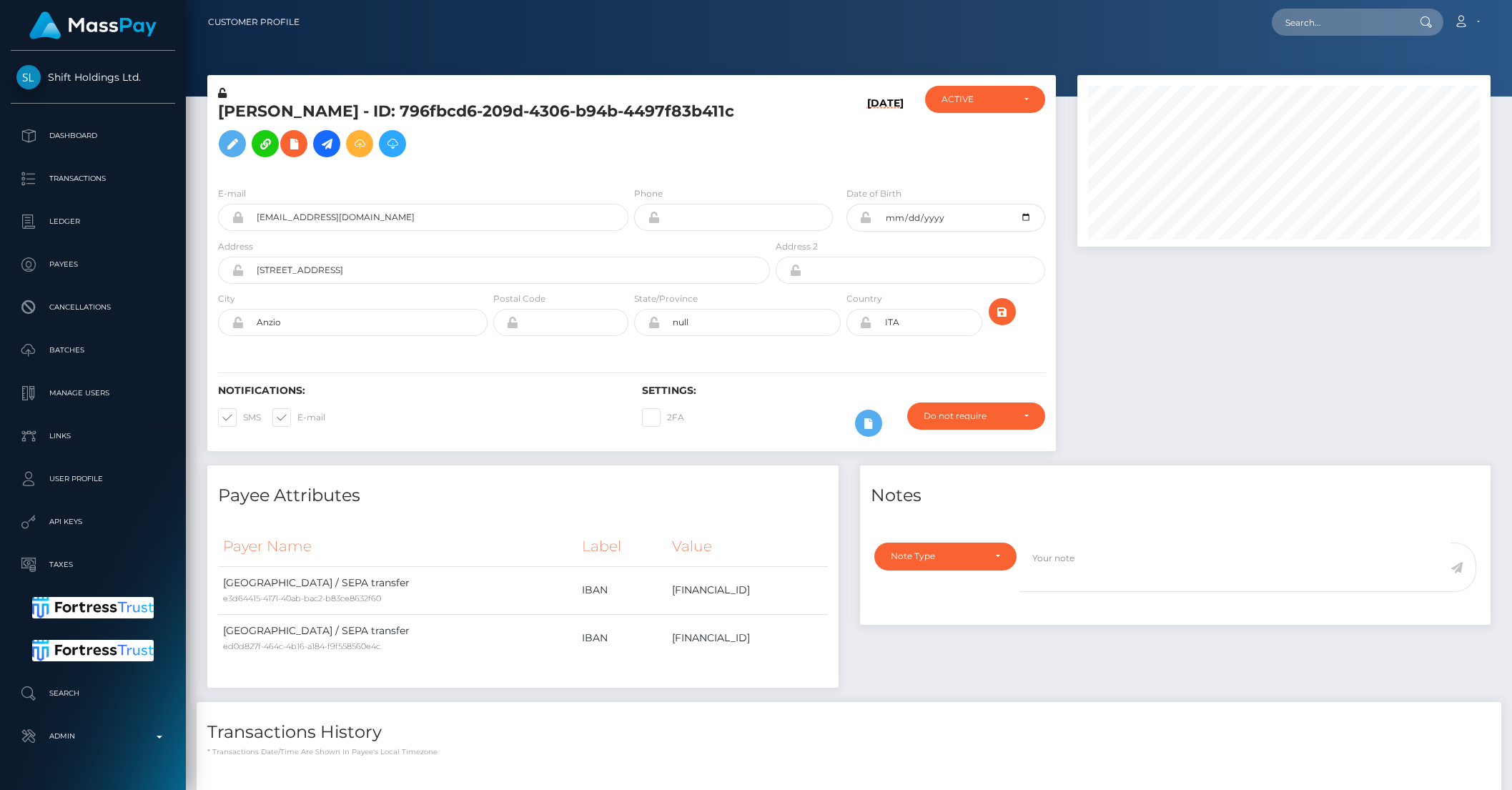
click at [1328, 40] on nav "Customer Profile Loading... Loading... Account" at bounding box center [849, 22] width 1326 height 44
click at [1327, 33] on input "text" at bounding box center [1339, 23] width 134 height 28
paste input "vgv87038@gmail.com"
type input "vgv87038@gmail.com"
click at [1323, 69] on link "VITTORIA PICCA" at bounding box center [1329, 74] width 114 height 27
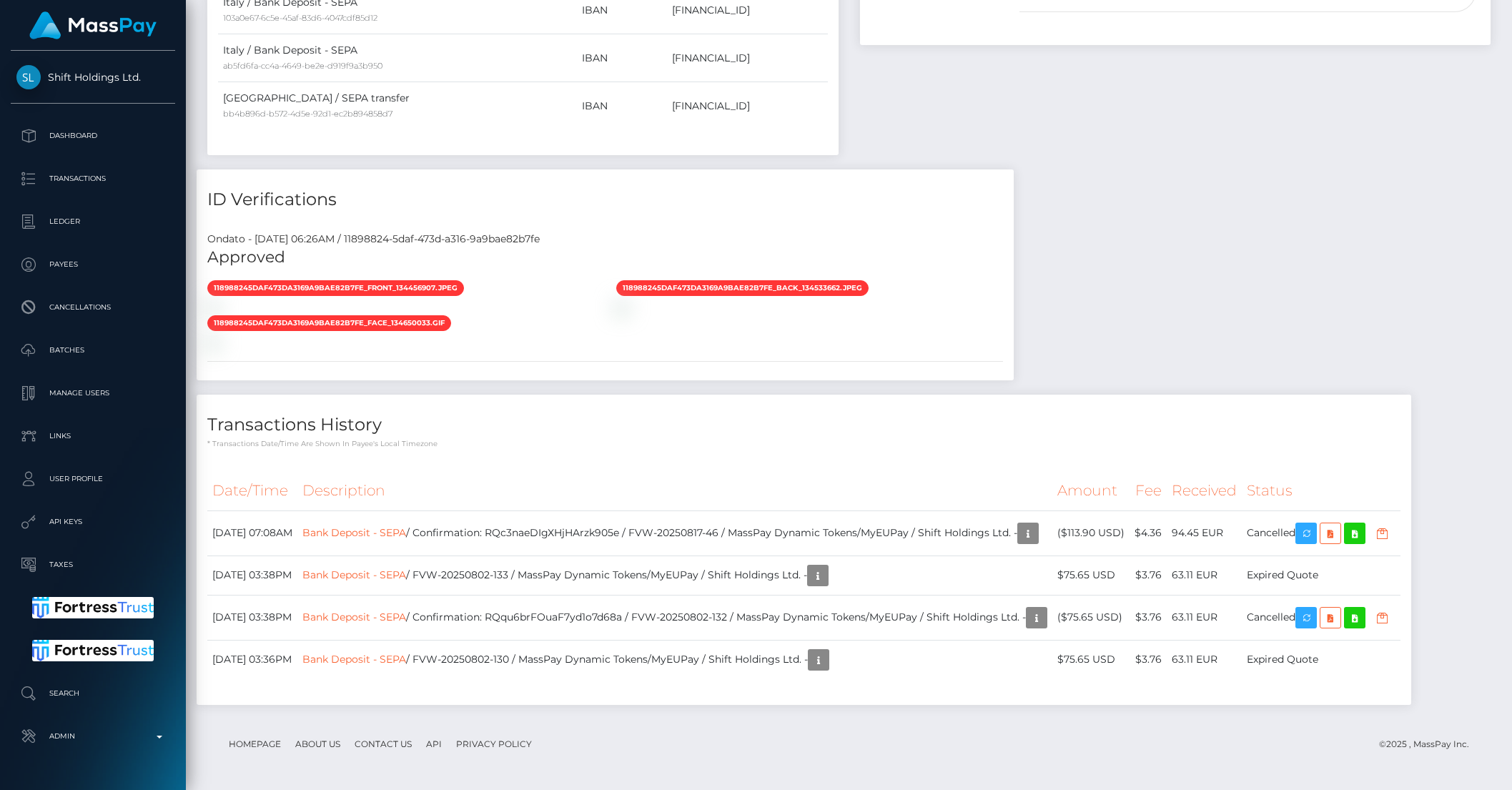
scroll to position [1336, 0]
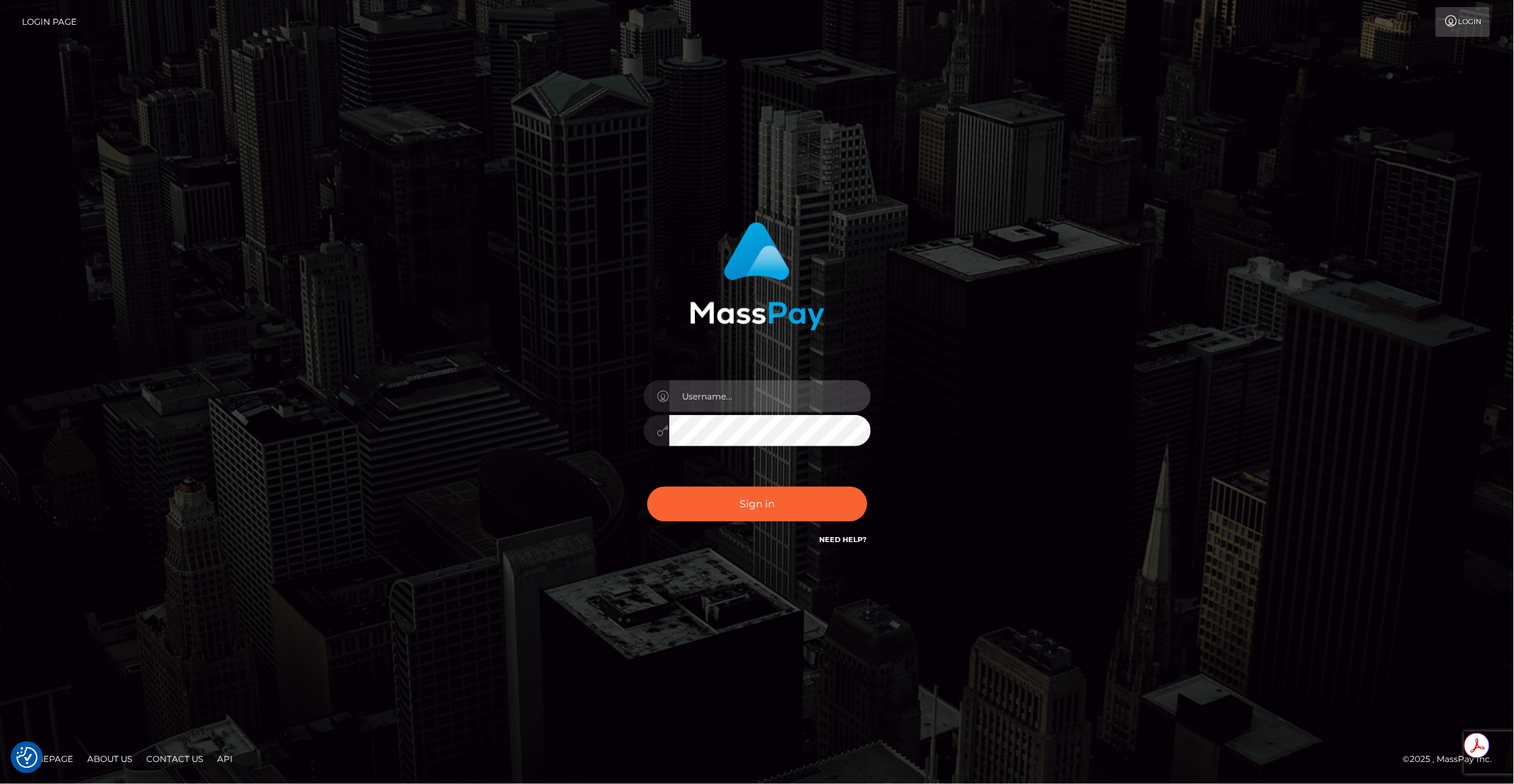
type input "brentg"
click at [739, 499] on button "Sign in" at bounding box center [757, 504] width 220 height 35
type input "brentg"
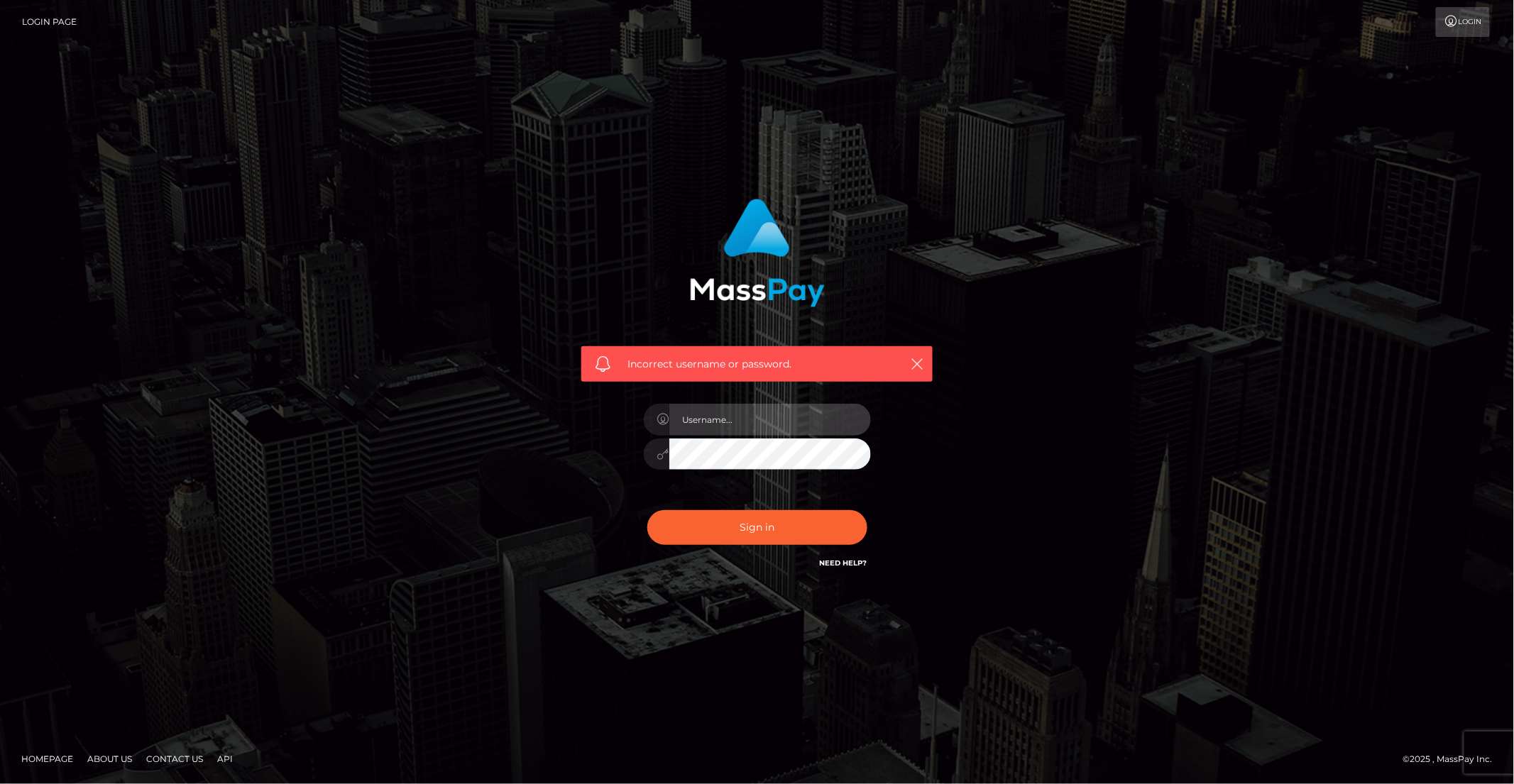
type input "brentg"
click at [739, 499] on div "brentg" at bounding box center [757, 447] width 248 height 109
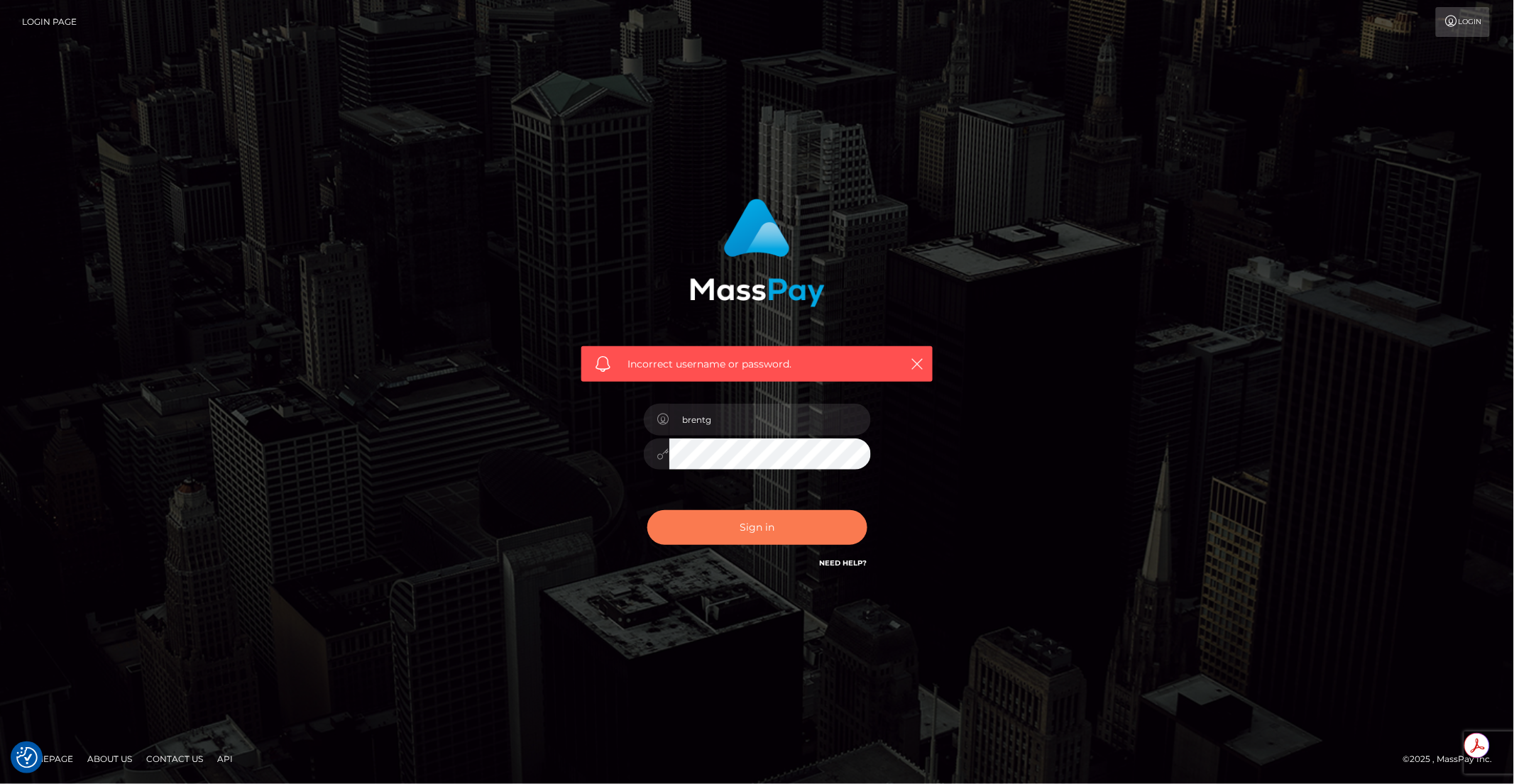
click at [710, 532] on button "Sign in" at bounding box center [757, 528] width 220 height 35
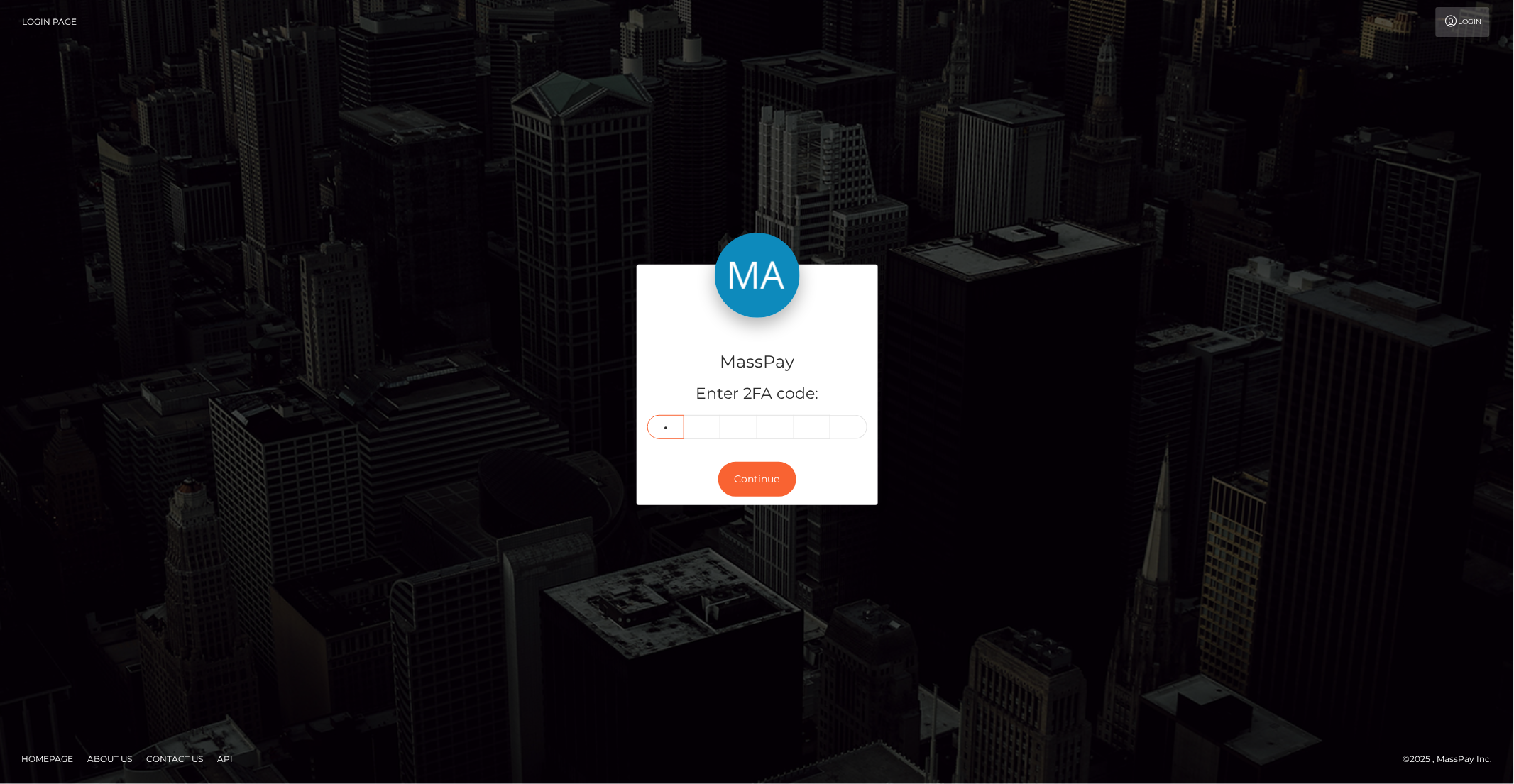
type input "3"
type input "6"
type input "0"
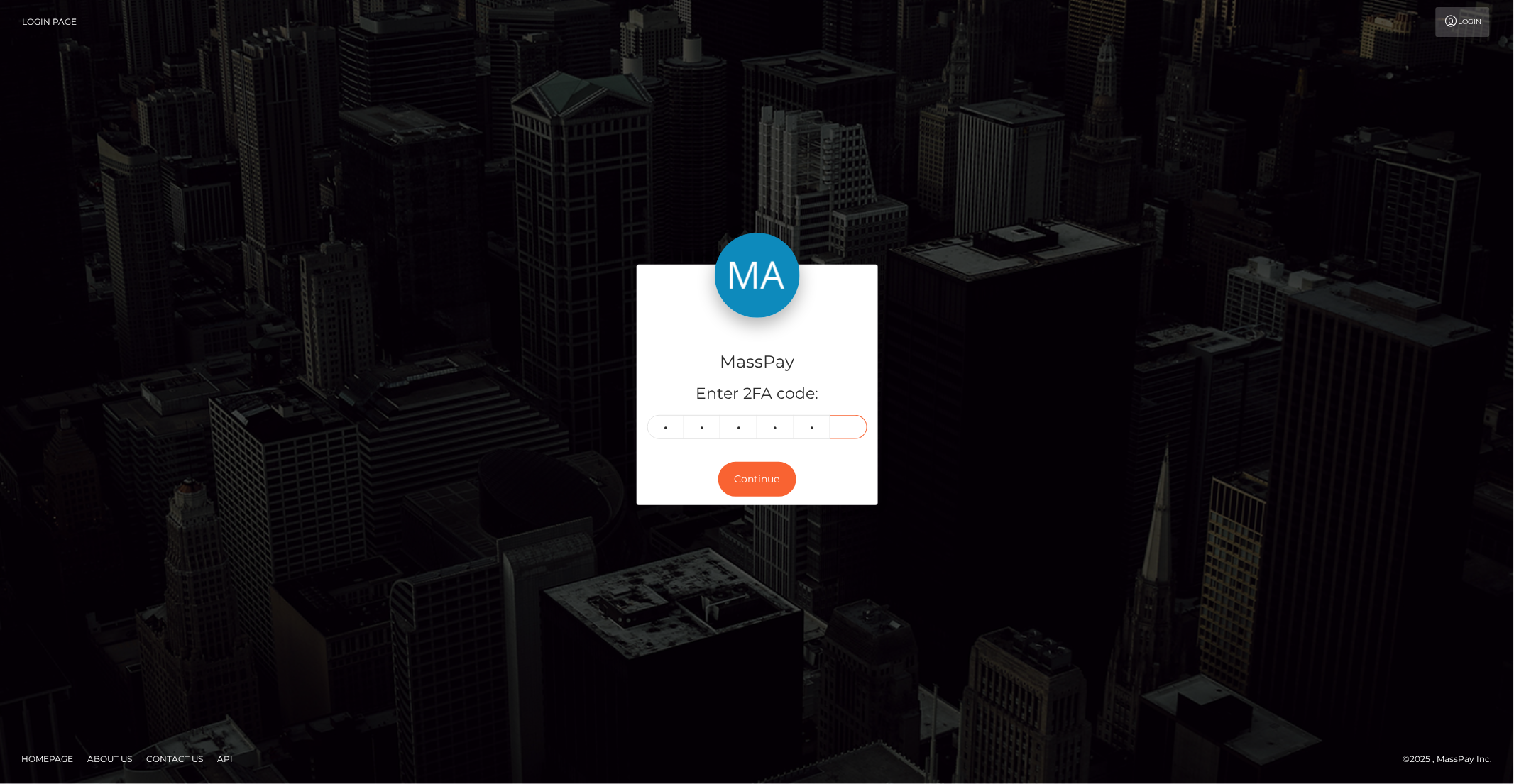
type input "4"
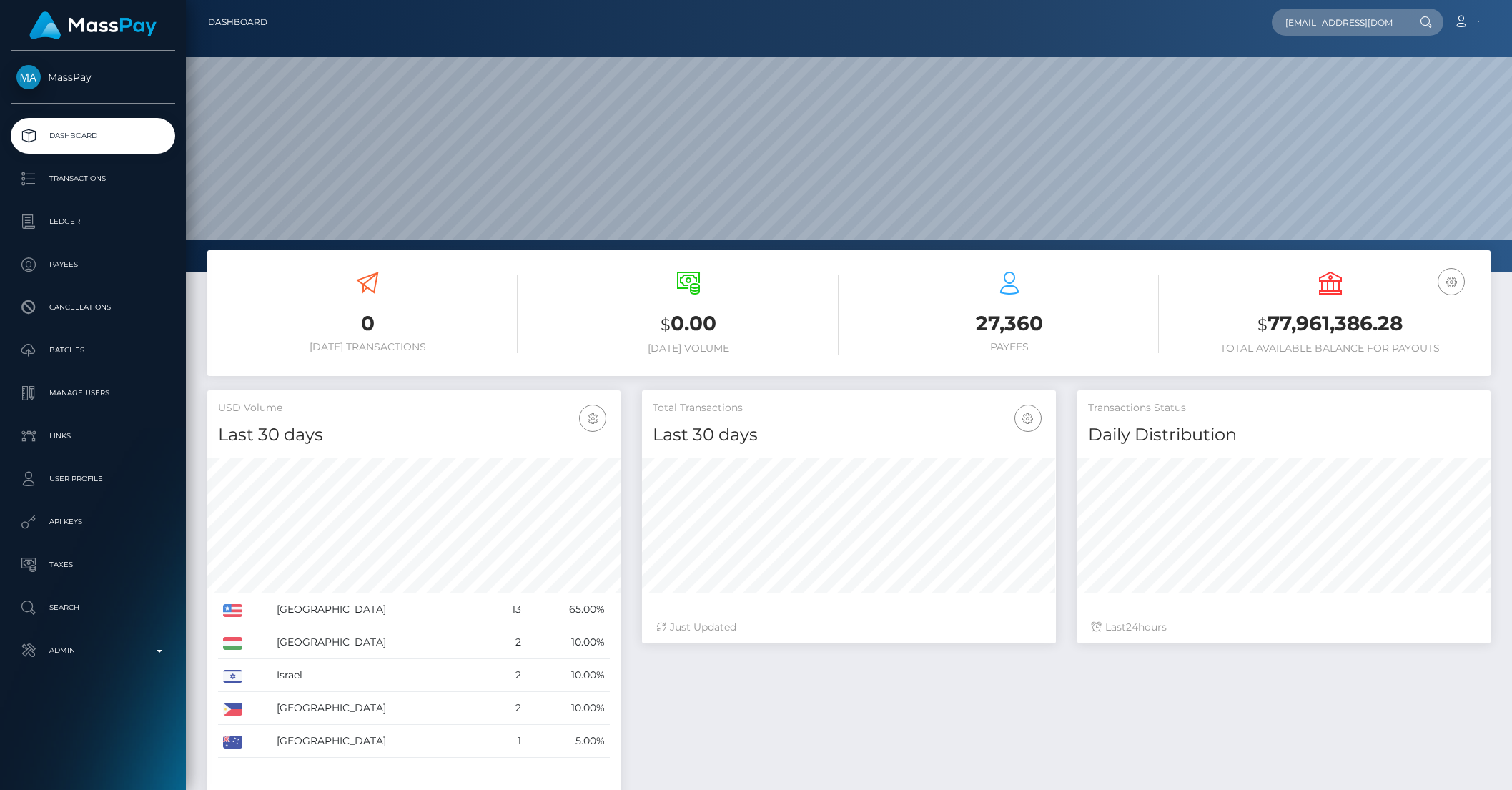
scroll to position [0, 1]
type input "feninalyne@gmail.com"
click at [1318, 114] on link "Lyne Fenina" at bounding box center [1329, 103] width 114 height 27
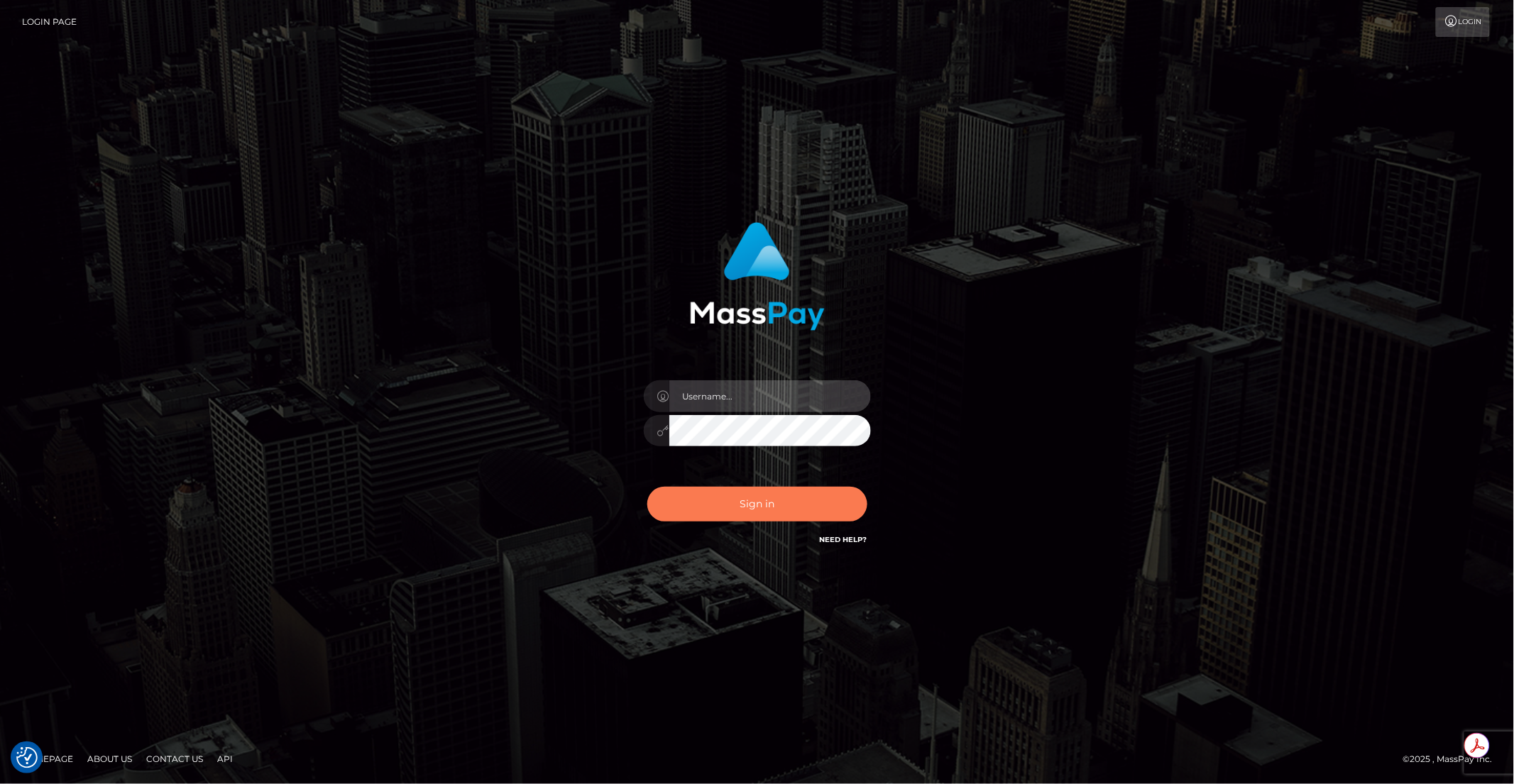
type input "brentg"
click at [722, 500] on button "Sign in" at bounding box center [757, 504] width 220 height 35
type input "brentg"
click at [773, 503] on button "Sign in" at bounding box center [757, 504] width 220 height 35
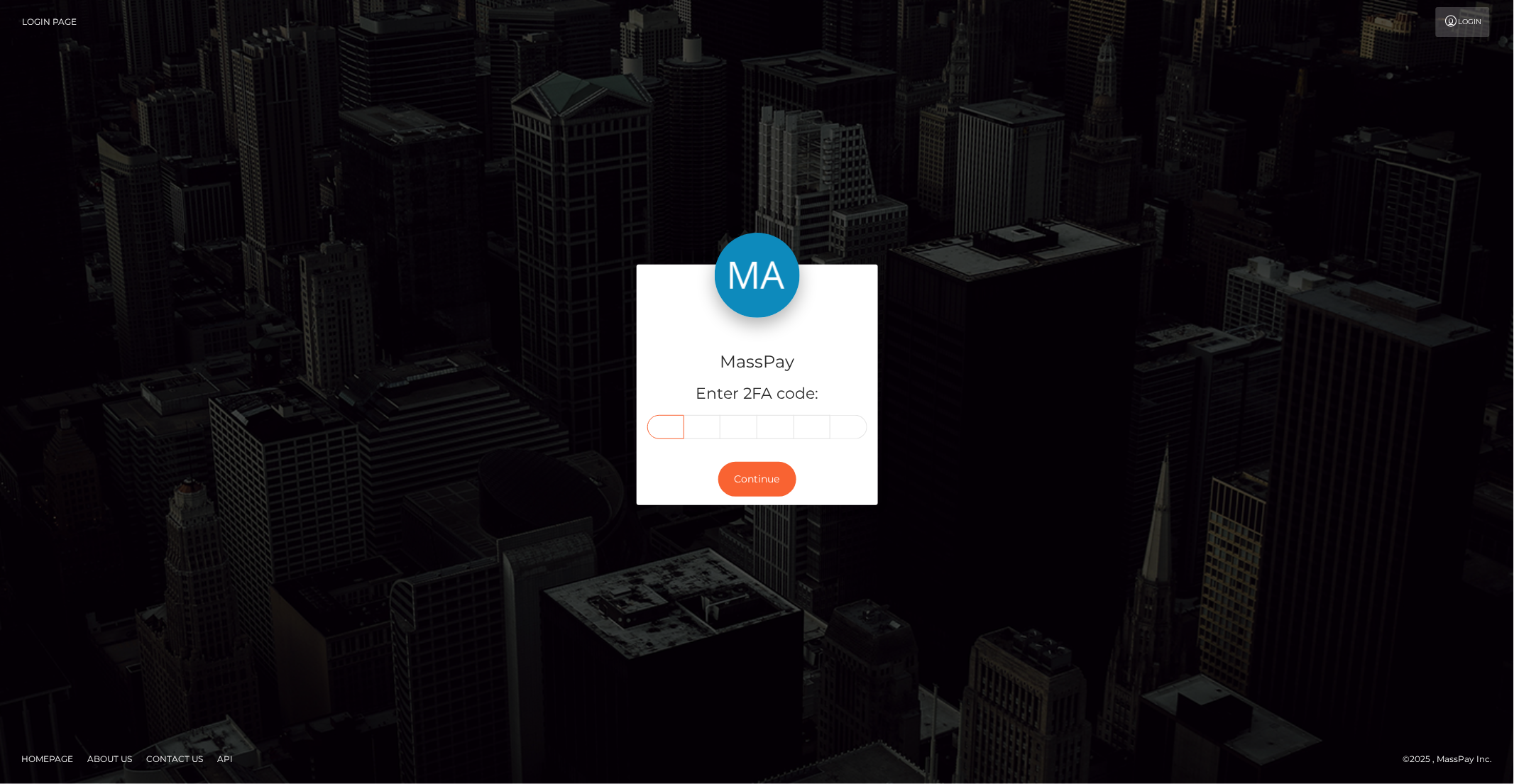
paste input "5"
type input "5"
type input "9"
type input "7"
type input "9"
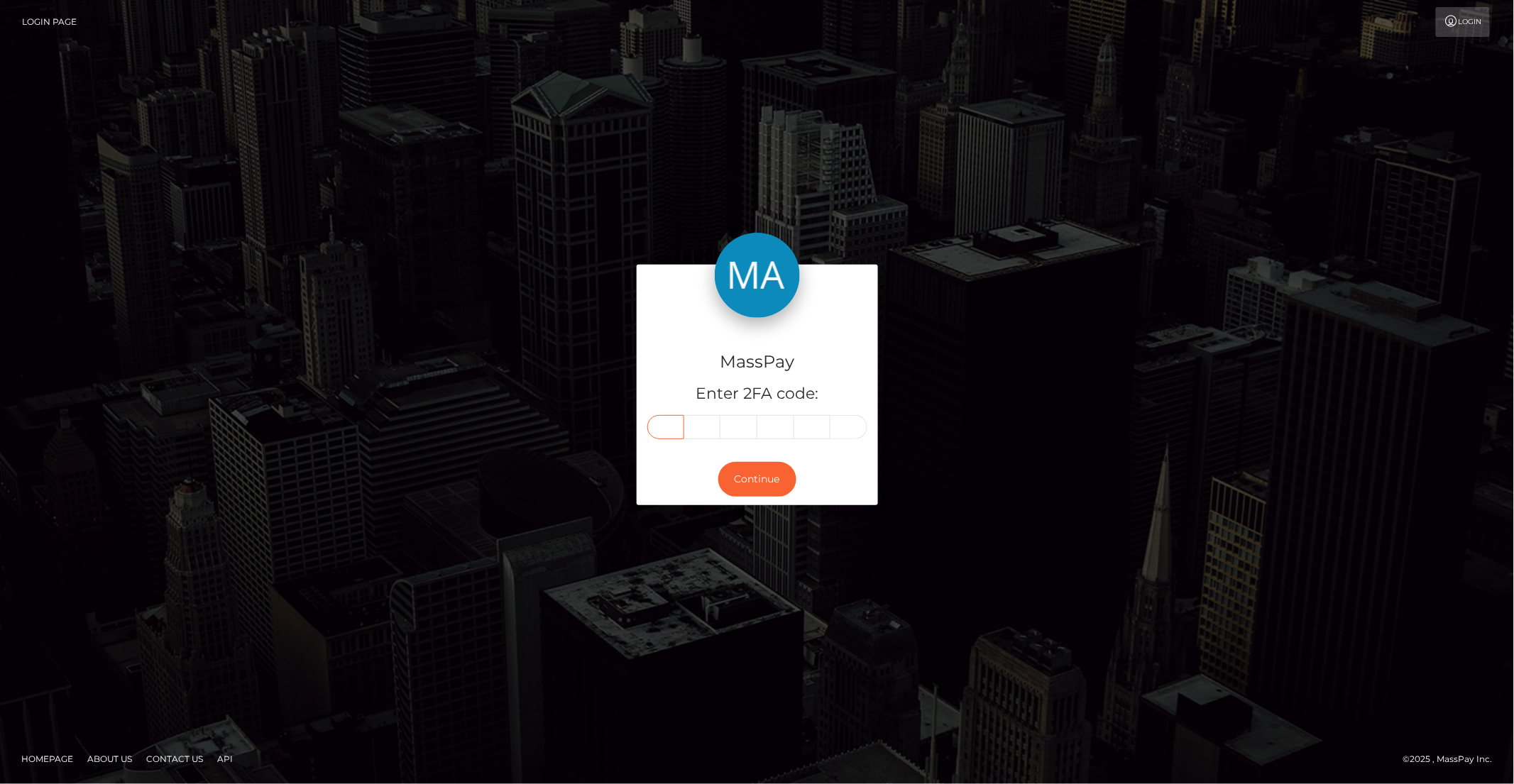
type input "0"
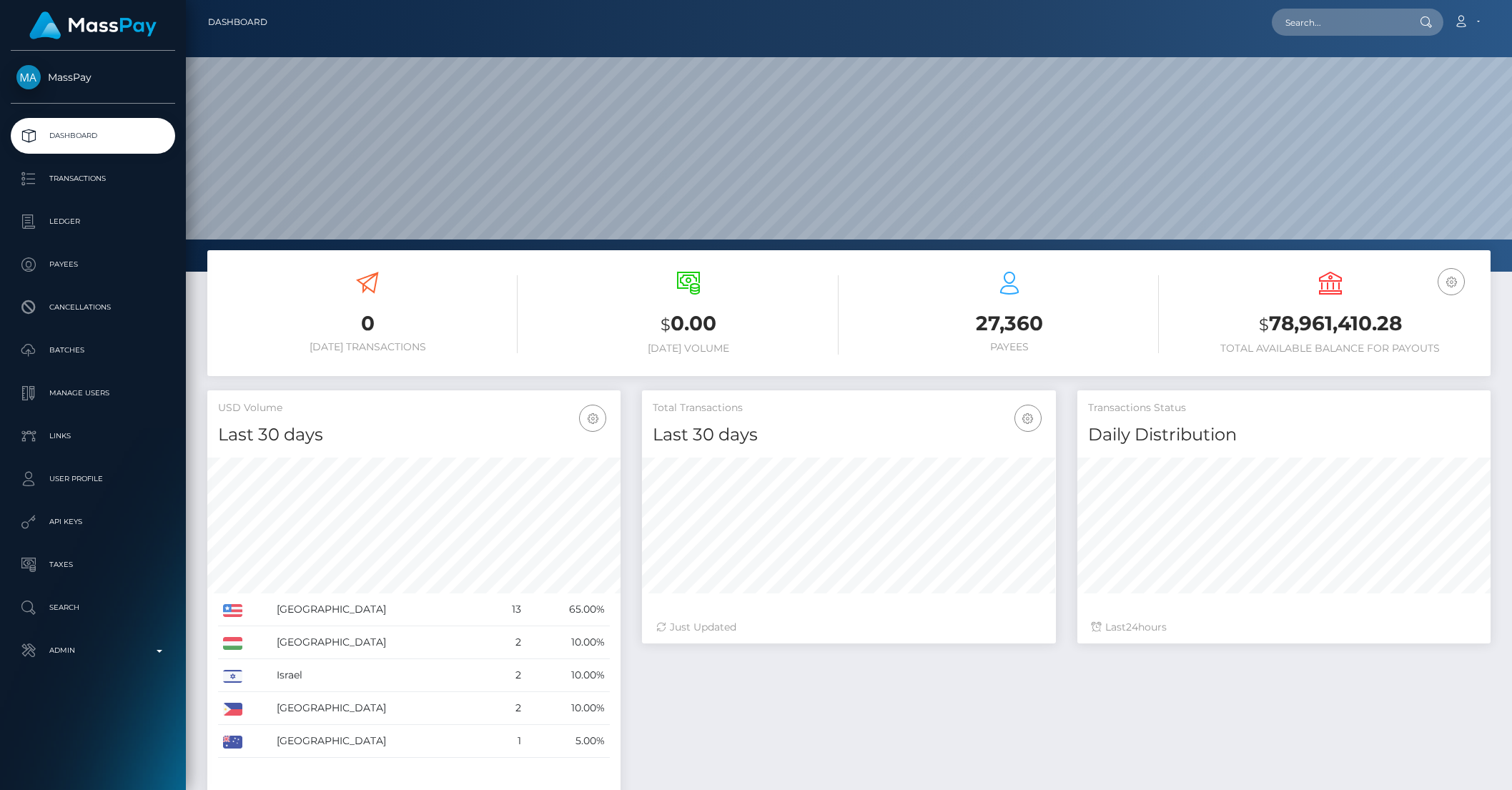
scroll to position [252, 413]
click at [98, 646] on p "Admin" at bounding box center [93, 651] width 153 height 22
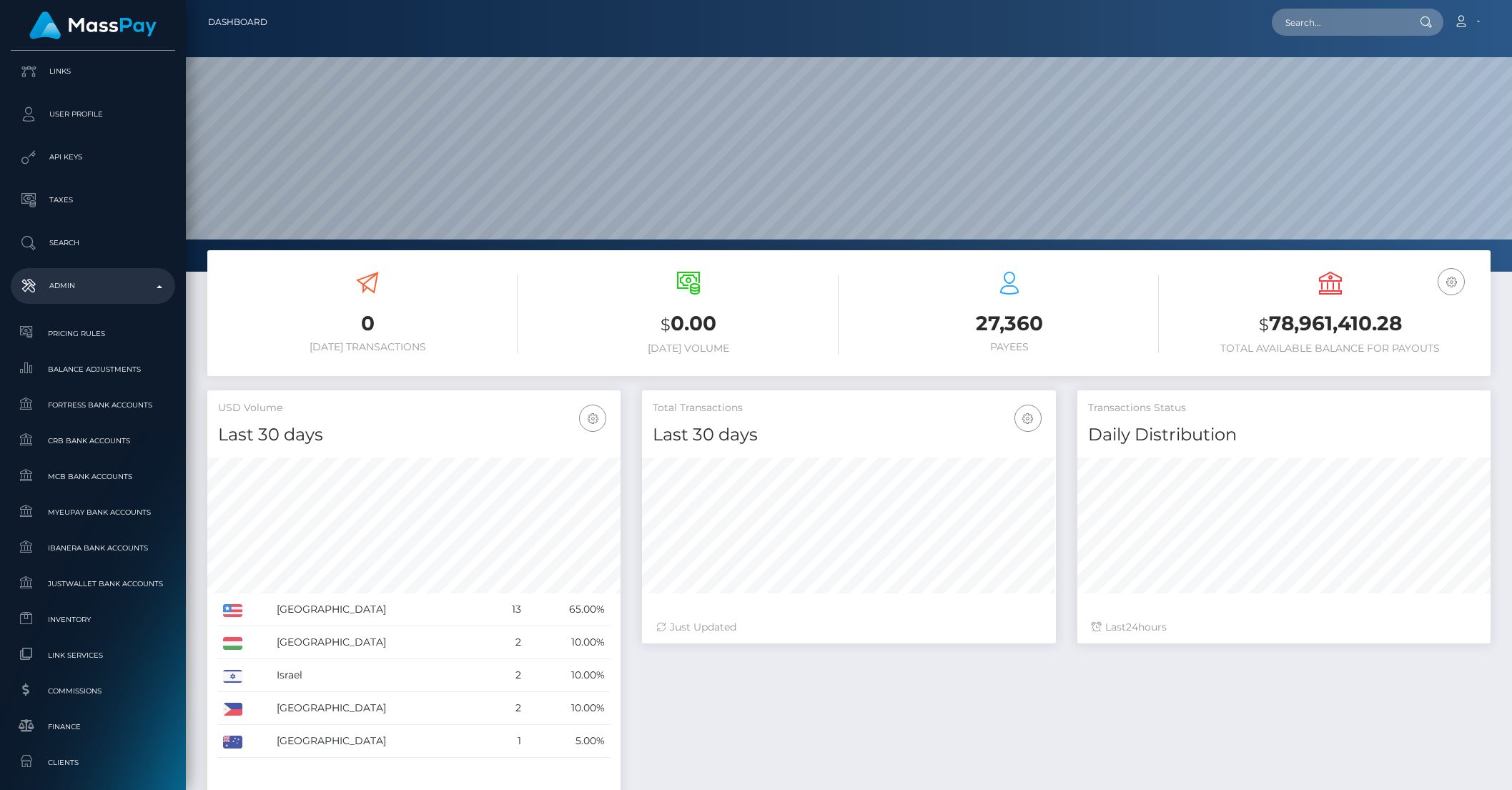
scroll to position [587, 0]
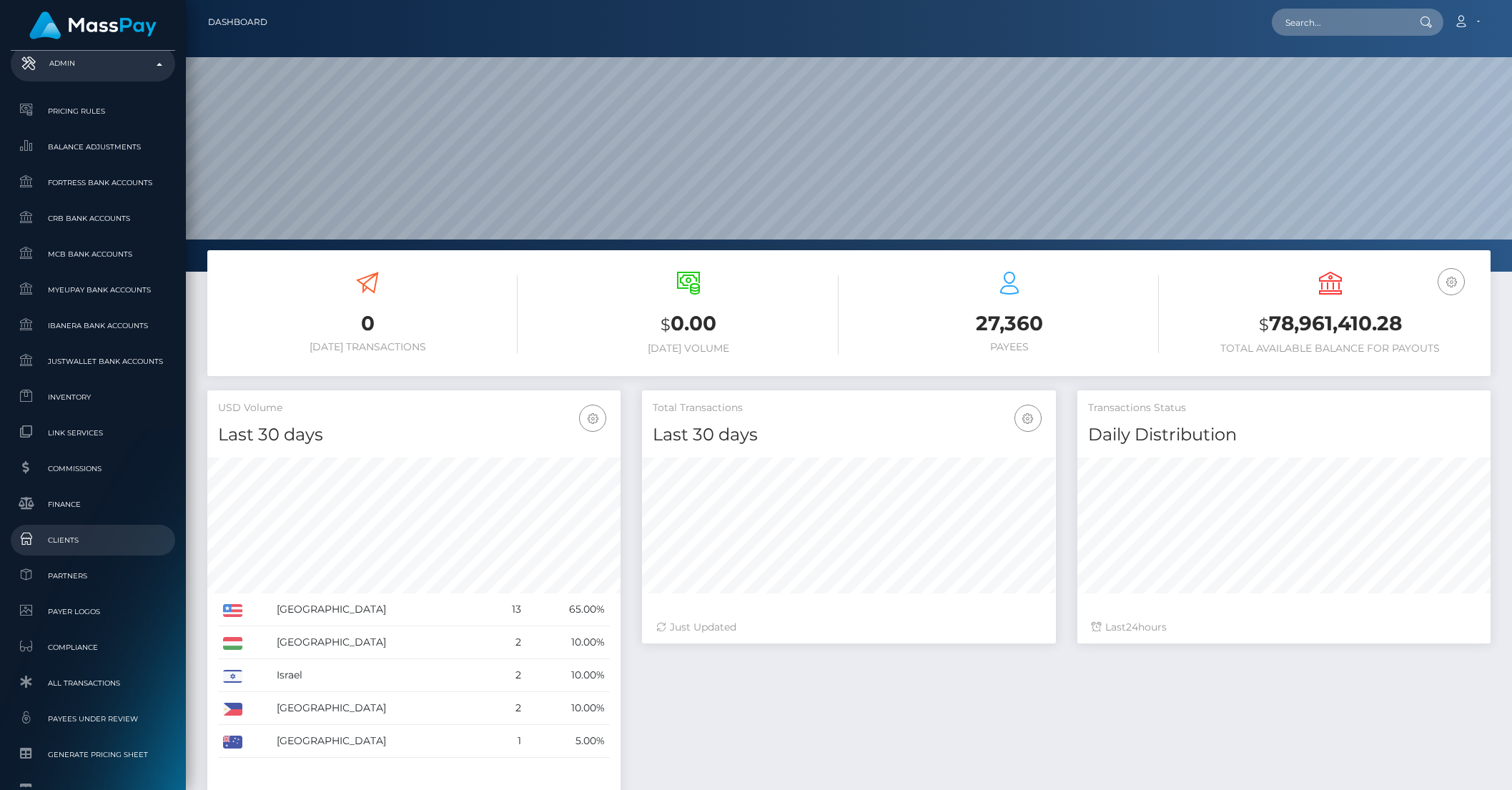
click at [88, 547] on span "Clients" at bounding box center [93, 540] width 153 height 17
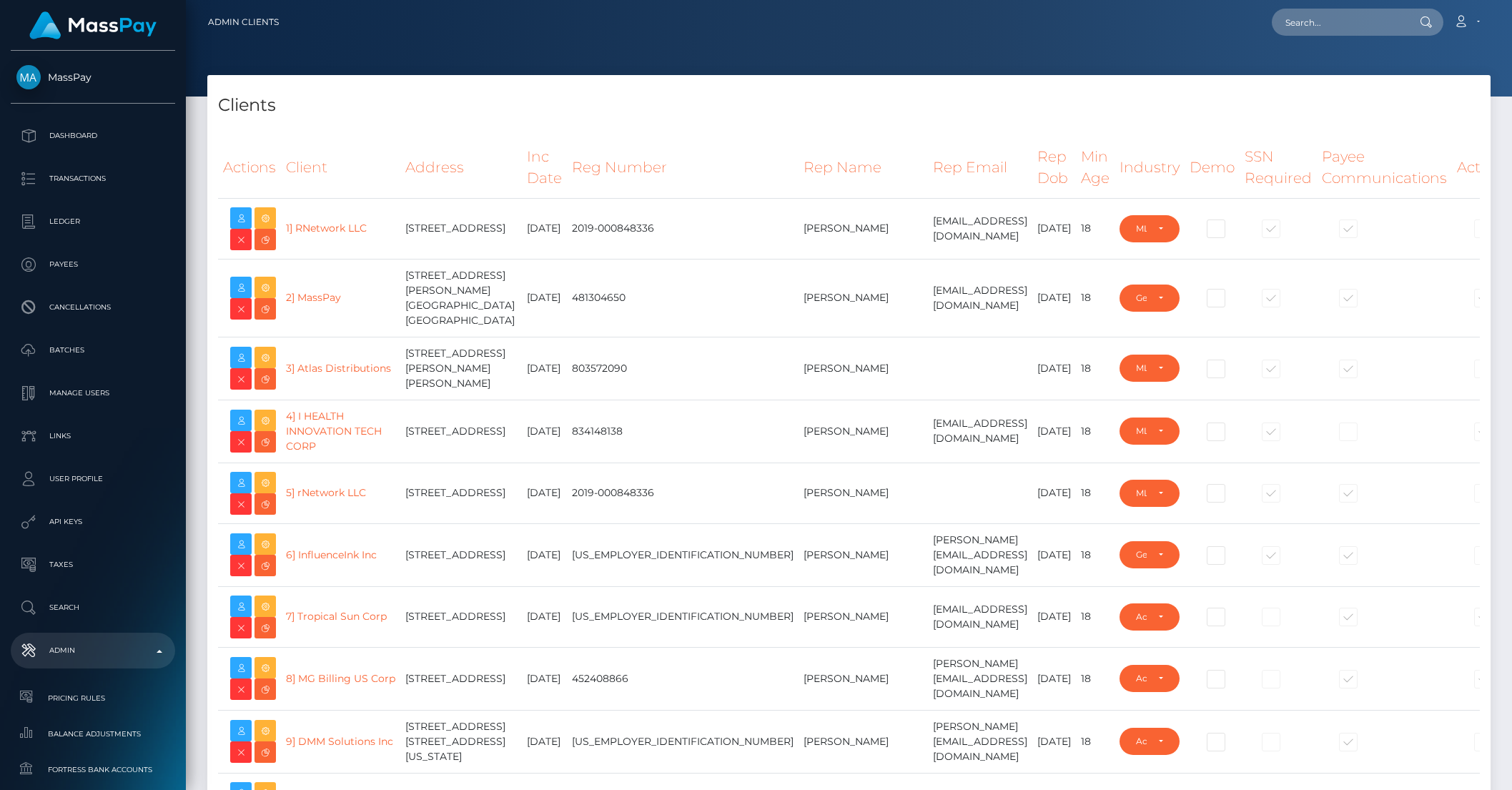
select select "223"
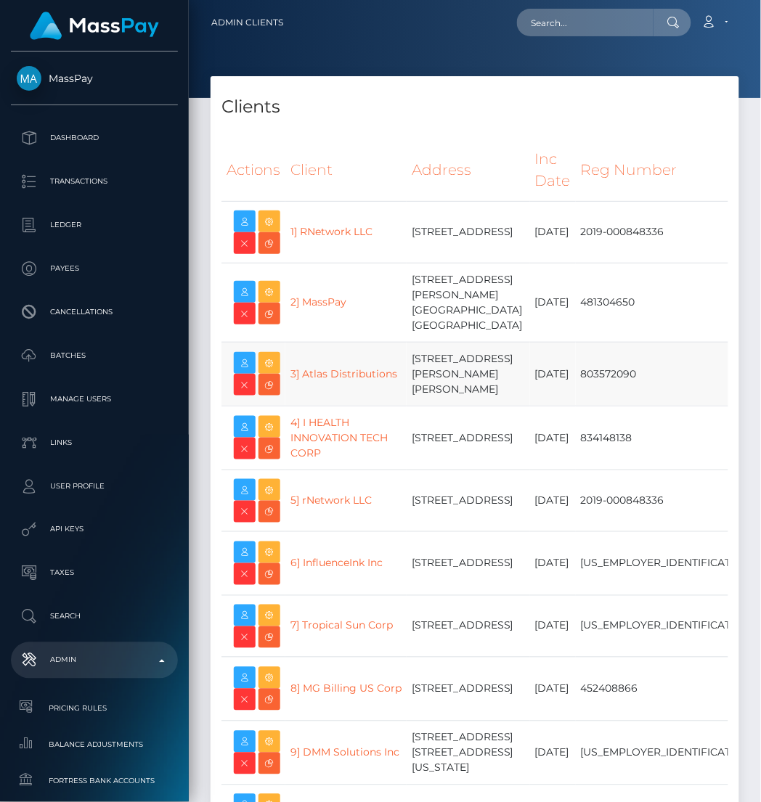
click at [432, 347] on td "881 Baxter Dr STE 100, South Jordan, UT 84095 United States" at bounding box center [467, 374] width 123 height 64
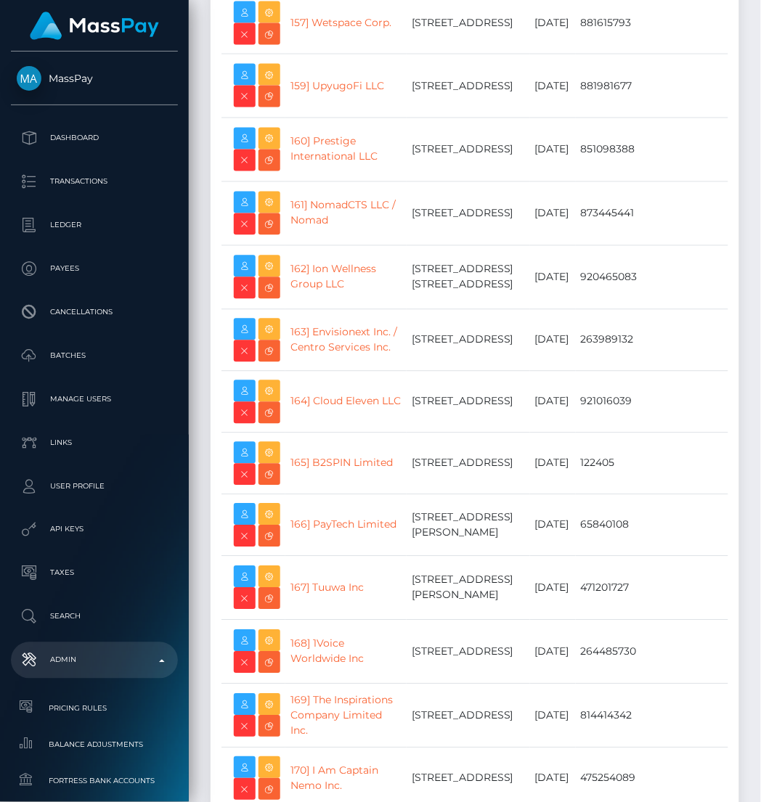
scroll to position [24024, 0]
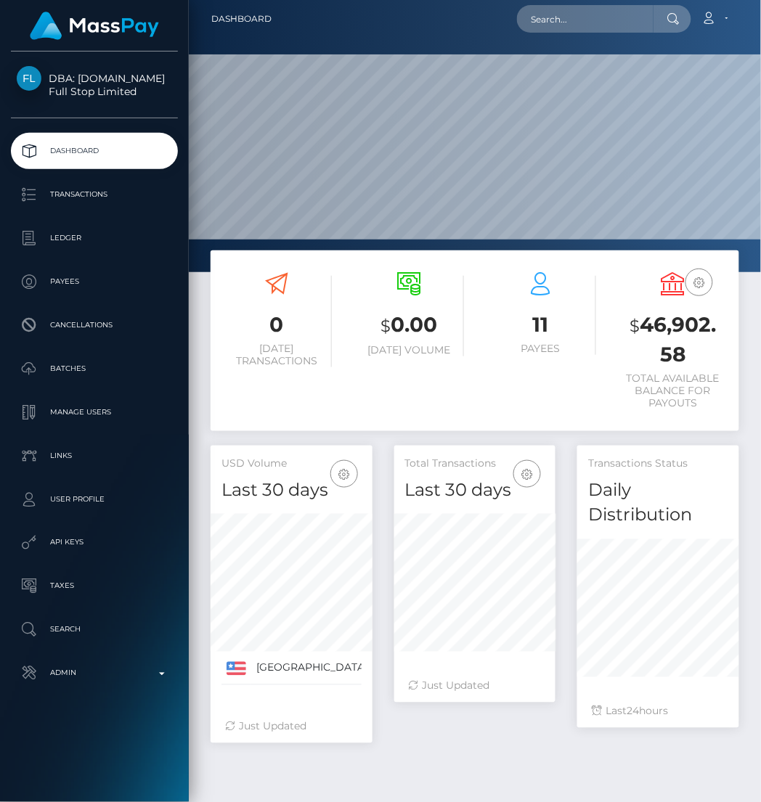
scroll to position [283, 162]
click at [75, 197] on p "Transactions" at bounding box center [94, 195] width 155 height 22
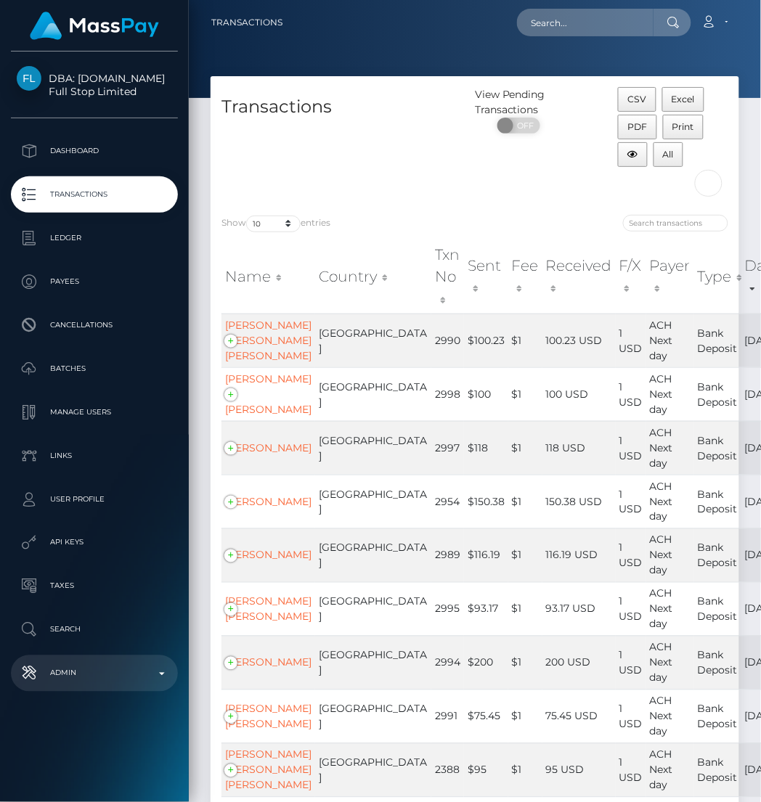
click at [160, 671] on p "Admin" at bounding box center [94, 674] width 155 height 22
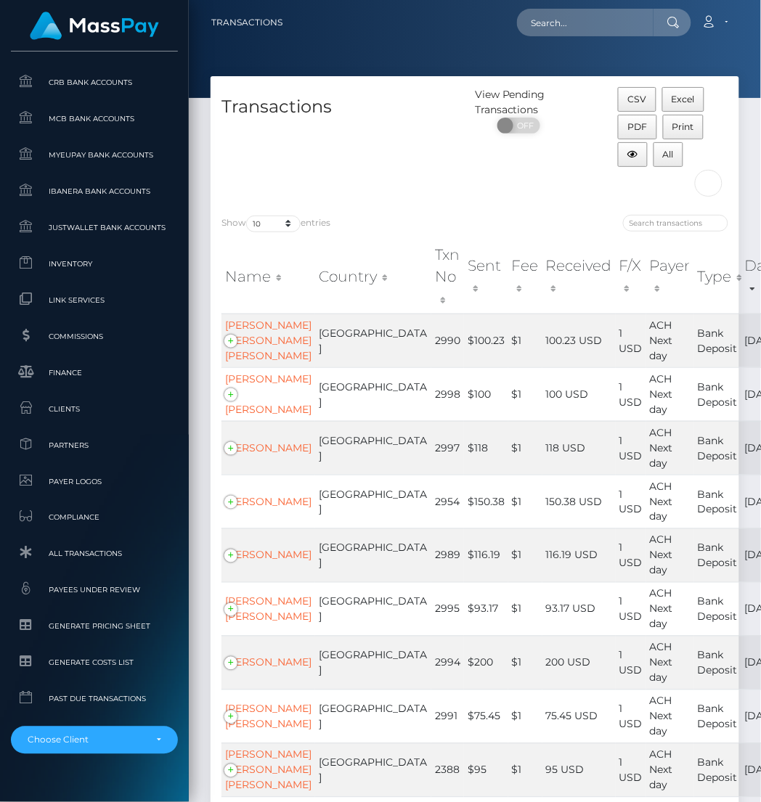
scroll to position [775, 0]
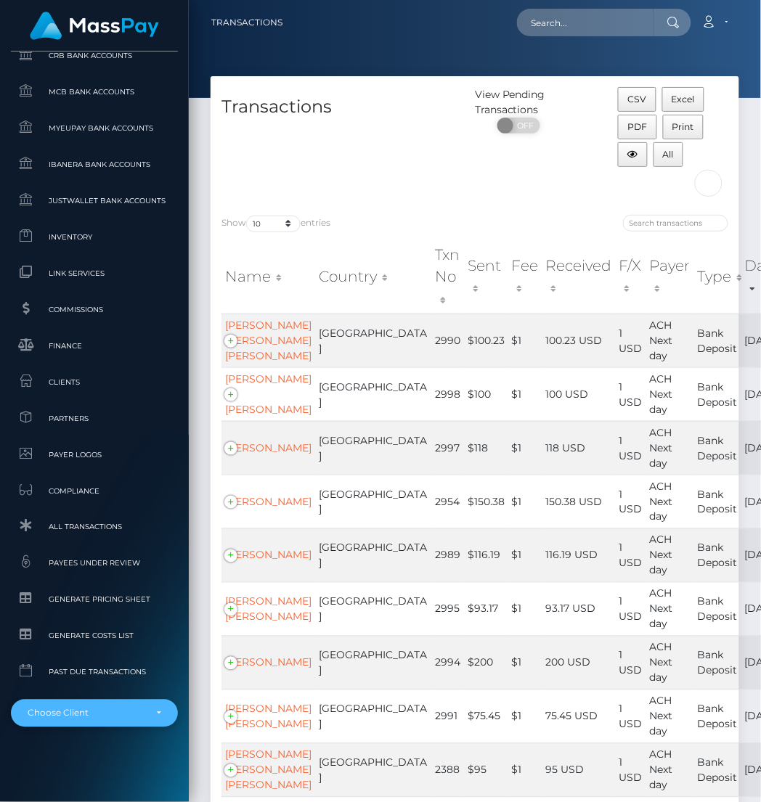
click at [62, 716] on div "Choose Client" at bounding box center [86, 714] width 117 height 12
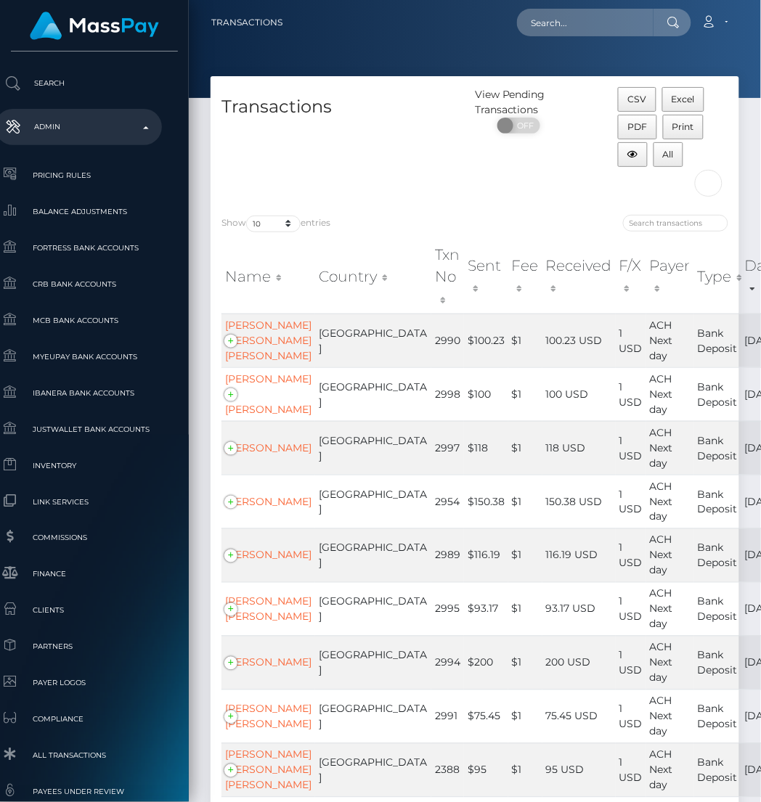
scroll to position [585, 16]
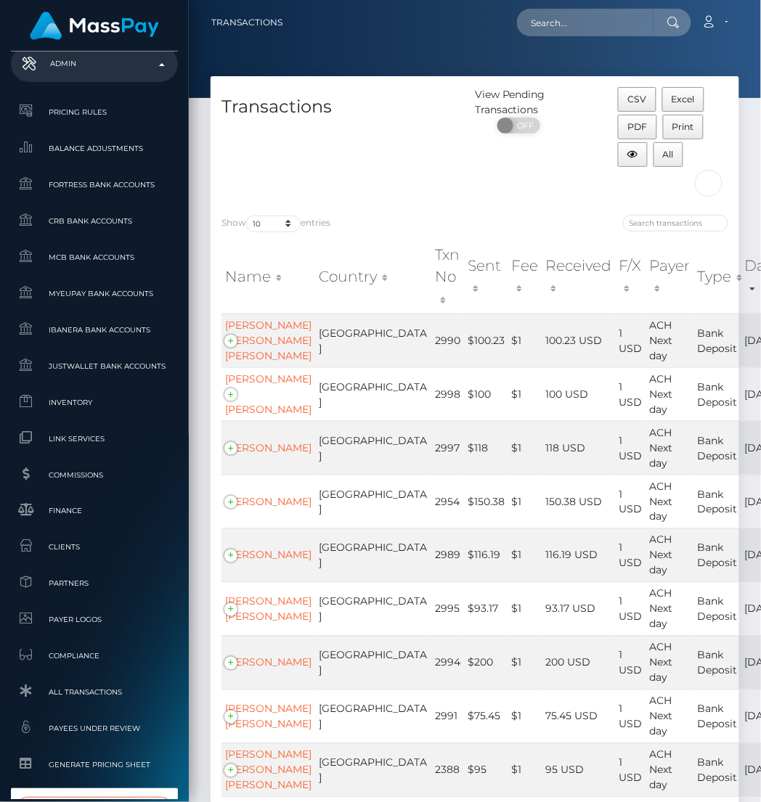
type input "lucky hand"
select select "327"
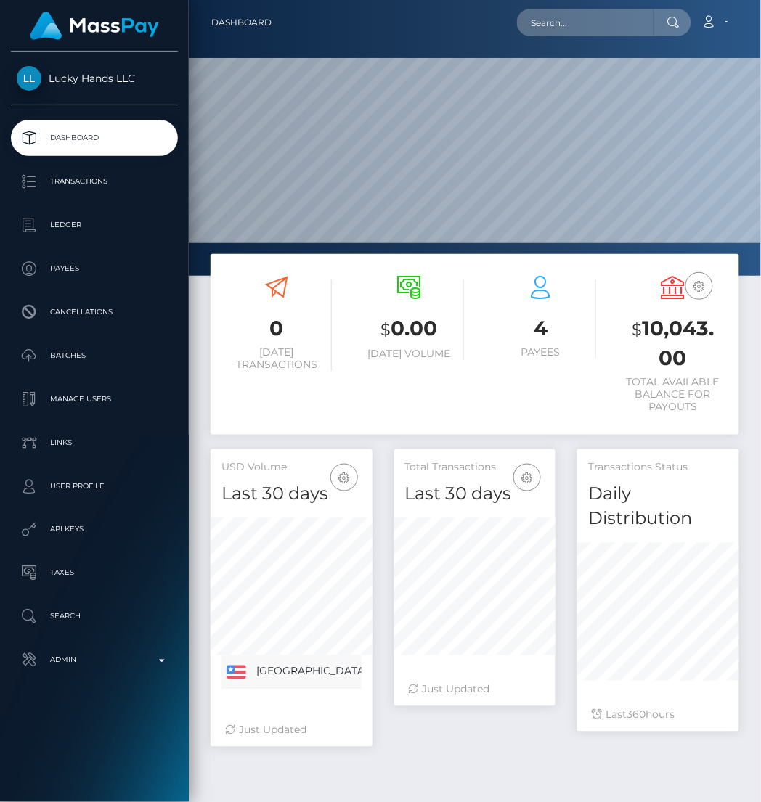
scroll to position [283, 162]
click at [80, 187] on p "Transactions" at bounding box center [94, 182] width 155 height 22
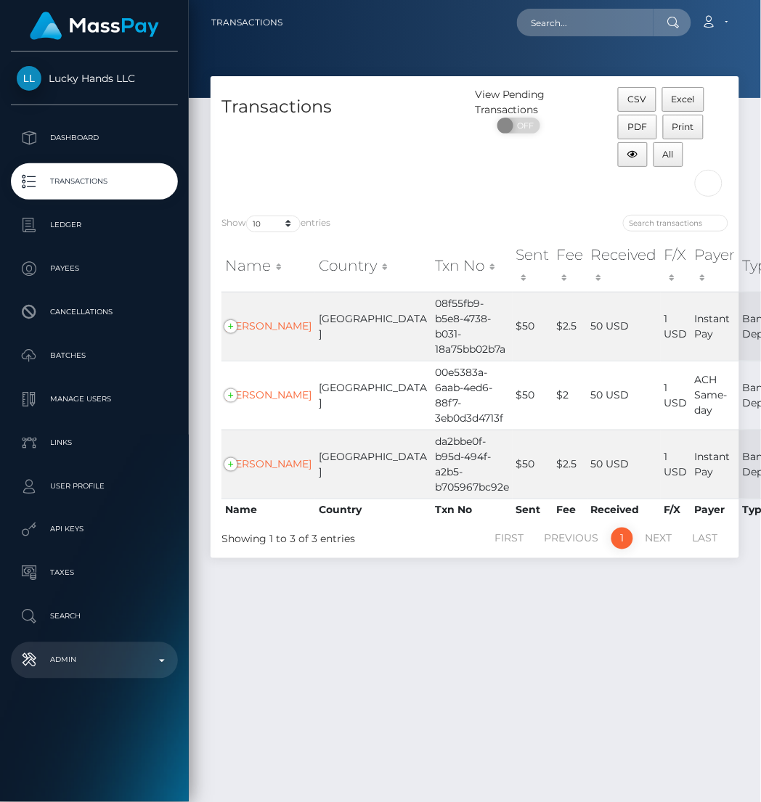
click at [94, 663] on p "Admin" at bounding box center [94, 661] width 155 height 22
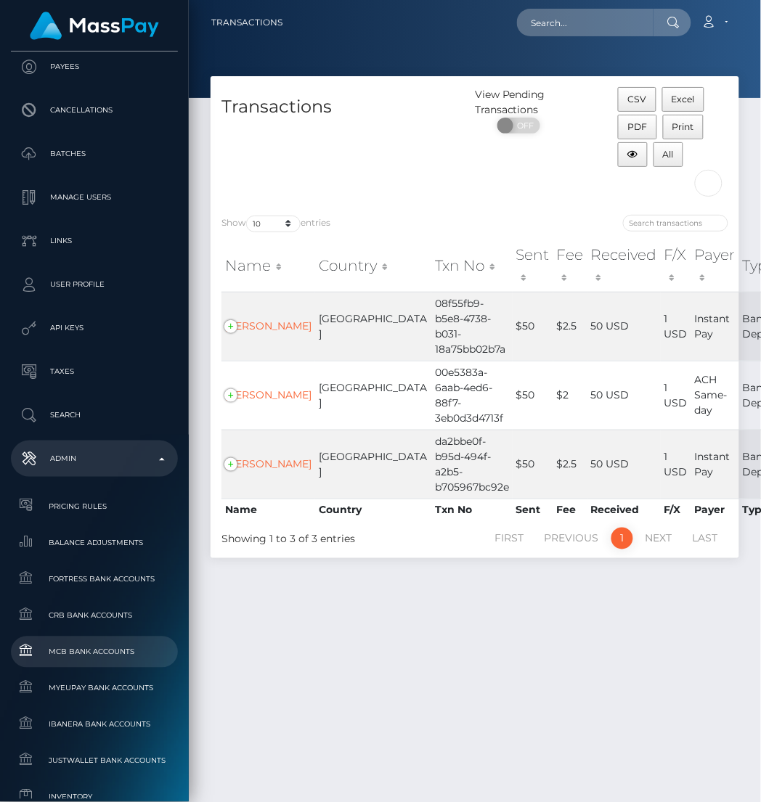
scroll to position [763, 0]
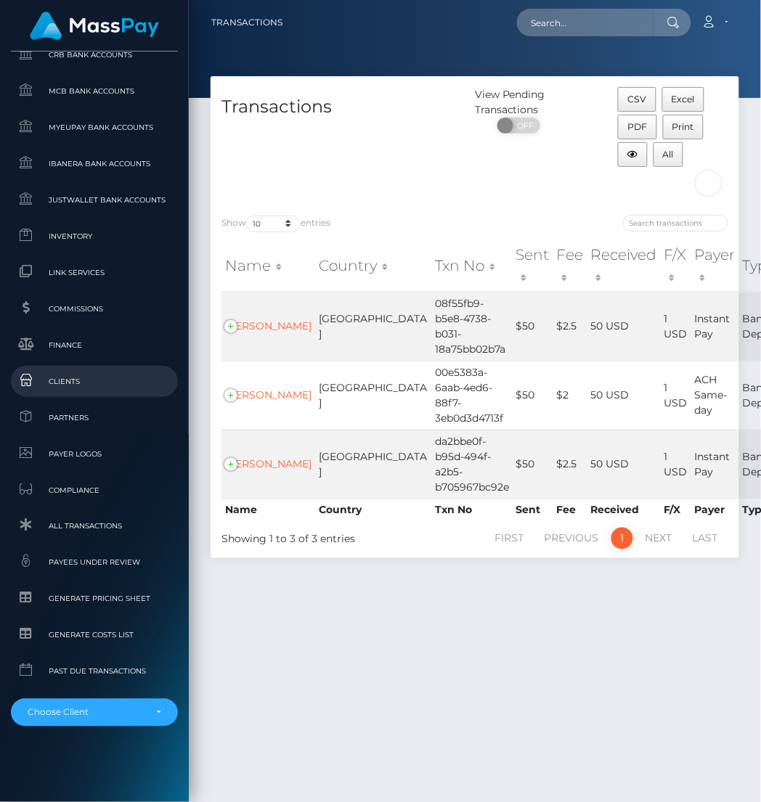
click at [60, 369] on link "Clients" at bounding box center [94, 381] width 167 height 31
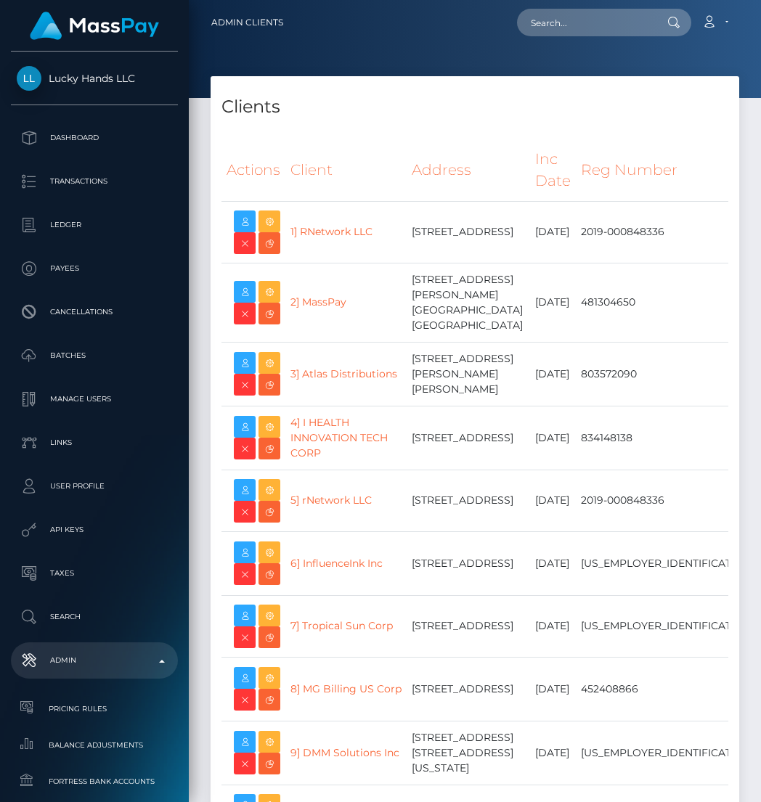
select select "223"
type input "brentg"
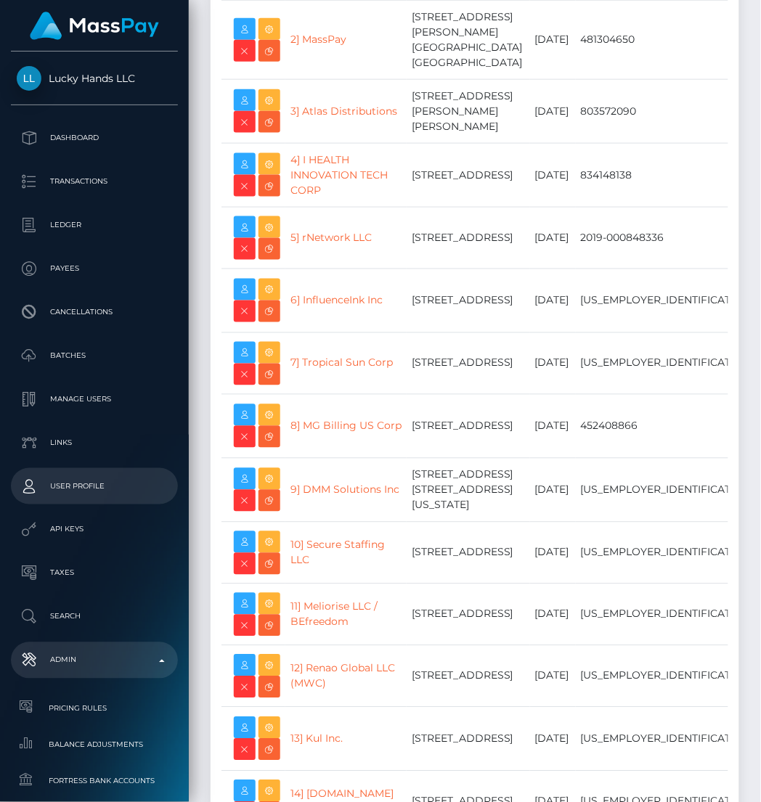
scroll to position [17987, 0]
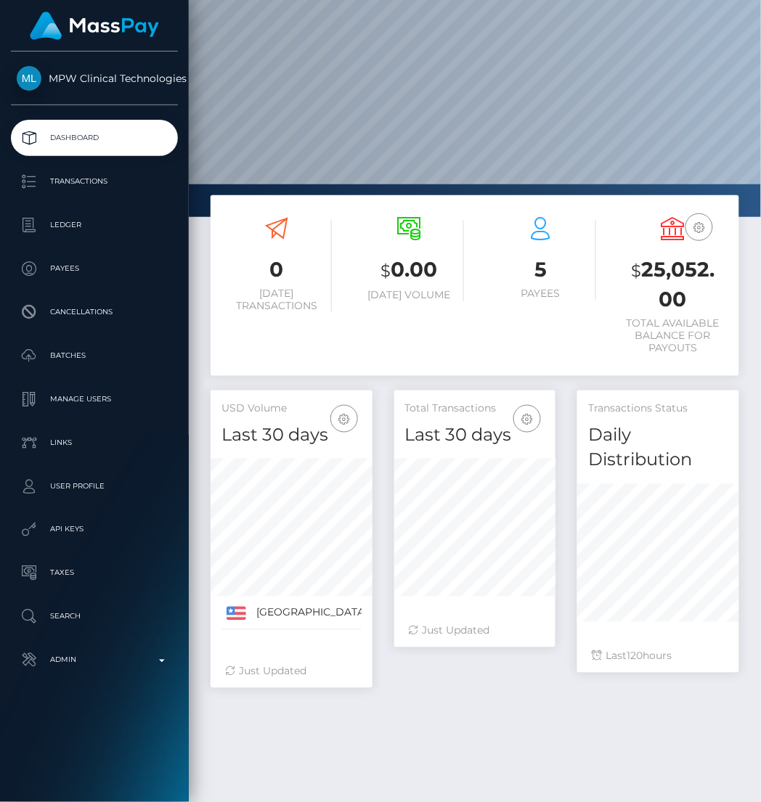
scroll to position [283, 162]
click at [88, 187] on p "Transactions" at bounding box center [94, 182] width 155 height 22
